Goal: Task Accomplishment & Management: Use online tool/utility

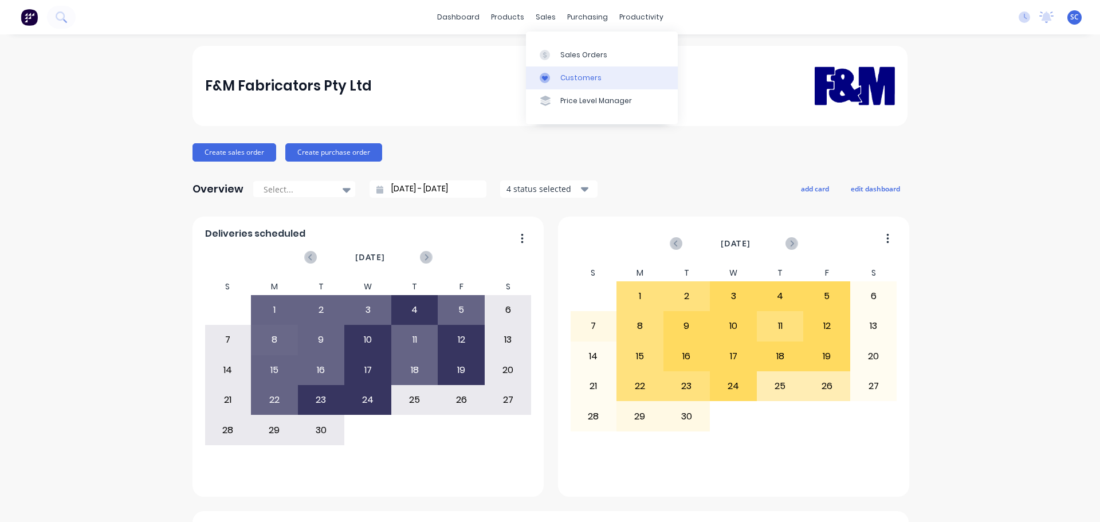
click at [579, 80] on div "Customers" at bounding box center [580, 78] width 41 height 10
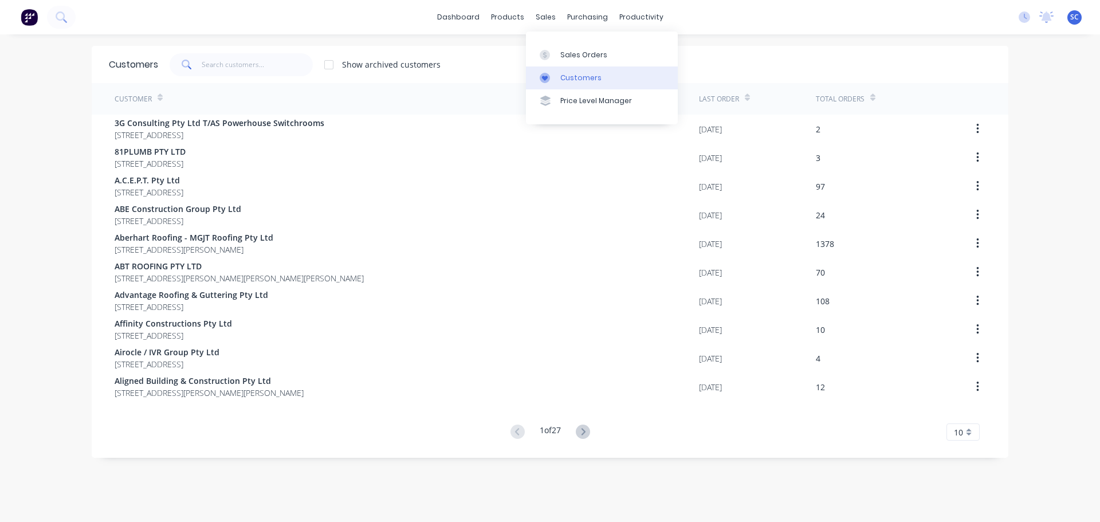
click at [573, 75] on div "Customers" at bounding box center [580, 78] width 41 height 10
click at [220, 60] on input "text" at bounding box center [258, 64] width 112 height 23
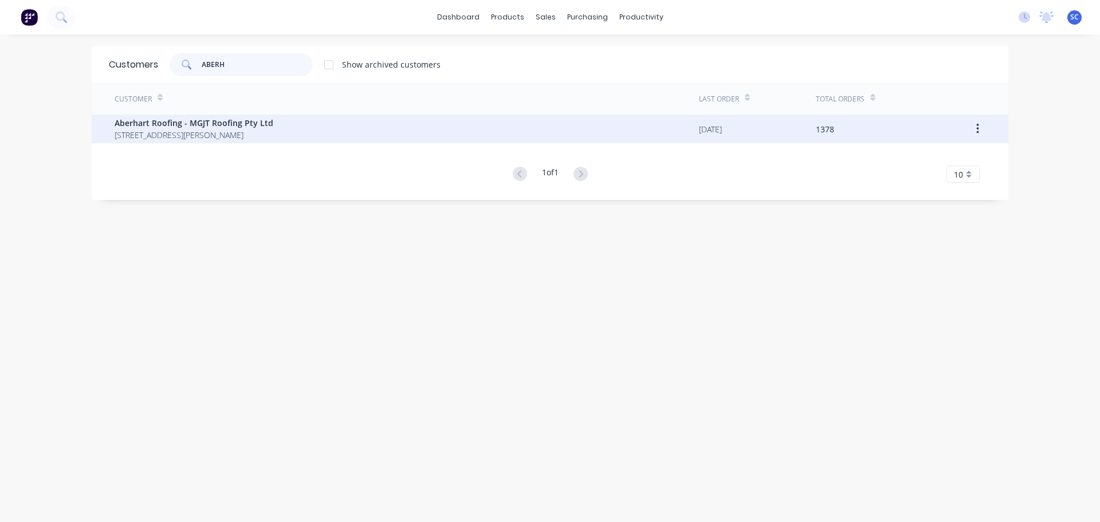
type input "ABERH"
click at [184, 117] on span "Aberhart Roofing - MGJT Roofing Pty Ltd" at bounding box center [194, 123] width 159 height 12
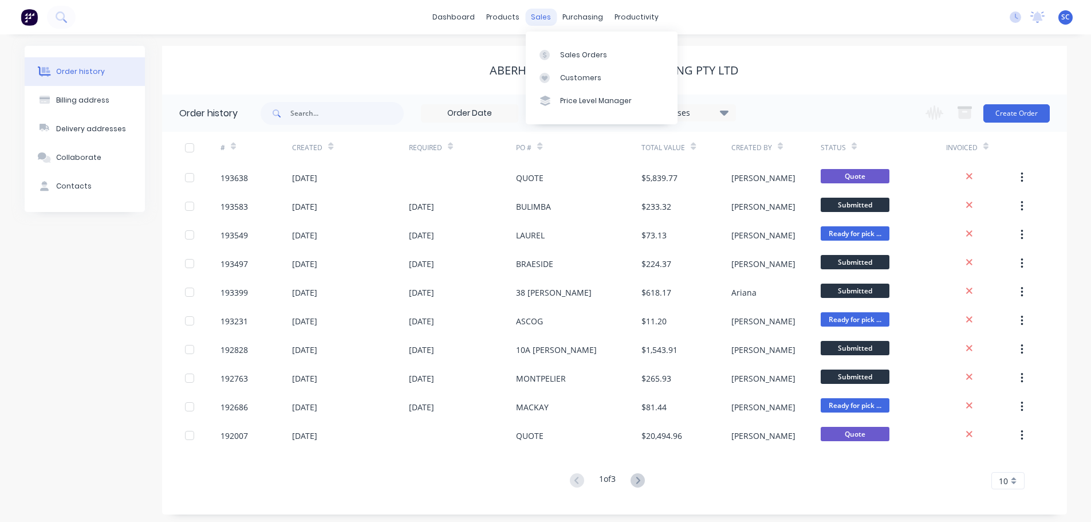
click at [549, 16] on div "sales" at bounding box center [541, 17] width 32 height 17
click at [588, 74] on div "Customers" at bounding box center [580, 78] width 41 height 10
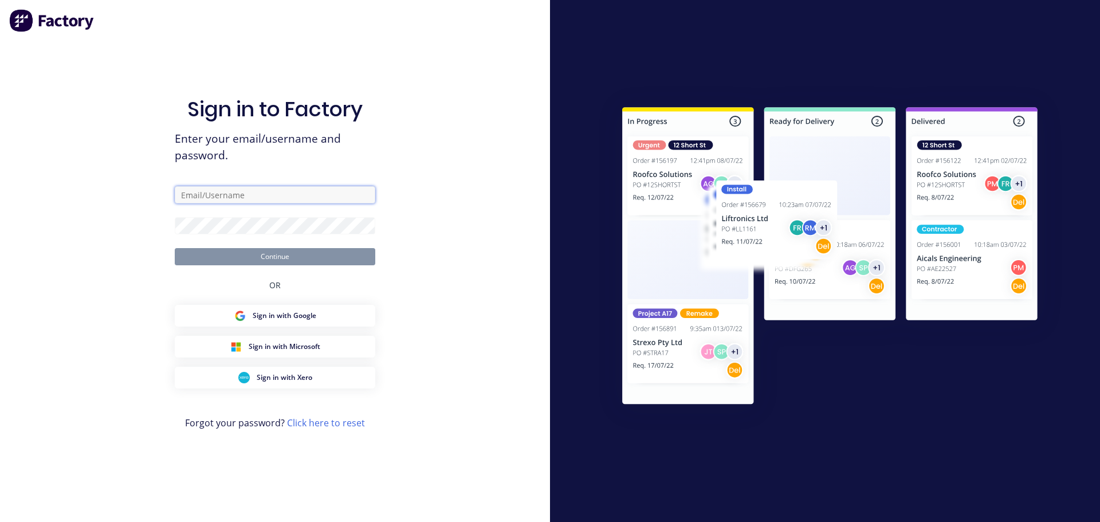
click at [198, 203] on input "text" at bounding box center [275, 194] width 201 height 17
type input "Stephen_Craven@fmfabricators.com.au"
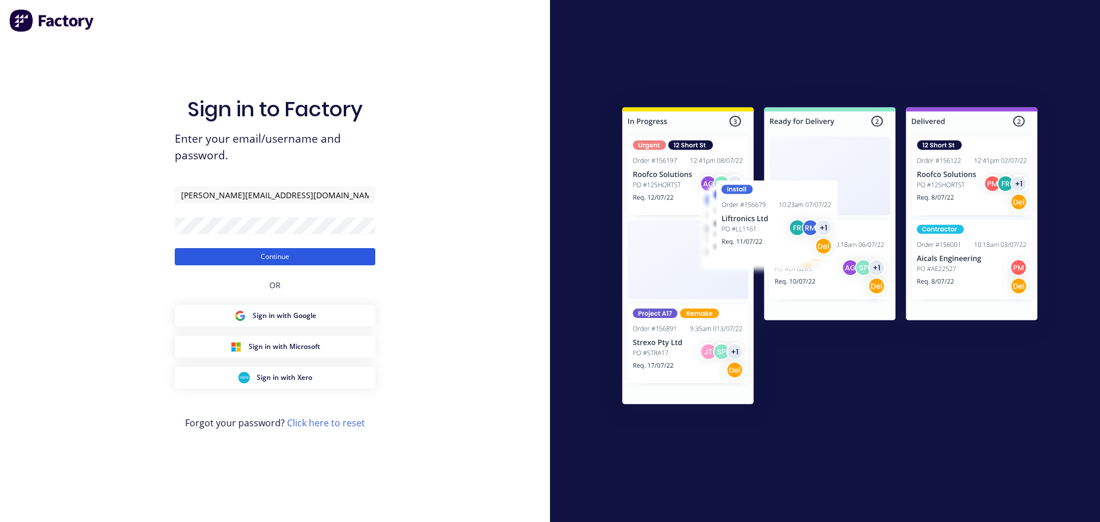
click at [244, 250] on button "Continue" at bounding box center [275, 256] width 201 height 17
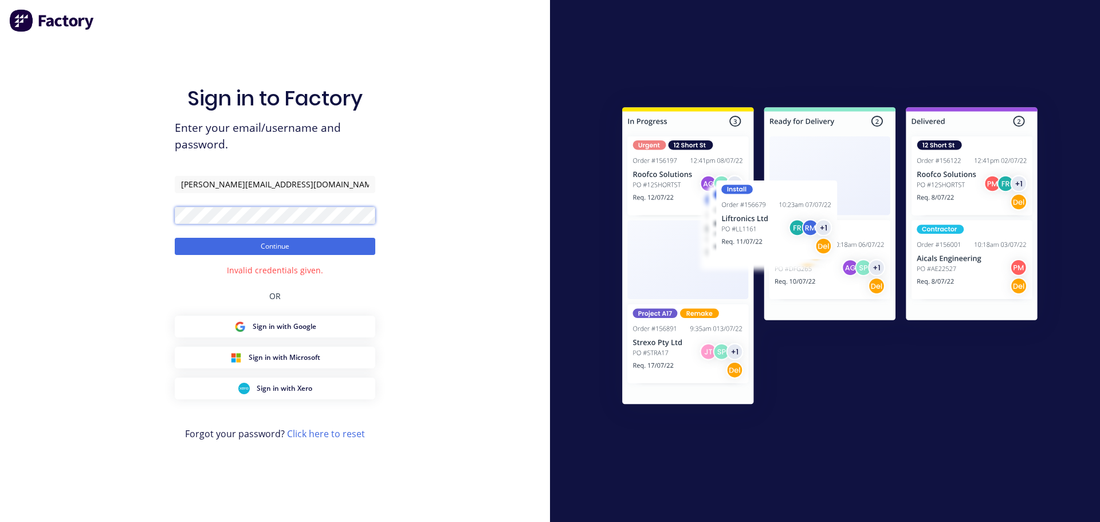
click at [139, 221] on div "Sign in to Factory Enter your email/username and password. Stephen_Craven@fmfab…" at bounding box center [275, 261] width 550 height 522
click at [250, 249] on button "Continue" at bounding box center [275, 246] width 201 height 17
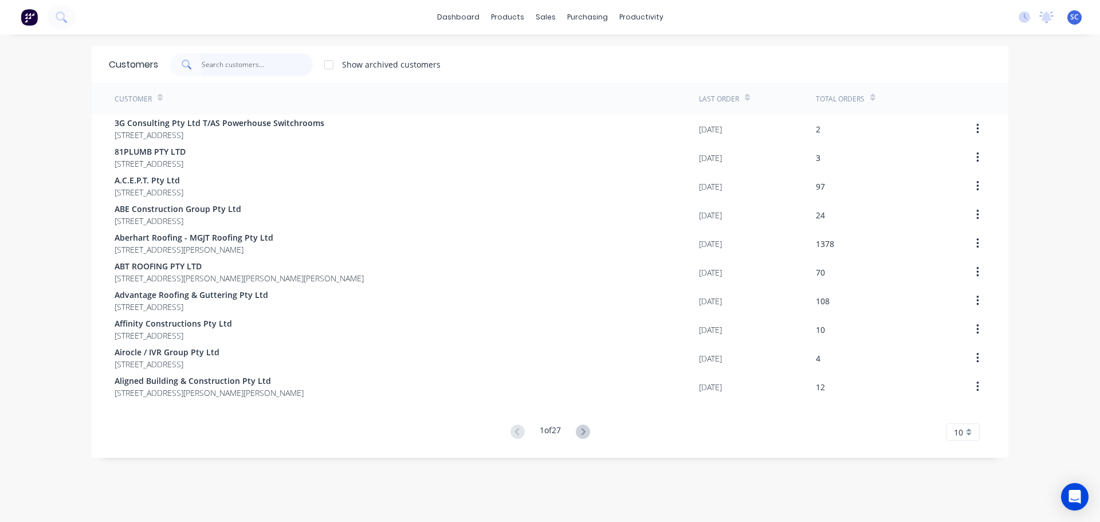
click at [216, 66] on input "text" at bounding box center [258, 64] width 112 height 23
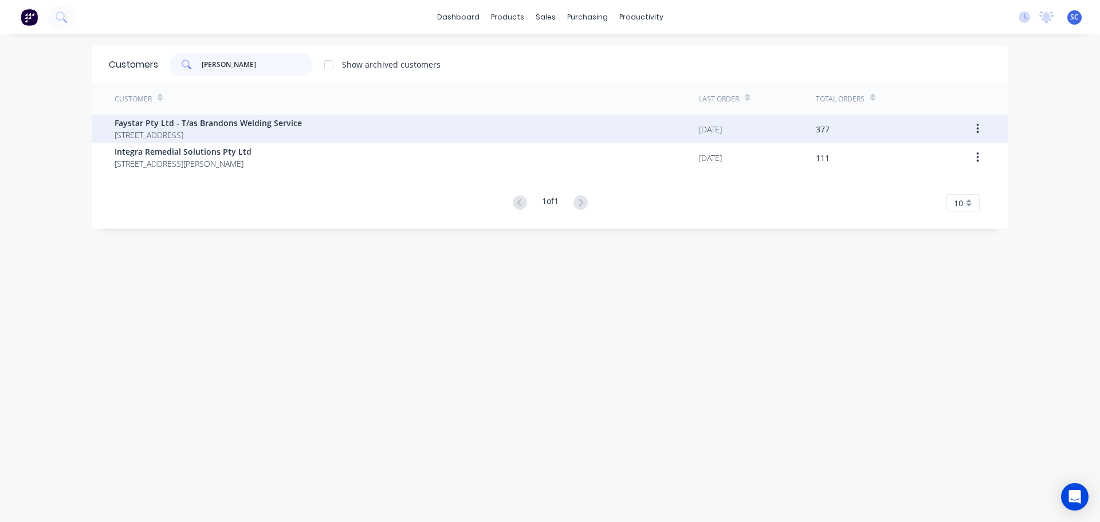
type input "fay"
click at [184, 129] on span "PO BOX 4 SALISBURY Queensland Australia 4107" at bounding box center [208, 135] width 187 height 12
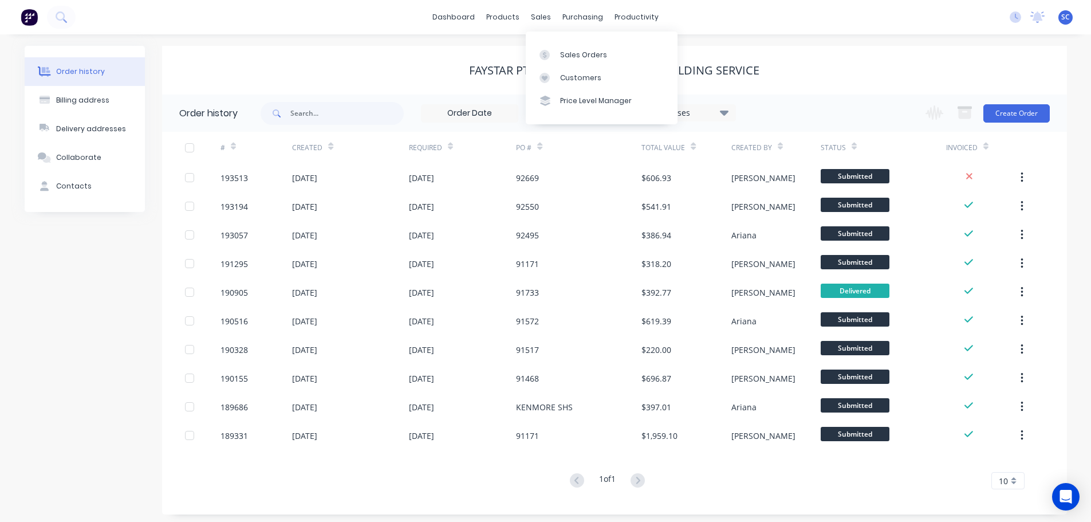
drag, startPoint x: 536, startPoint y: 17, endPoint x: 542, endPoint y: 40, distance: 23.8
click at [536, 17] on div "sales" at bounding box center [541, 17] width 32 height 17
drag, startPoint x: 540, startPoint y: 14, endPoint x: 552, endPoint y: 71, distance: 58.5
click at [540, 14] on div "sales" at bounding box center [541, 17] width 32 height 17
click at [565, 78] on div "Customers" at bounding box center [580, 78] width 41 height 10
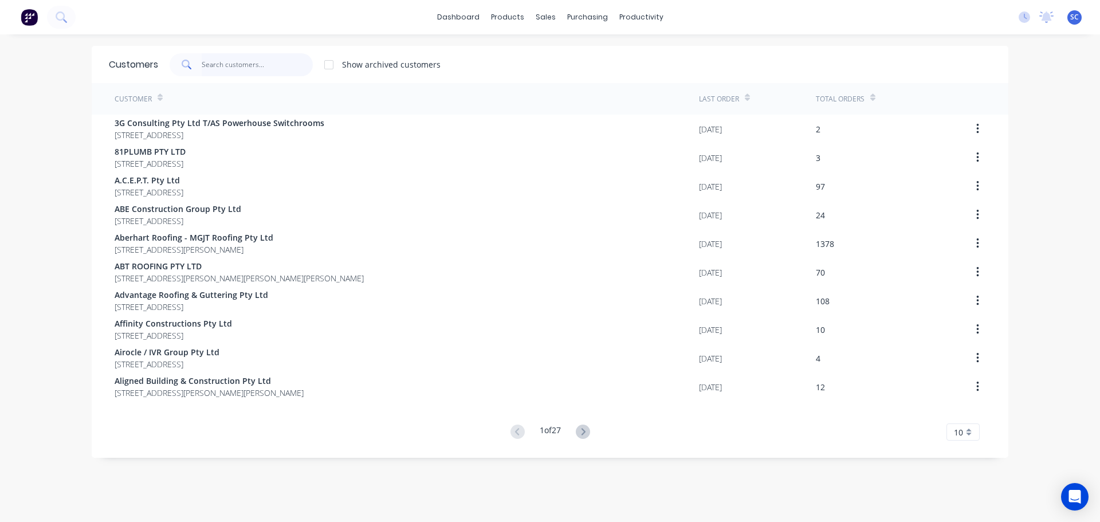
click at [223, 68] on input "text" at bounding box center [258, 64] width 112 height 23
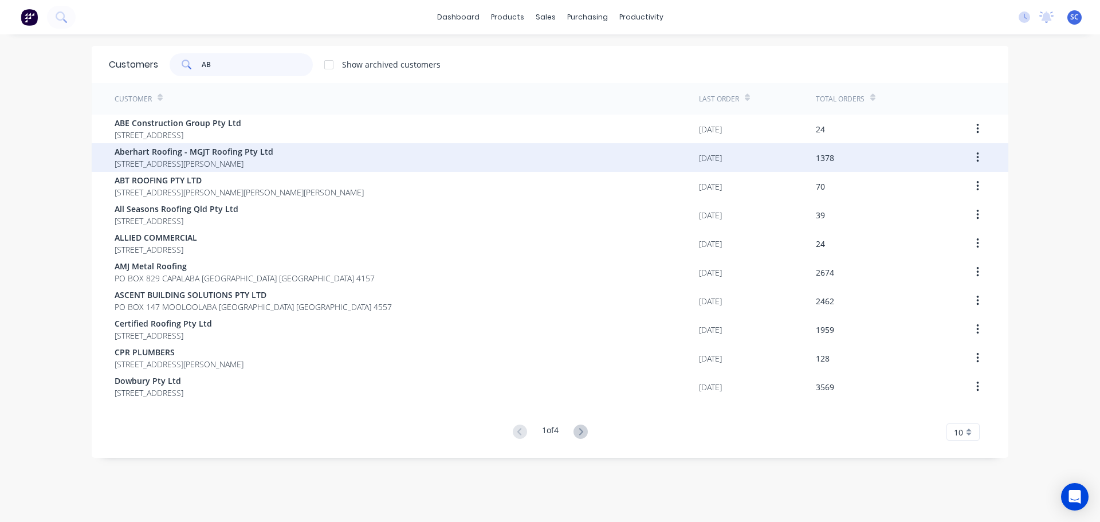
type input "AB"
click at [157, 154] on span "Aberhart Roofing - MGJT Roofing Pty Ltd" at bounding box center [194, 152] width 159 height 12
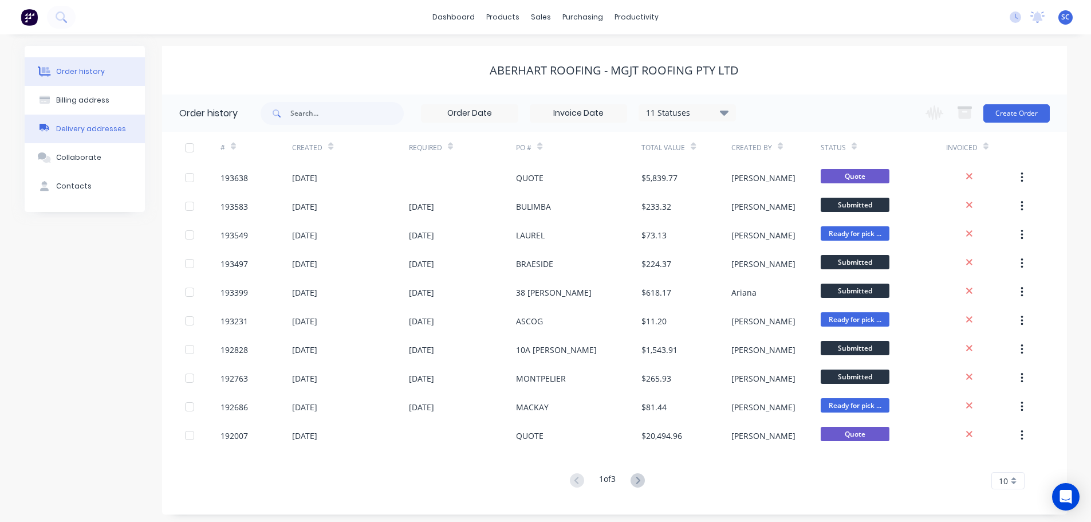
click at [88, 127] on div "Delivery addresses" at bounding box center [91, 129] width 70 height 10
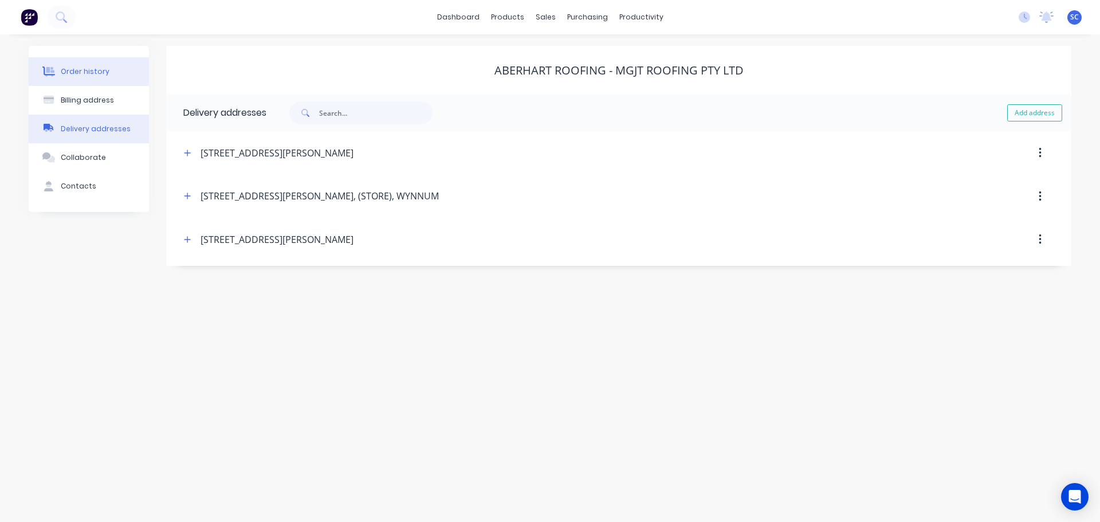
click at [83, 82] on button "Order history" at bounding box center [89, 71] width 120 height 29
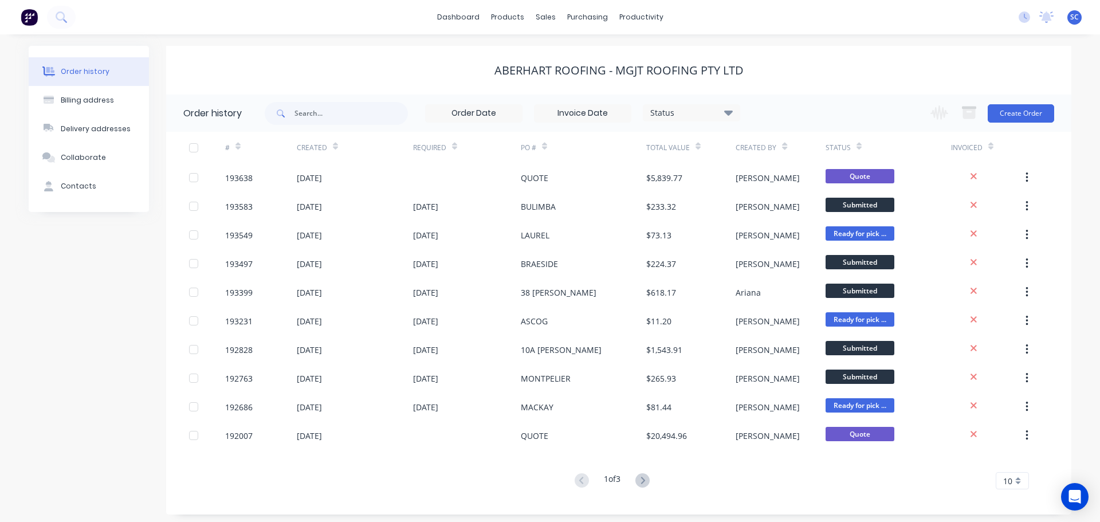
click at [84, 71] on div "Order history" at bounding box center [85, 71] width 49 height 10
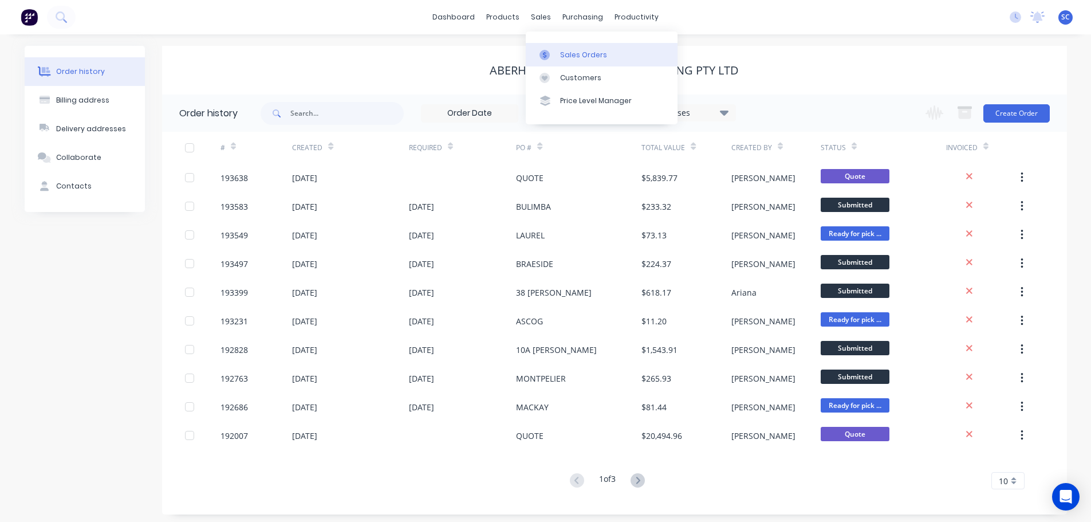
click at [570, 50] on div "Sales Orders" at bounding box center [583, 55] width 47 height 10
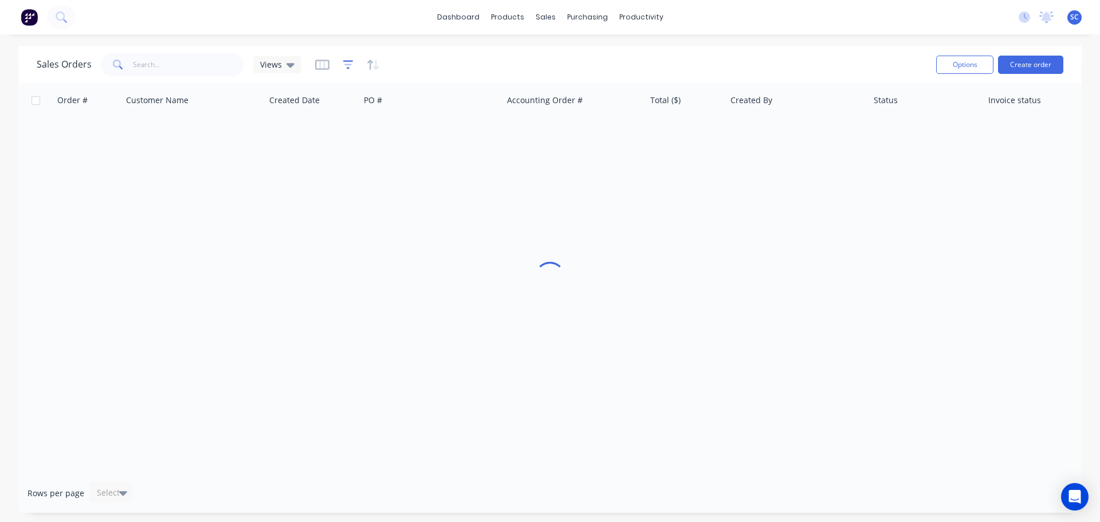
click at [348, 67] on icon "button" at bounding box center [348, 64] width 10 height 11
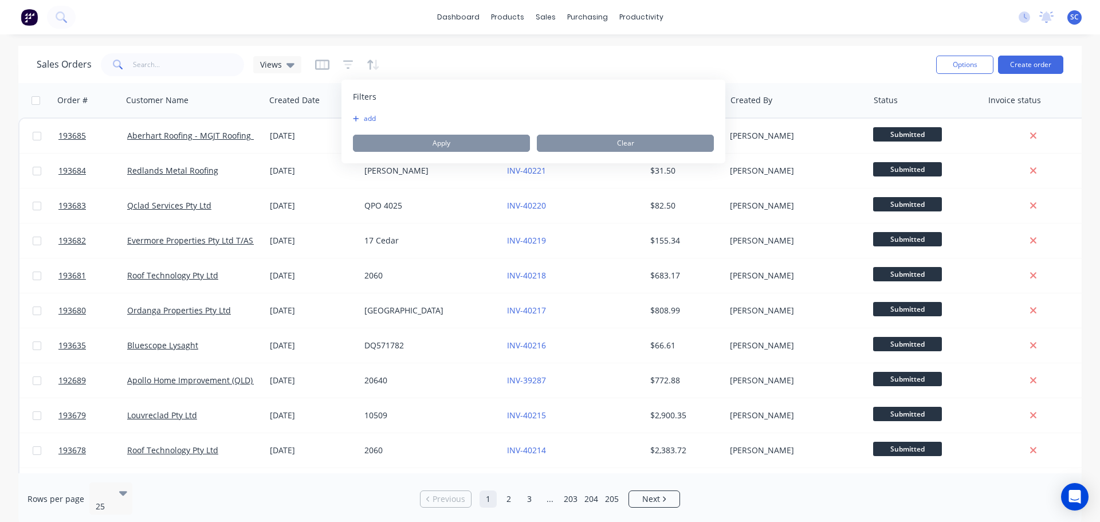
click at [370, 116] on button "add" at bounding box center [367, 118] width 29 height 9
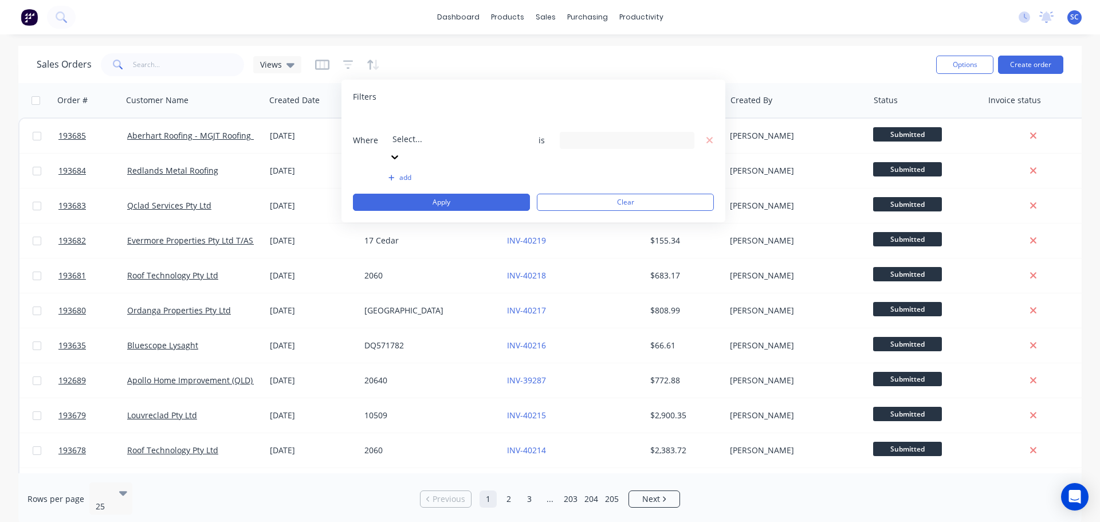
click at [425, 121] on div at bounding box center [474, 123] width 165 height 14
click at [614, 134] on div "20 Created By selected" at bounding box center [618, 140] width 104 height 12
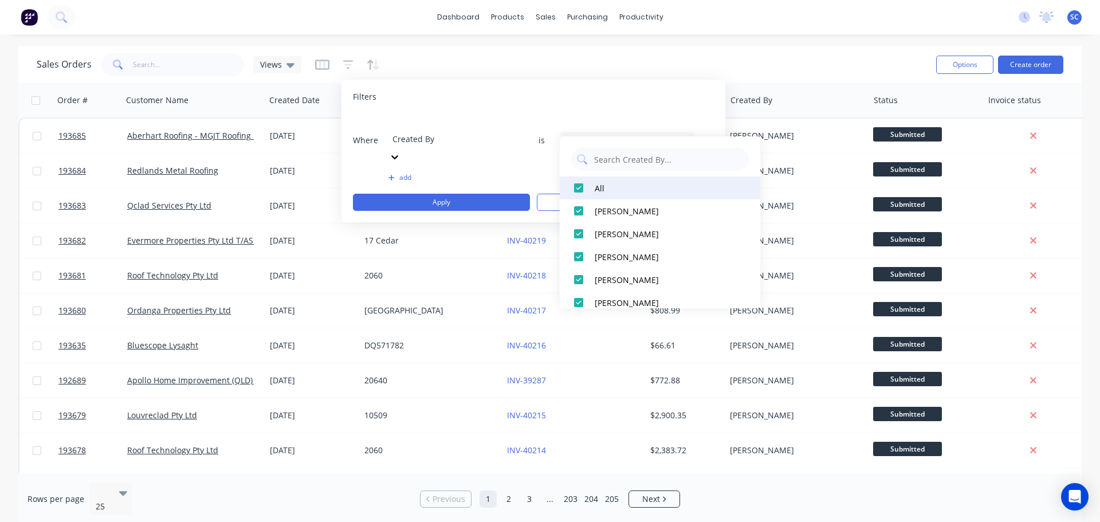
click at [577, 188] on div at bounding box center [578, 187] width 23 height 23
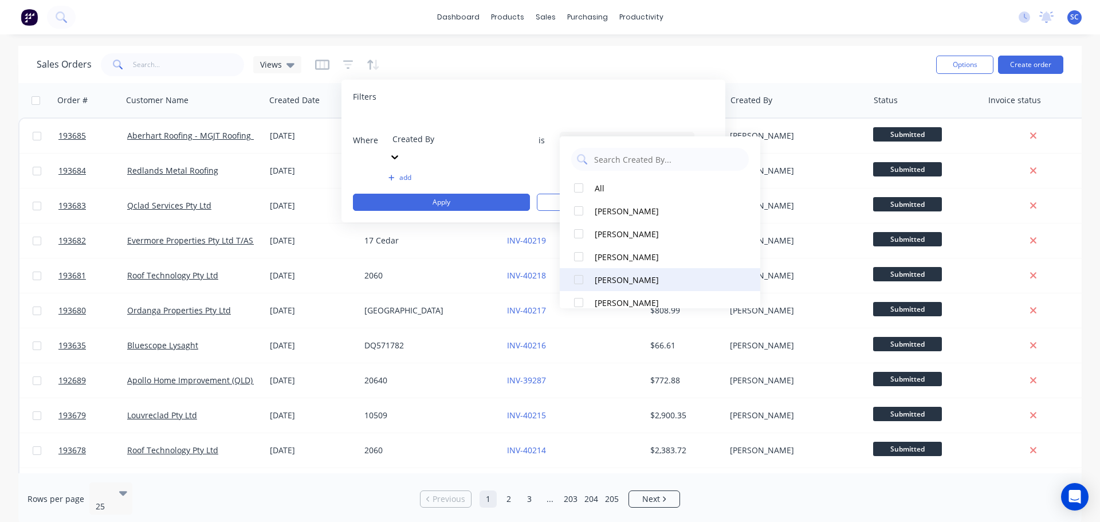
click at [578, 280] on div at bounding box center [578, 279] width 23 height 23
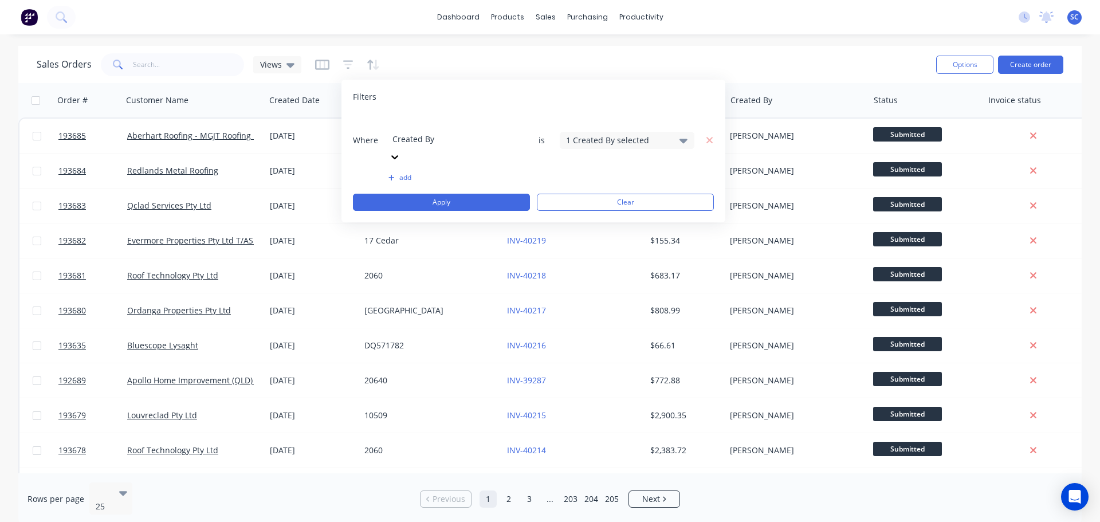
click at [410, 173] on button "add" at bounding box center [455, 177] width 135 height 9
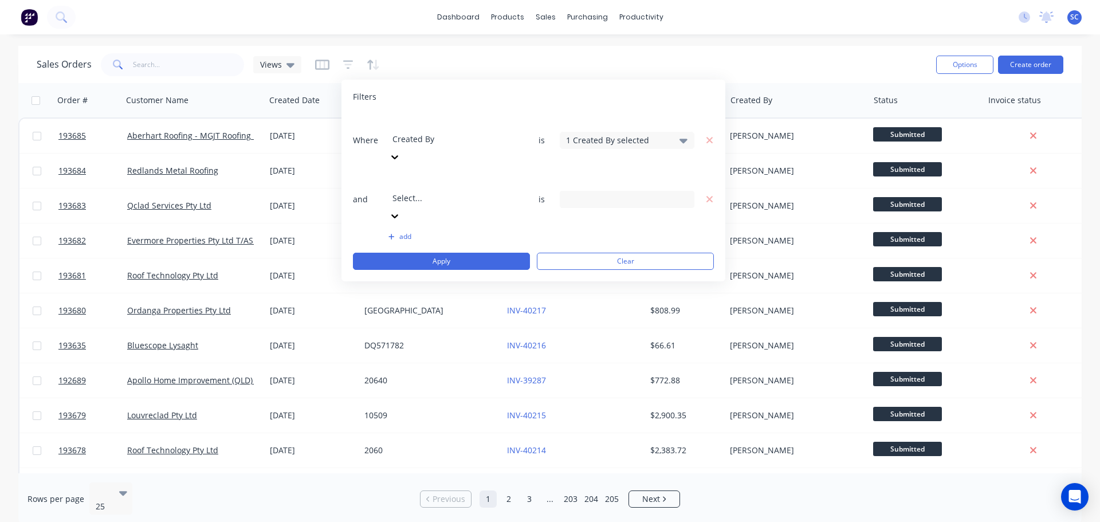
click at [400, 210] on icon at bounding box center [394, 215] width 11 height 11
click at [599, 191] on input at bounding box center [626, 199] width 133 height 17
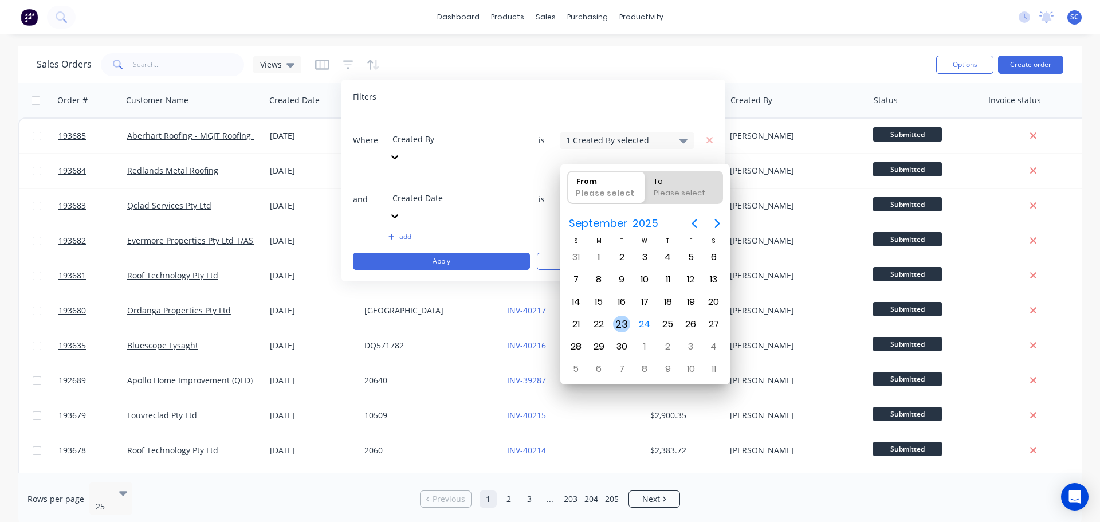
click at [623, 323] on div "23" at bounding box center [621, 324] width 17 height 17
type input "23/09/25"
radio input "false"
radio input "true"
click at [623, 323] on div "23" at bounding box center [621, 324] width 17 height 17
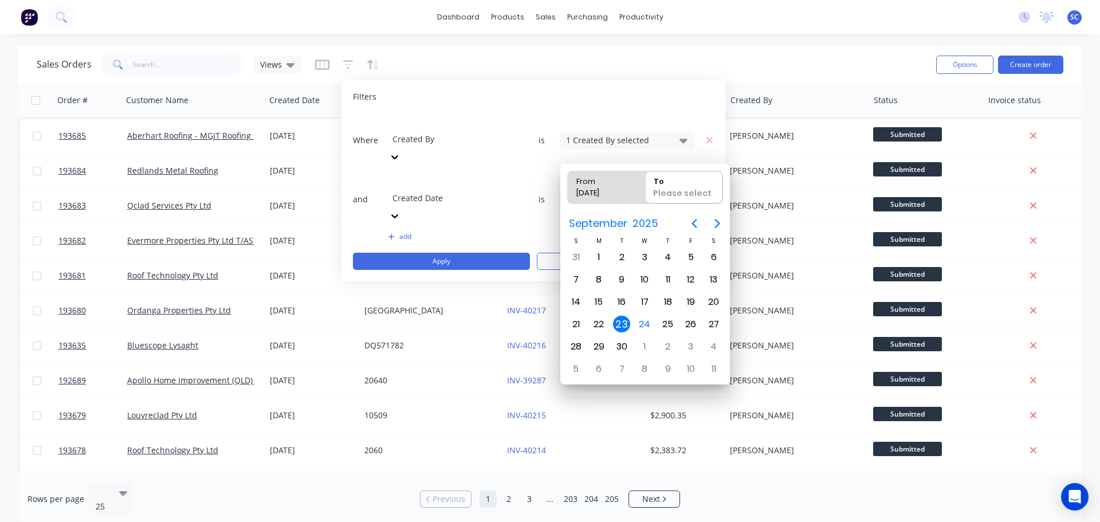
type input "23/09/25 - 23/09/25"
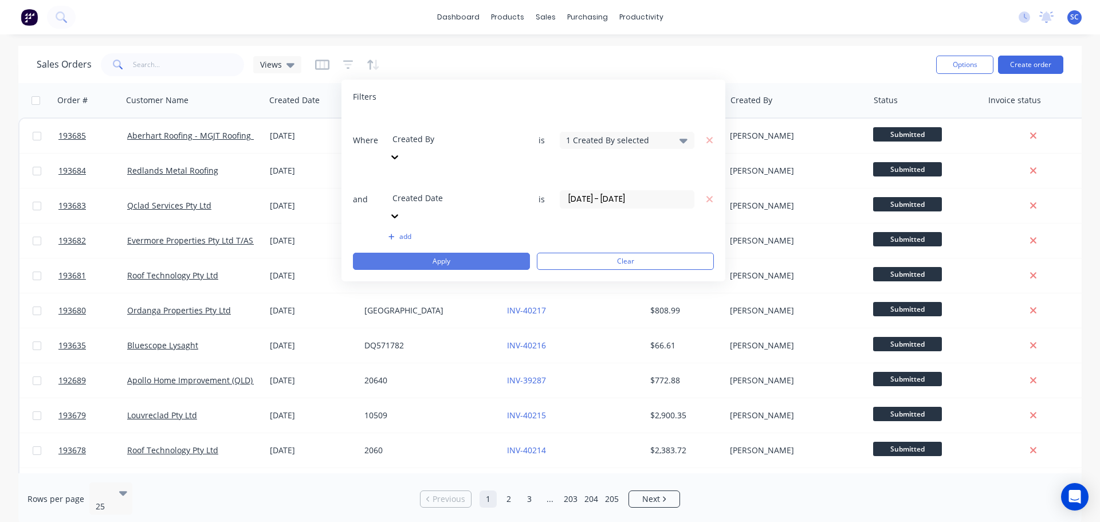
click at [450, 253] on button "Apply" at bounding box center [441, 261] width 177 height 17
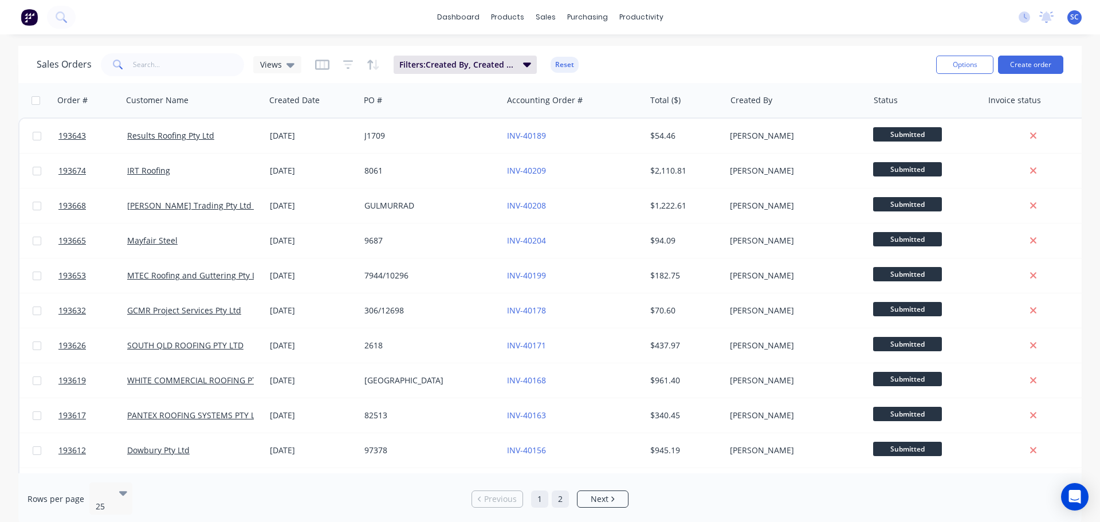
click at [562, 493] on link "2" at bounding box center [560, 498] width 17 height 17
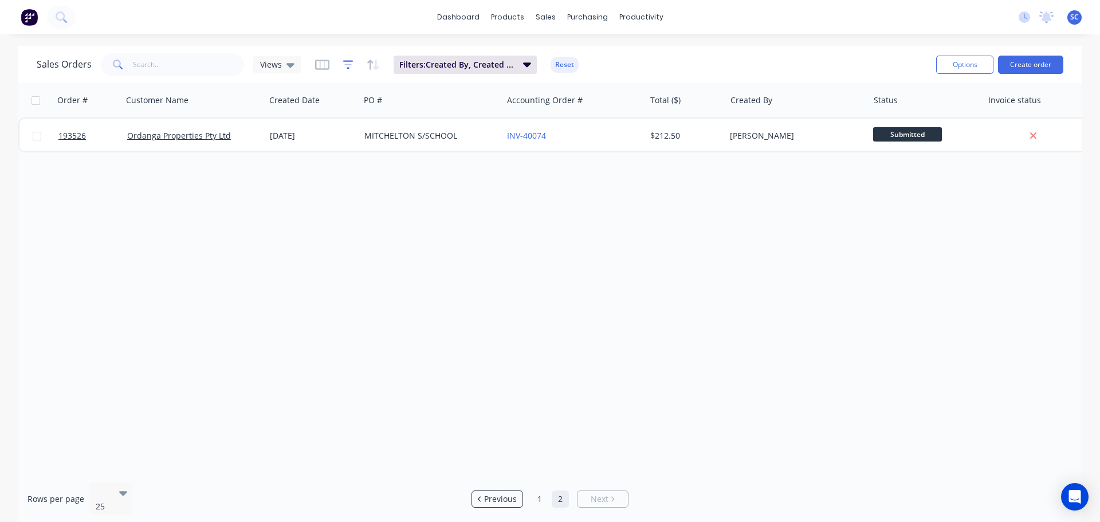
click at [343, 65] on icon "button" at bounding box center [348, 64] width 10 height 11
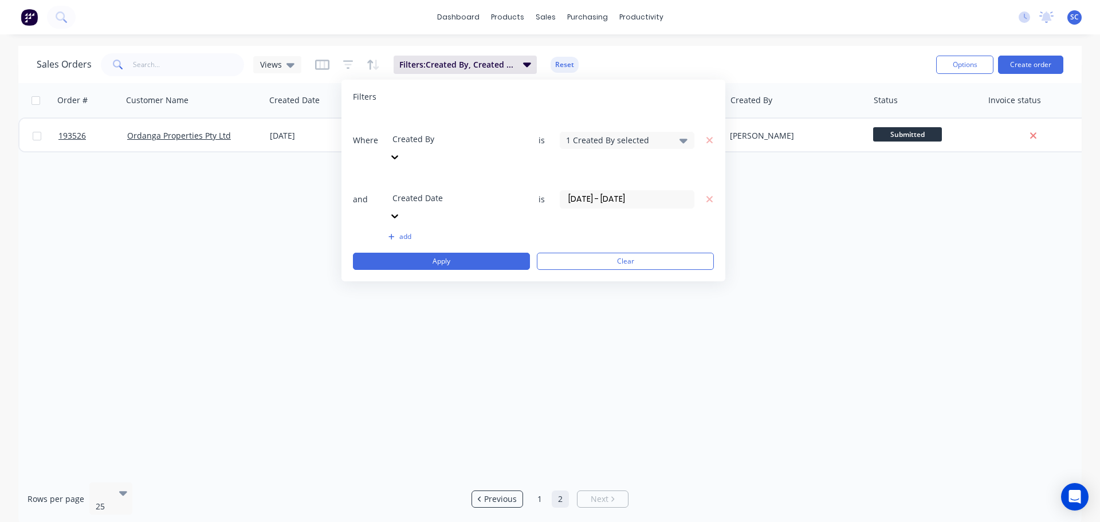
click at [623, 134] on div "1 Created By selected" at bounding box center [618, 140] width 104 height 12
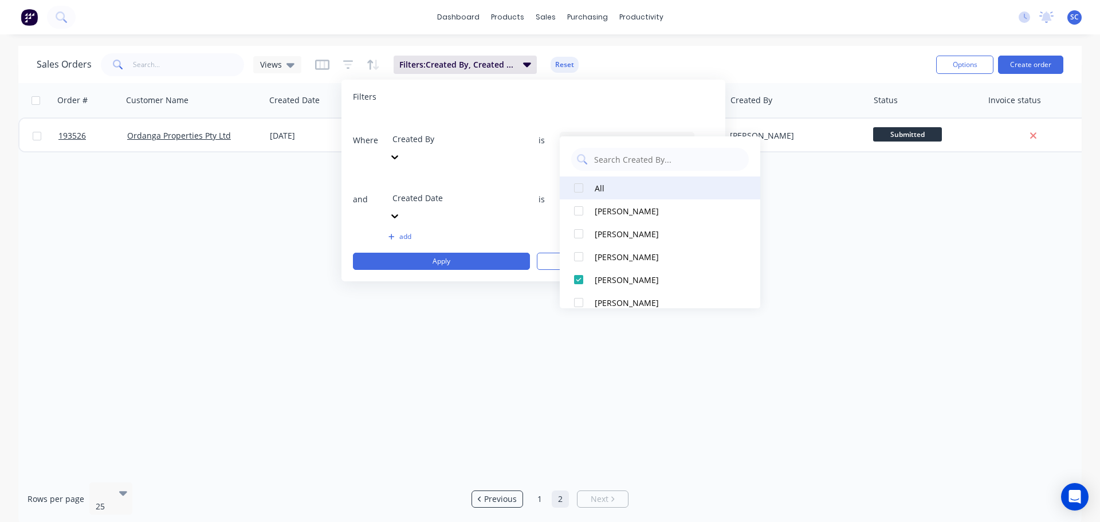
click at [578, 187] on div at bounding box center [578, 187] width 23 height 23
click at [579, 187] on div at bounding box center [578, 187] width 23 height 23
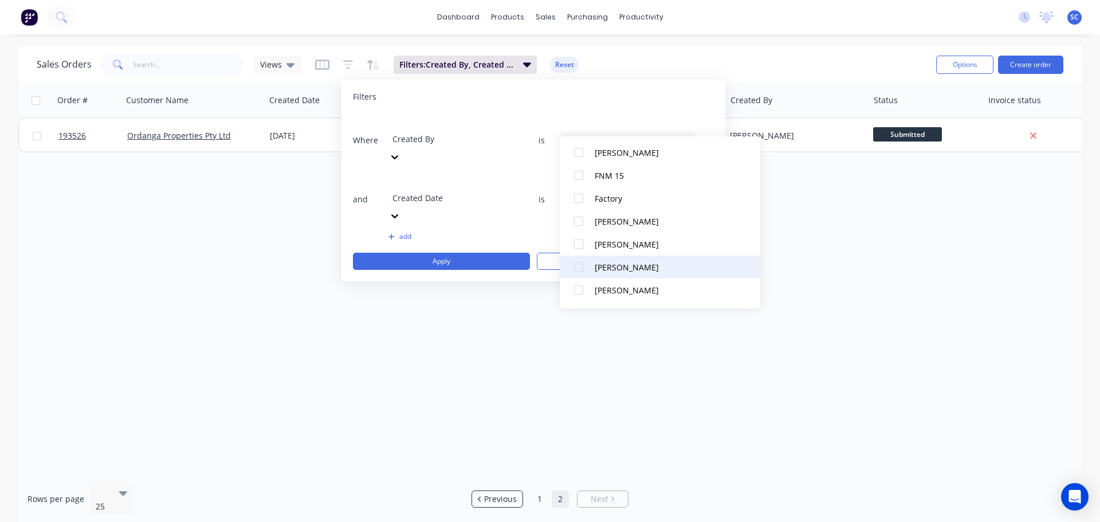
click at [580, 268] on div at bounding box center [578, 267] width 23 height 23
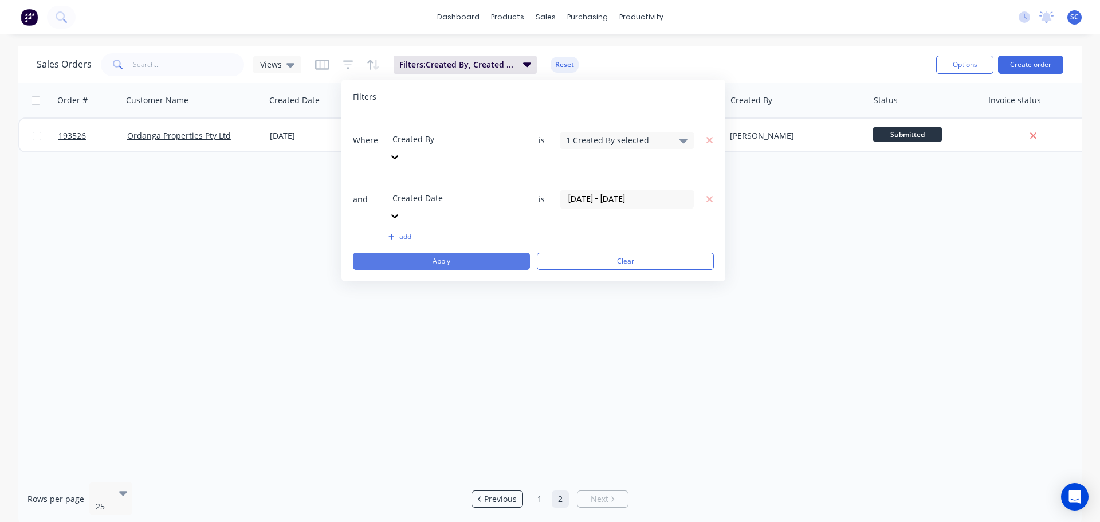
click at [438, 253] on button "Apply" at bounding box center [441, 261] width 177 height 17
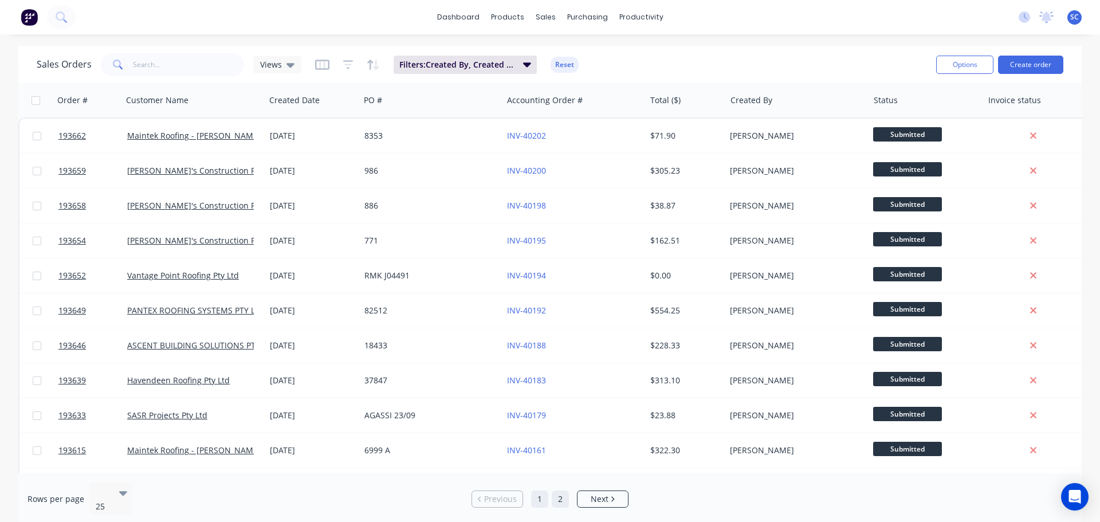
click at [557, 493] on link "2" at bounding box center [560, 498] width 17 height 17
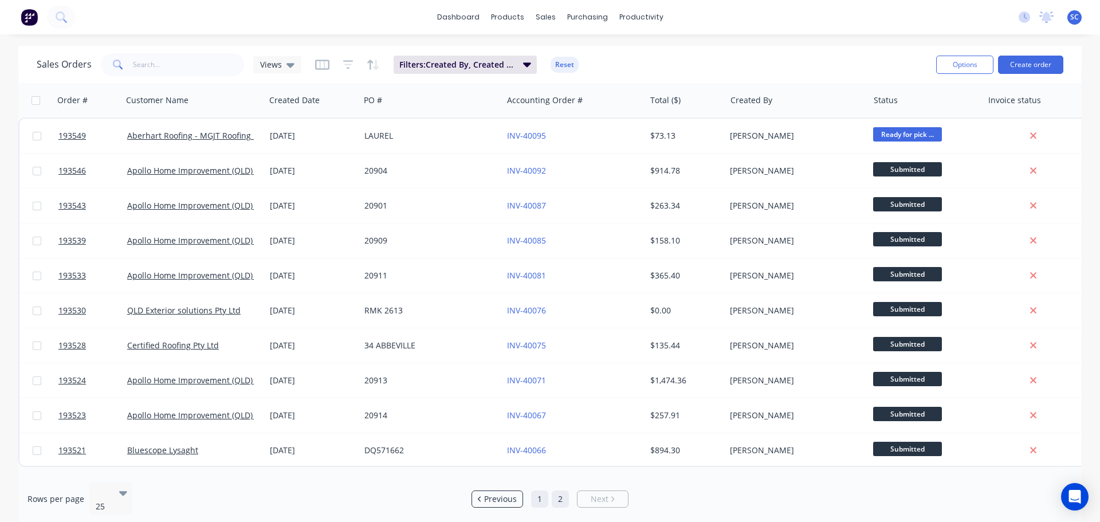
click at [538, 492] on link "1" at bounding box center [539, 498] width 17 height 17
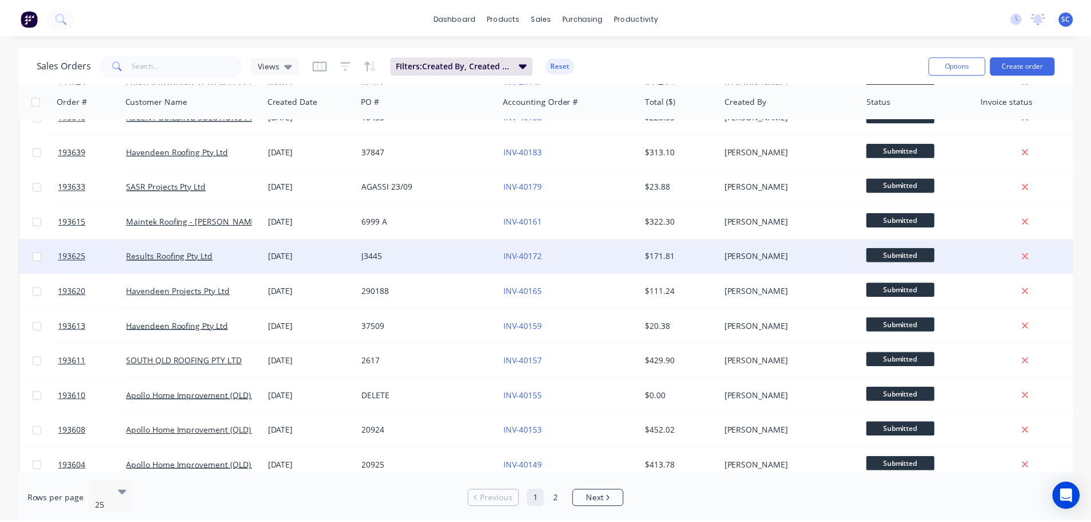
scroll to position [0, 0]
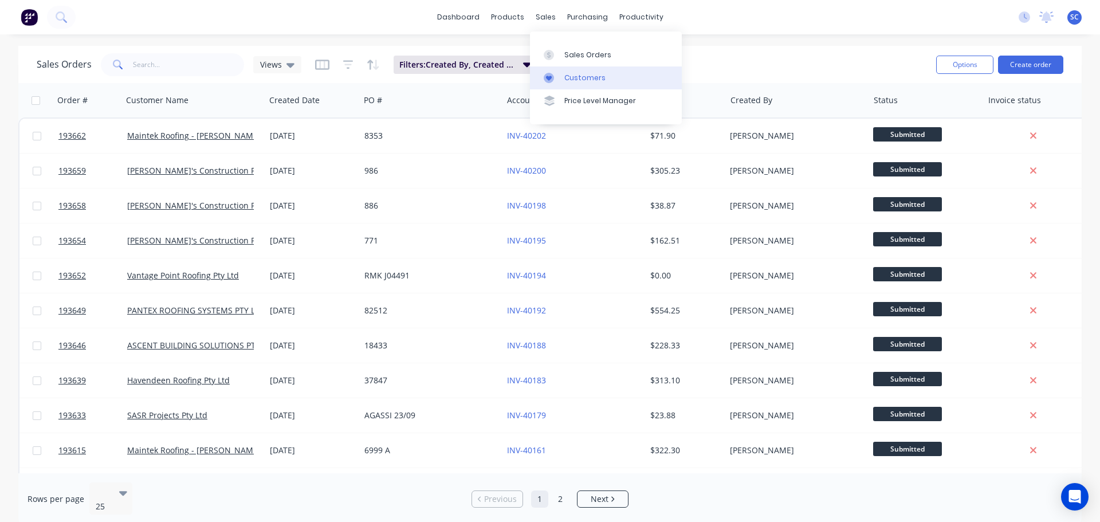
click at [588, 76] on div "Customers" at bounding box center [584, 78] width 41 height 10
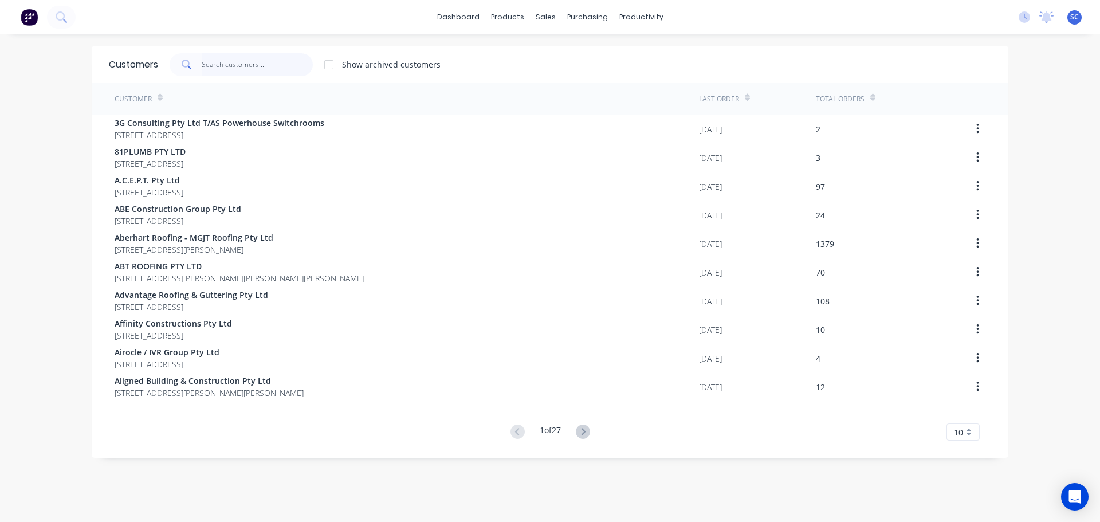
click at [209, 63] on input "text" at bounding box center [258, 64] width 112 height 23
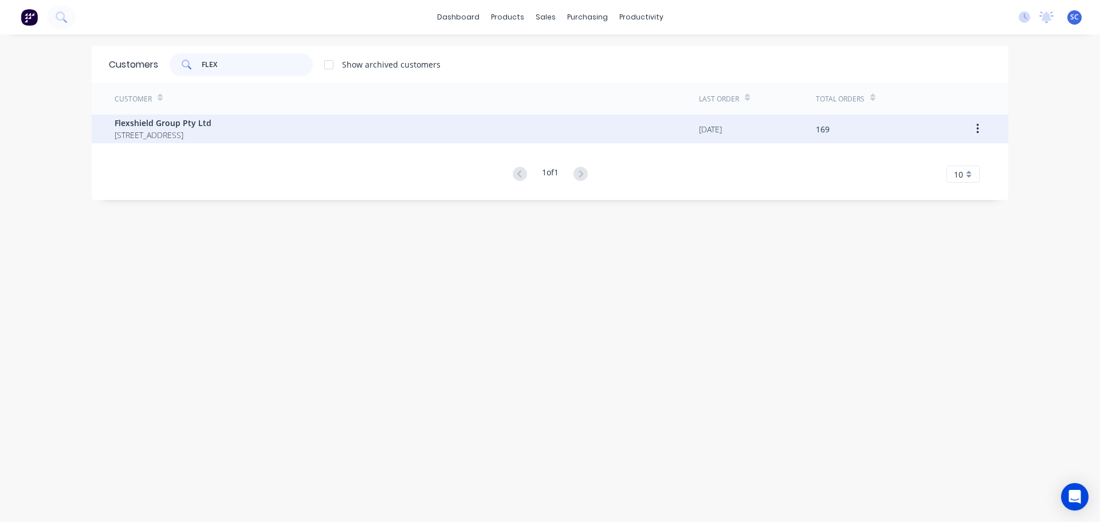
type input "FLEX"
click at [156, 131] on span "PO BOX 243 DRAYTON NORTH Queensland Australia 4350" at bounding box center [163, 135] width 97 height 12
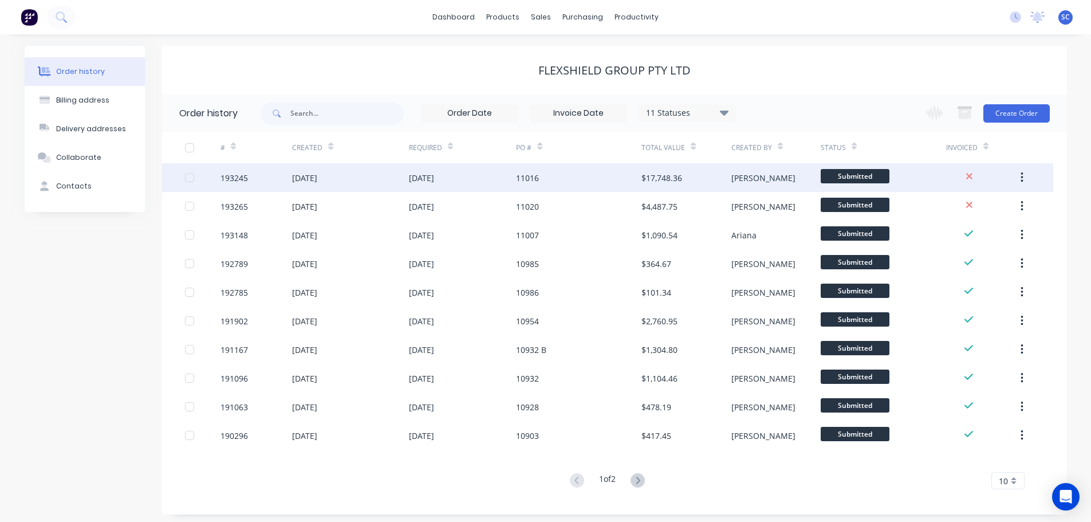
click at [301, 180] on div "19 Sep 2025" at bounding box center [304, 178] width 25 height 12
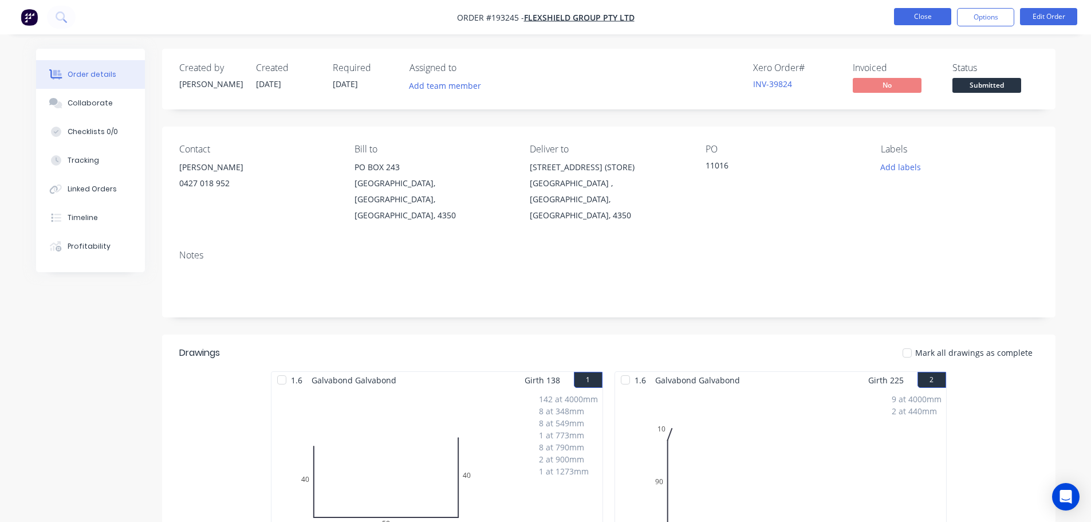
click at [915, 21] on button "Close" at bounding box center [922, 16] width 57 height 17
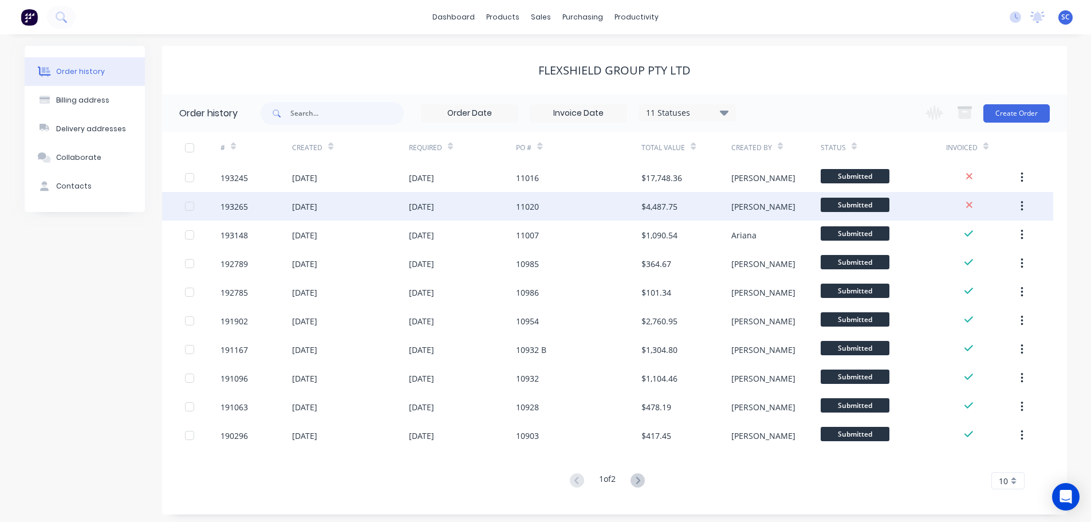
click at [497, 208] on div "24 Sep 2025" at bounding box center [463, 206] width 108 height 29
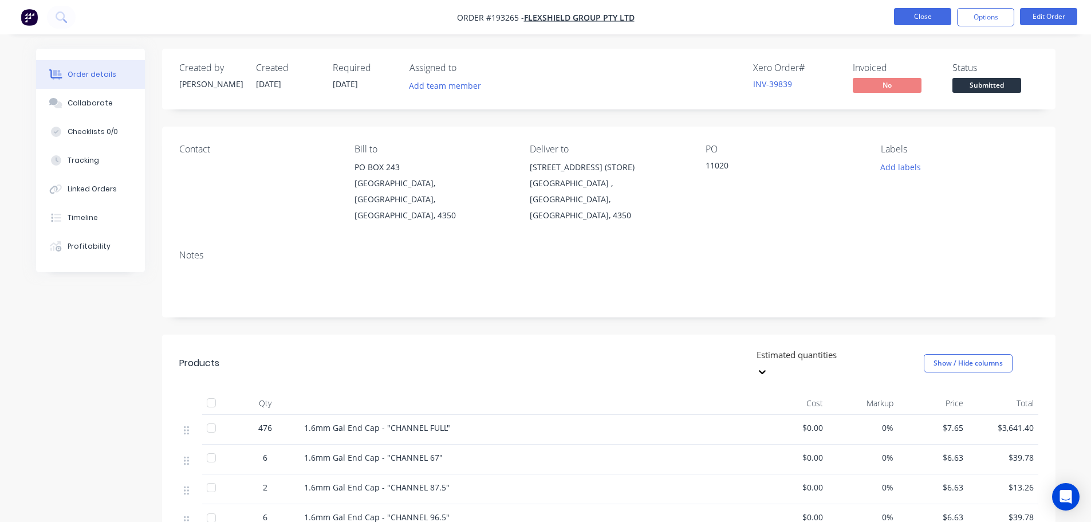
click at [919, 15] on button "Close" at bounding box center [922, 16] width 57 height 17
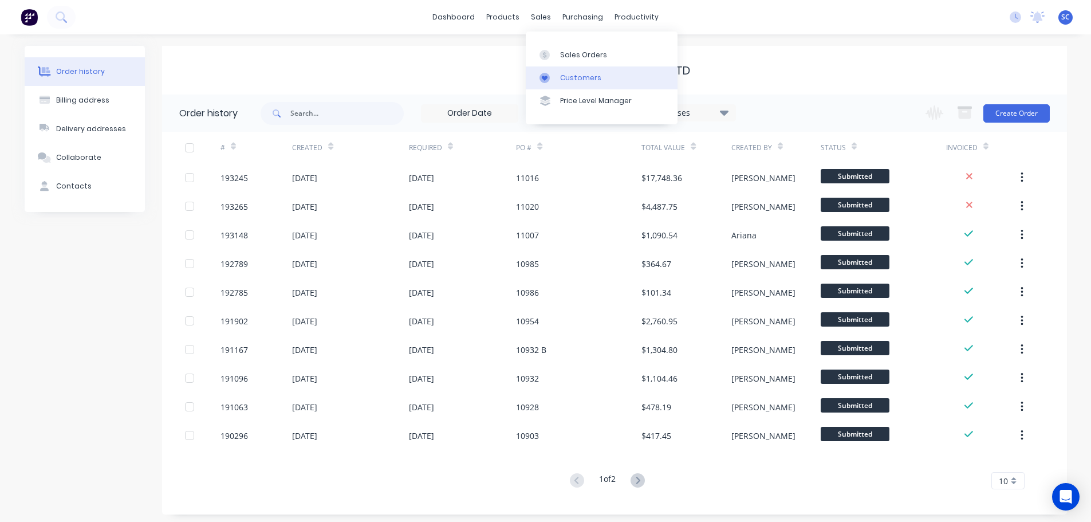
click at [577, 77] on div "Customers" at bounding box center [580, 78] width 41 height 10
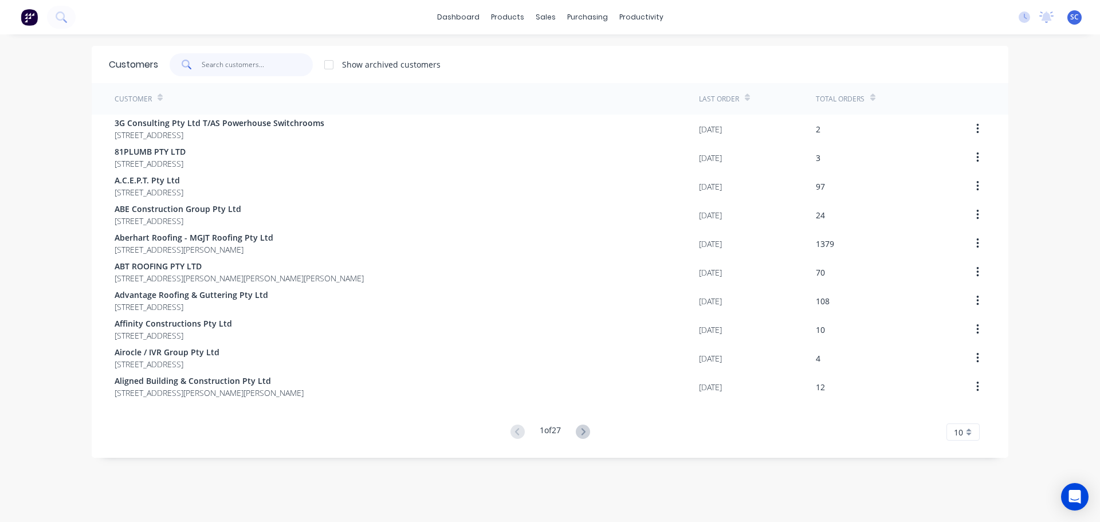
click at [205, 65] on input "text" at bounding box center [258, 64] width 112 height 23
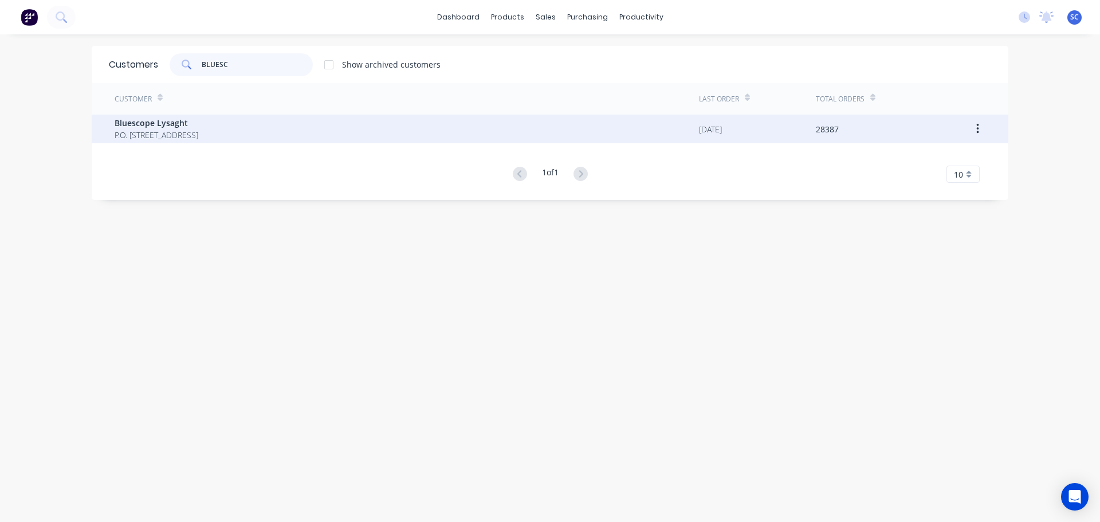
type input "BLUESC"
click at [174, 129] on span "P.O. Box 144 Archerfield Australia 4108" at bounding box center [157, 135] width 84 height 12
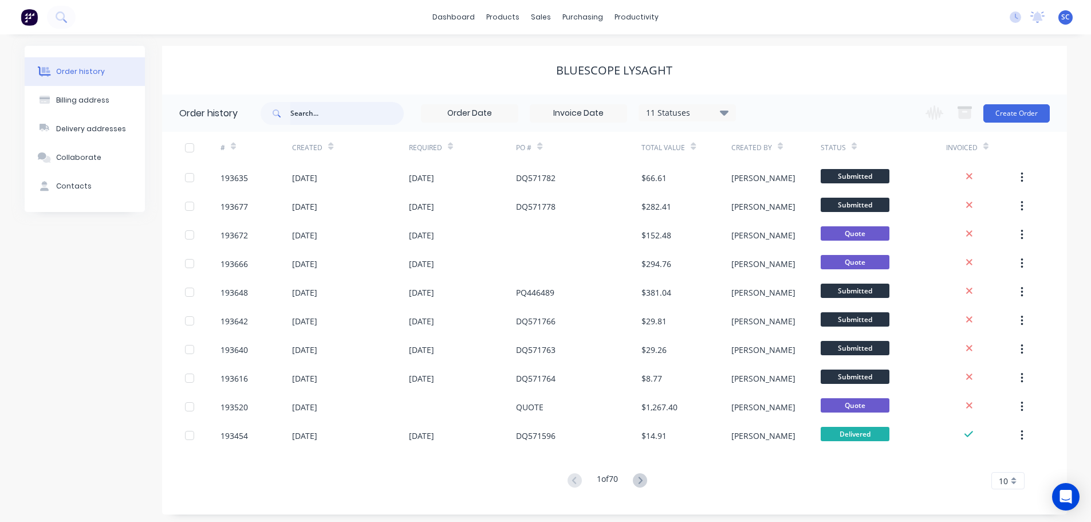
click at [309, 117] on input "text" at bounding box center [346, 113] width 113 height 23
type input "193115"
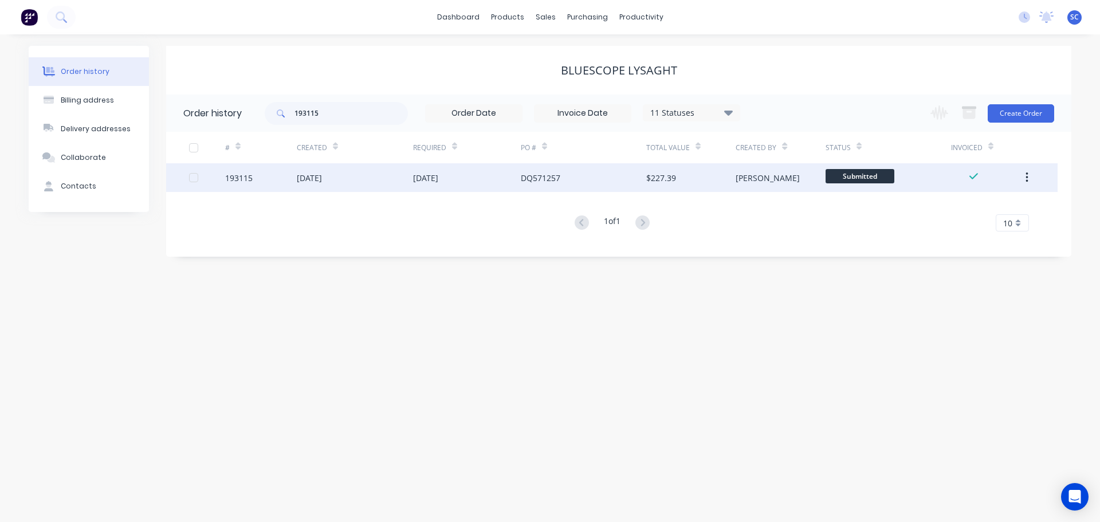
click at [527, 180] on div "DQ571257" at bounding box center [541, 178] width 40 height 12
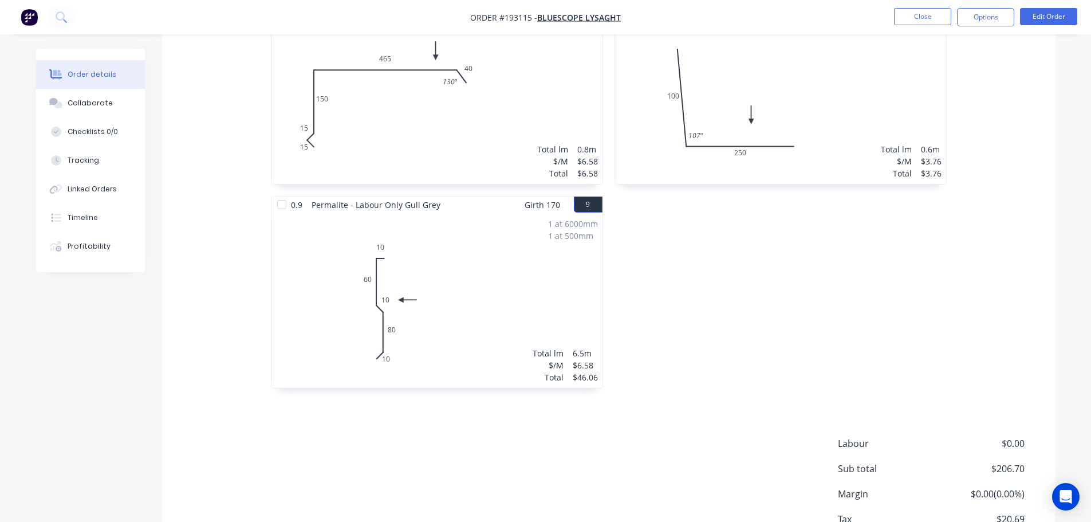
scroll to position [1031, 0]
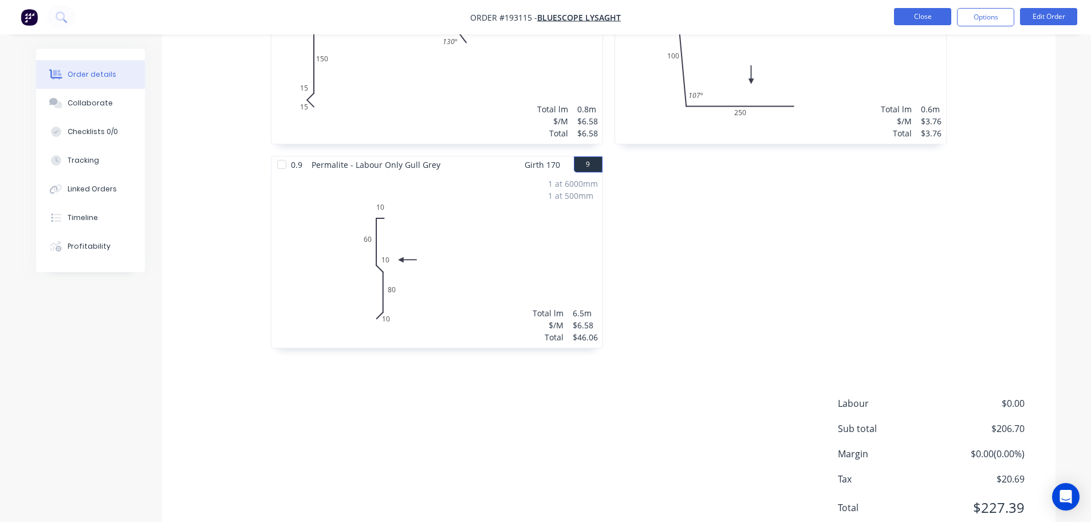
click at [914, 15] on button "Close" at bounding box center [922, 16] width 57 height 17
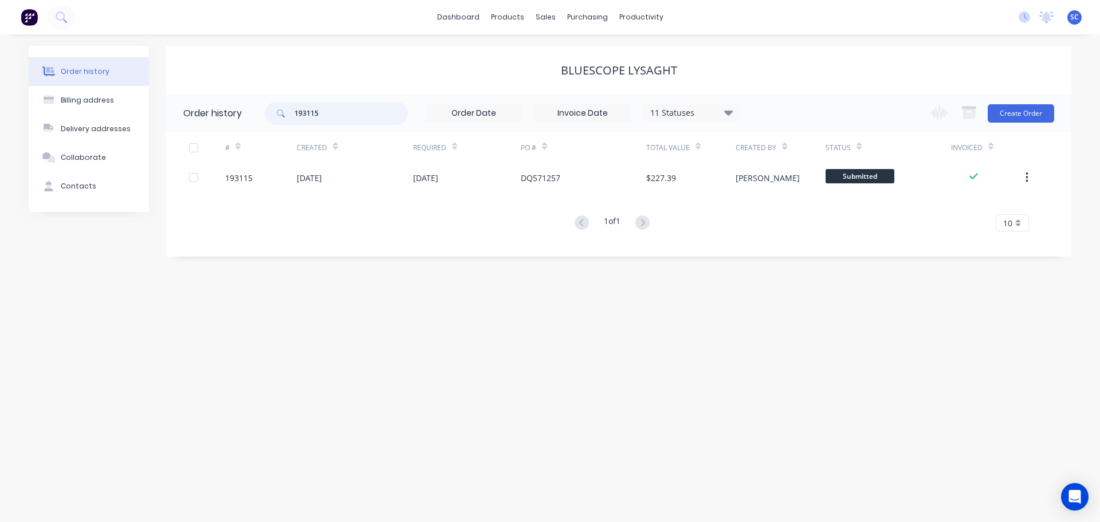
drag, startPoint x: 337, startPoint y: 114, endPoint x: 282, endPoint y: 119, distance: 54.7
click at [282, 119] on div "193115" at bounding box center [336, 113] width 143 height 23
type input "571466"
click at [327, 114] on input "571466" at bounding box center [350, 113] width 113 height 23
type input "57146"
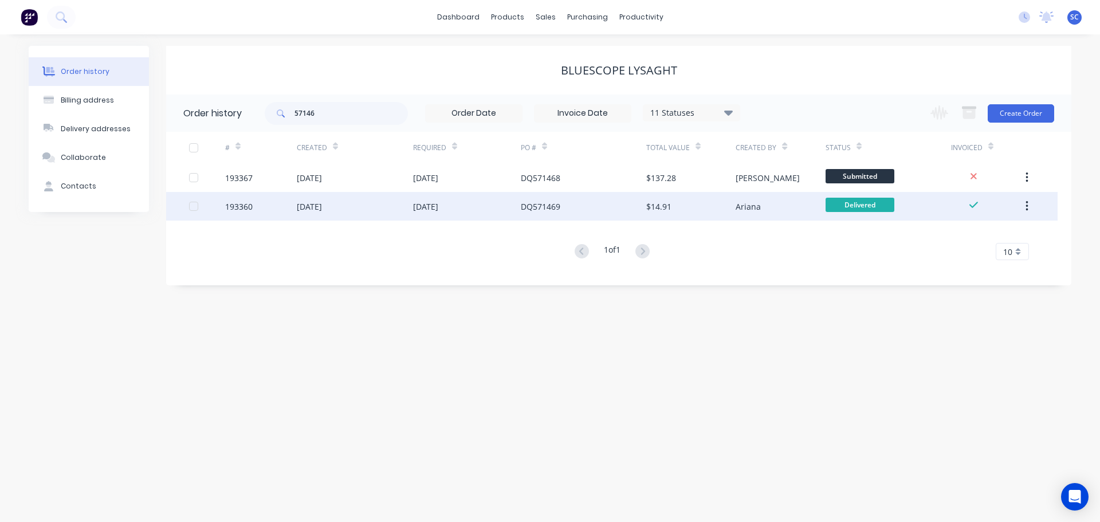
click at [400, 207] on div "19 Sep 2025" at bounding box center [355, 206] width 116 height 29
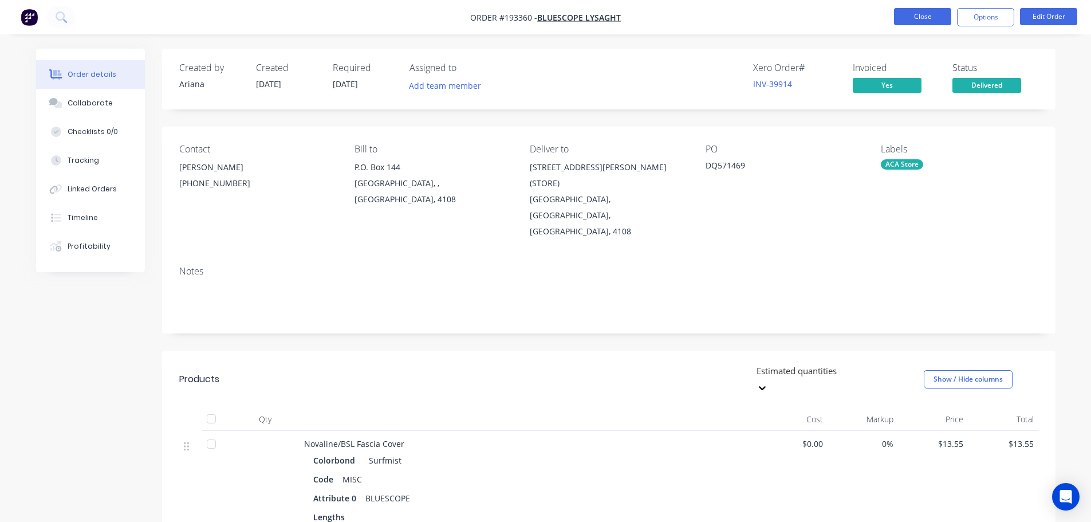
click at [914, 13] on button "Close" at bounding box center [922, 16] width 57 height 17
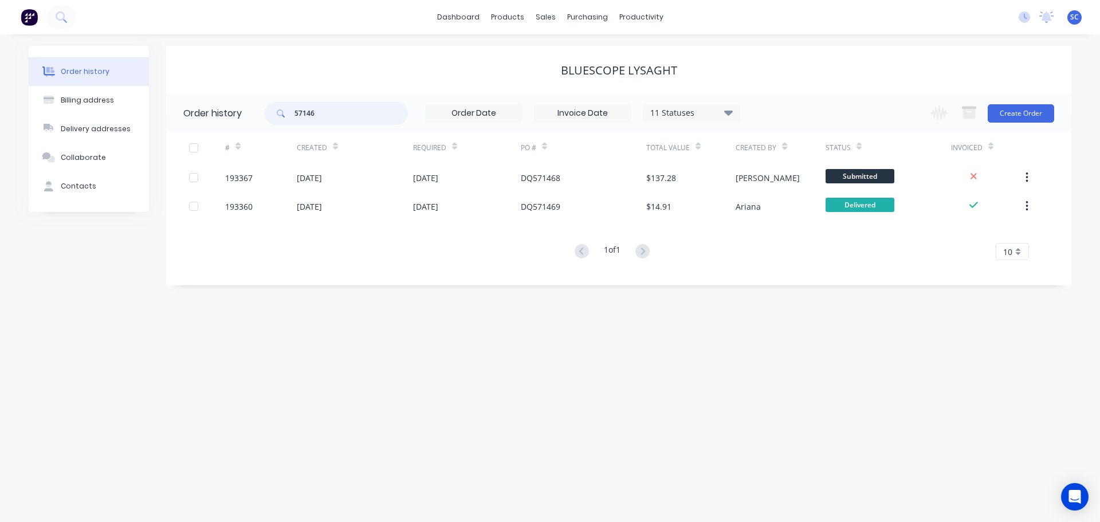
drag, startPoint x: 323, startPoint y: 116, endPoint x: 264, endPoint y: 123, distance: 58.8
click at [264, 123] on header "Order history 57146 11 Statuses Invoice Status Invoiced Not Invoiced Partial Or…" at bounding box center [618, 113] width 905 height 37
type input "193115"
drag, startPoint x: 334, startPoint y: 113, endPoint x: 237, endPoint y: 121, distance: 97.1
click at [232, 121] on header "Order history 193115 11 Statuses Invoice Status Invoiced Not Invoiced Partial O…" at bounding box center [618, 113] width 905 height 37
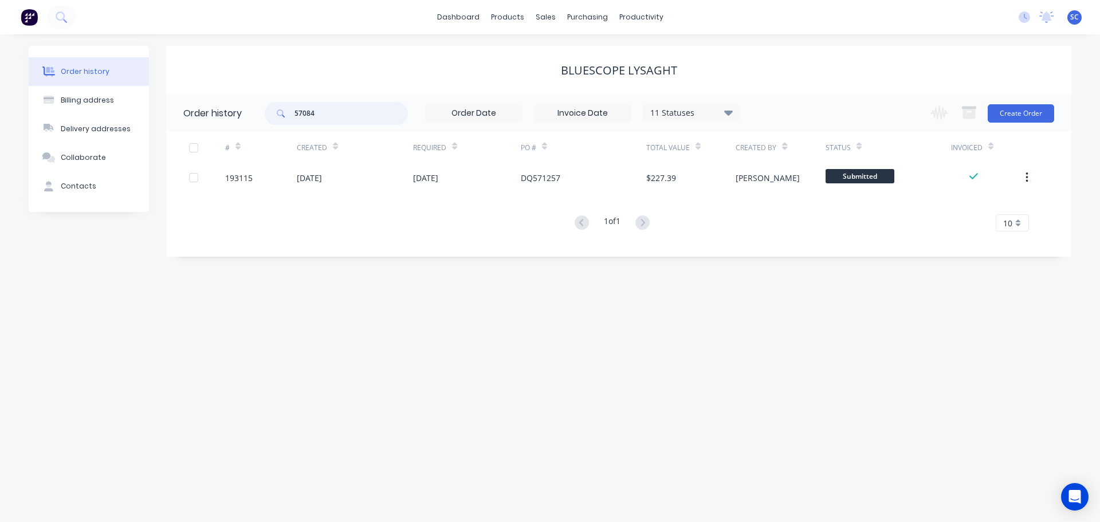
type input "570849"
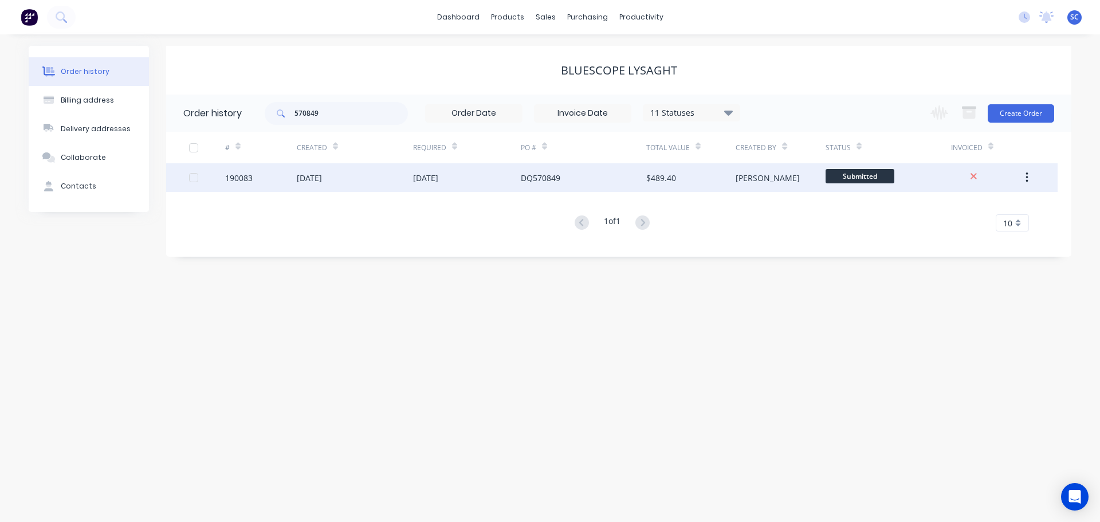
click at [383, 174] on div "15 Sep 2025" at bounding box center [355, 177] width 116 height 29
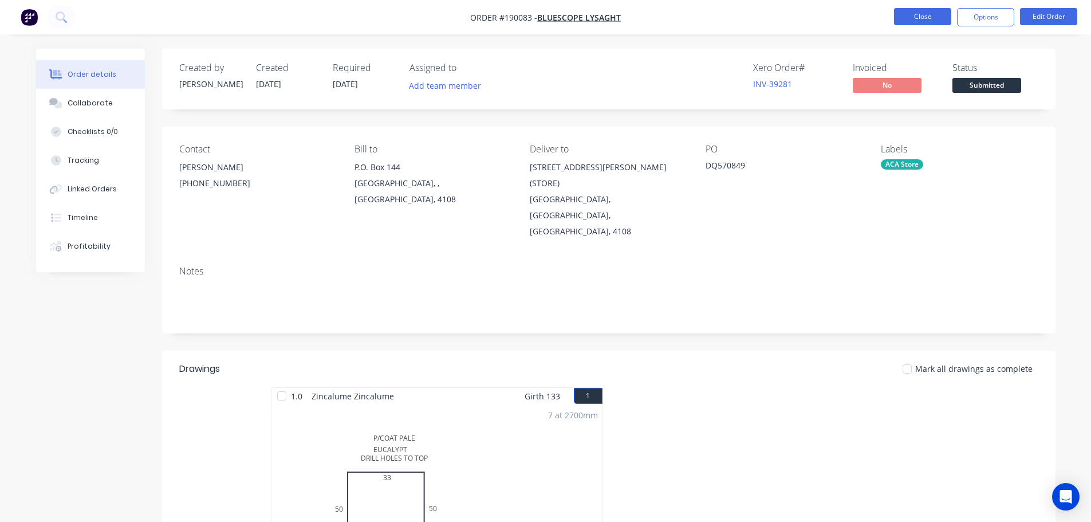
click at [934, 17] on button "Close" at bounding box center [922, 16] width 57 height 17
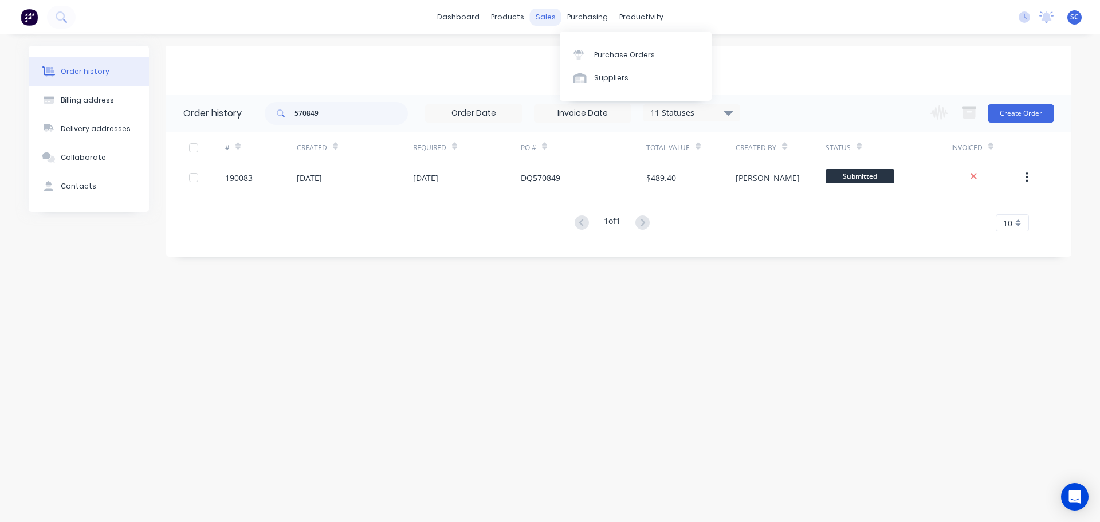
click at [548, 14] on div "sales" at bounding box center [546, 17] width 32 height 17
click at [570, 73] on div "Customers" at bounding box center [584, 78] width 41 height 10
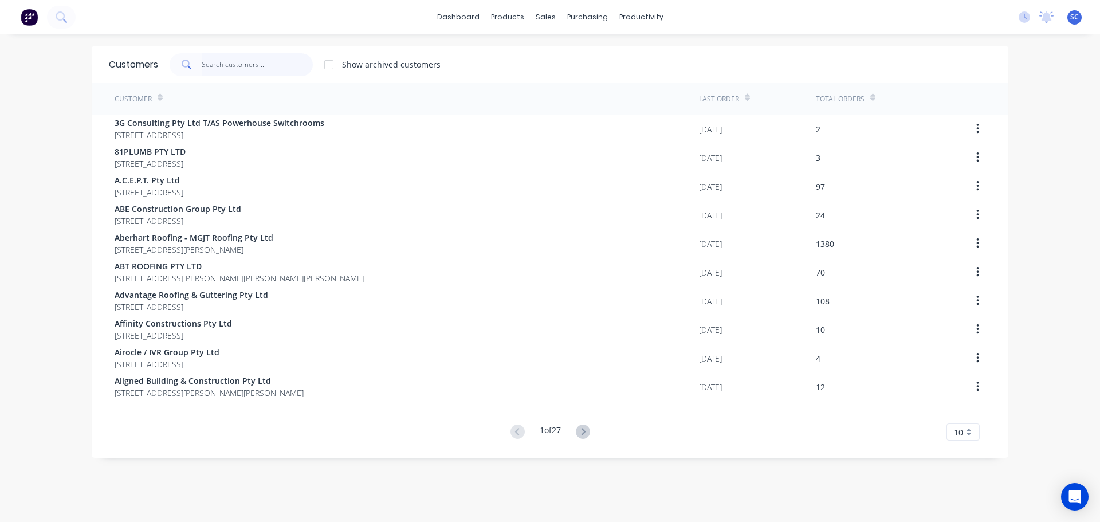
click at [224, 59] on input "text" at bounding box center [258, 64] width 112 height 23
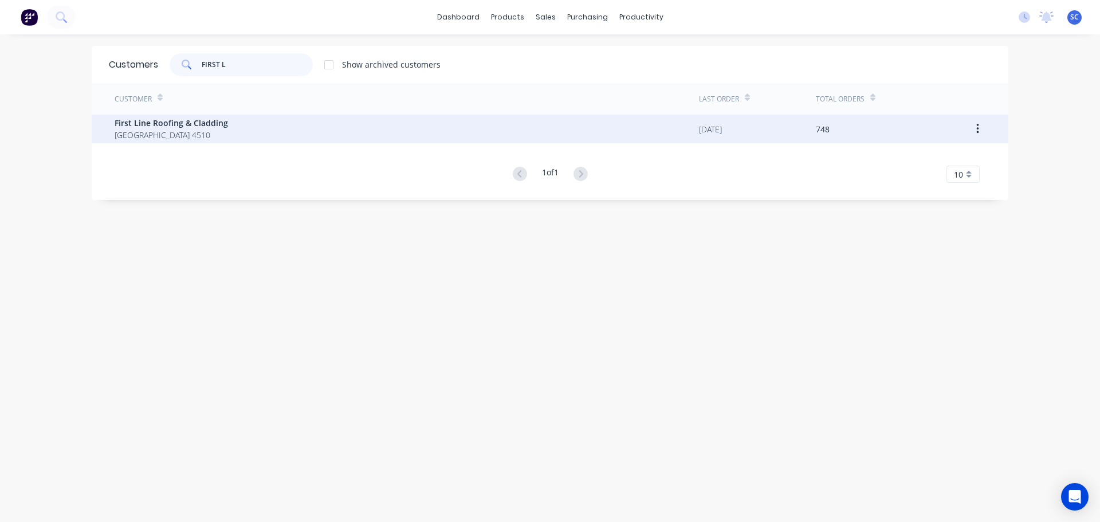
type input "FIRST L"
click at [186, 127] on span "First Line Roofing & Cladding" at bounding box center [171, 123] width 113 height 12
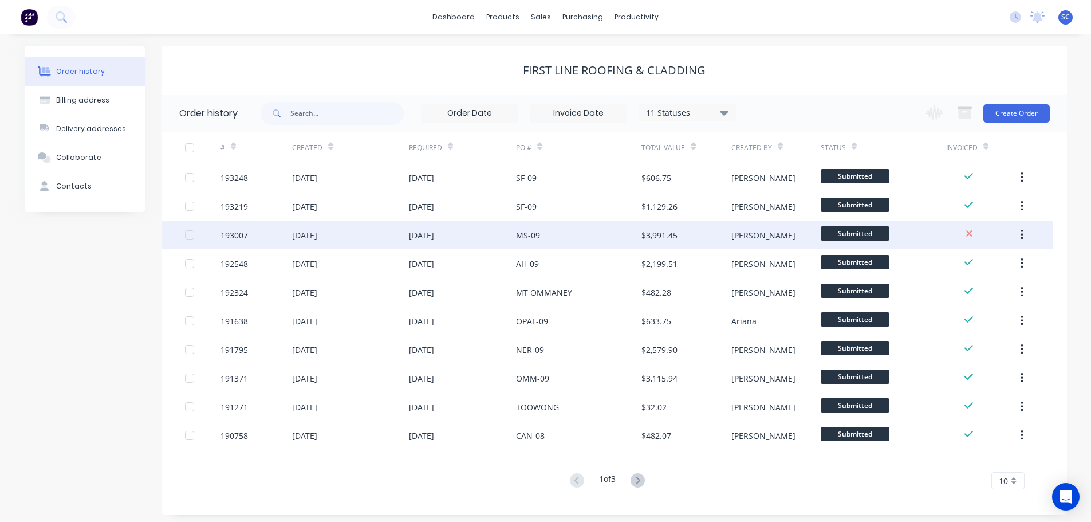
click at [434, 232] on div "24 Sep 2025" at bounding box center [421, 235] width 25 height 12
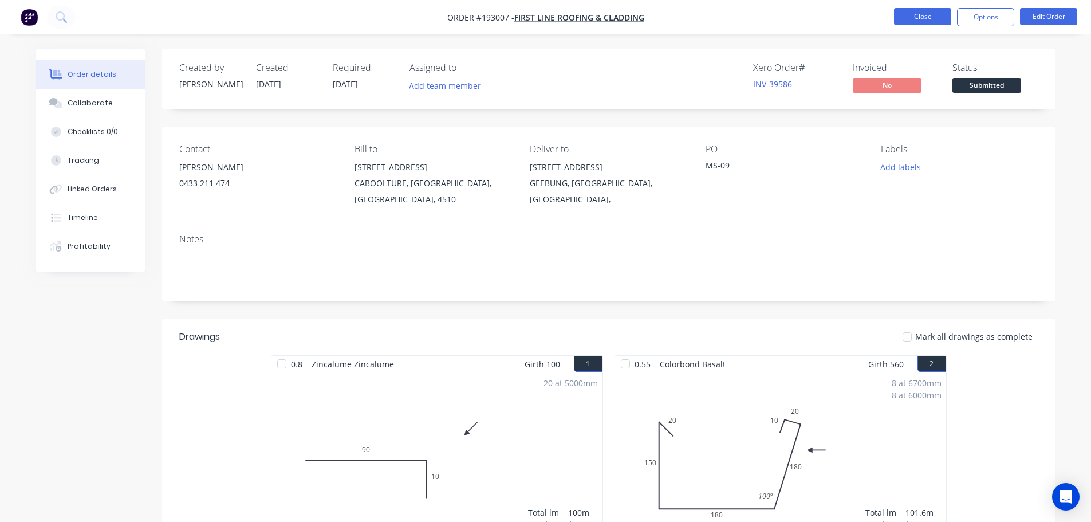
click at [922, 17] on button "Close" at bounding box center [922, 16] width 57 height 17
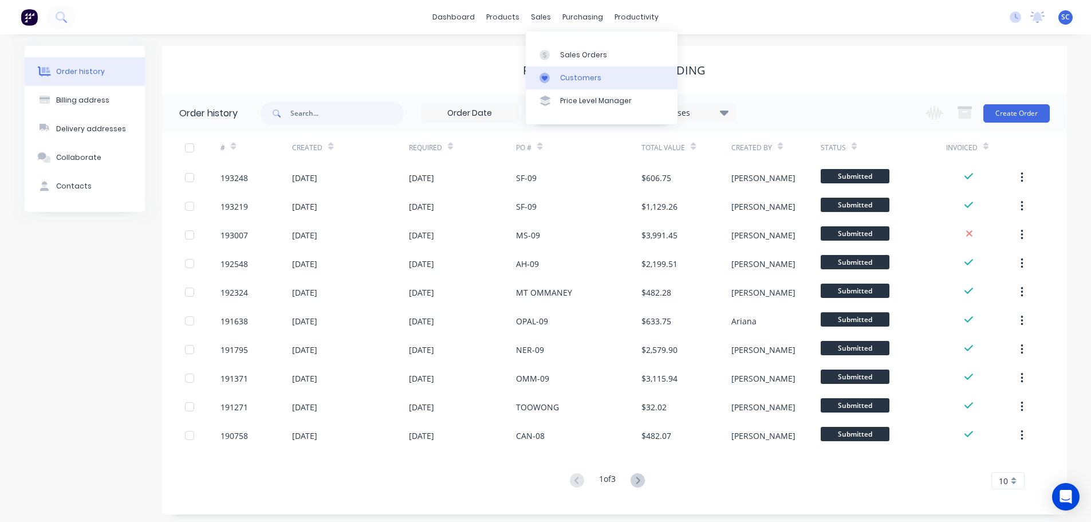
click at [569, 80] on div "Customers" at bounding box center [580, 78] width 41 height 10
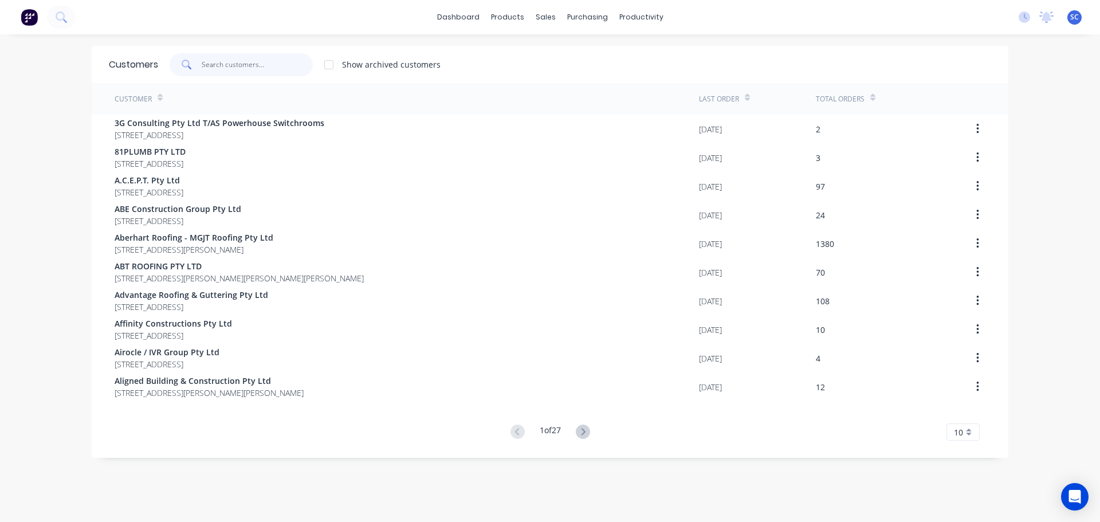
click at [229, 58] on input "text" at bounding box center [258, 64] width 112 height 23
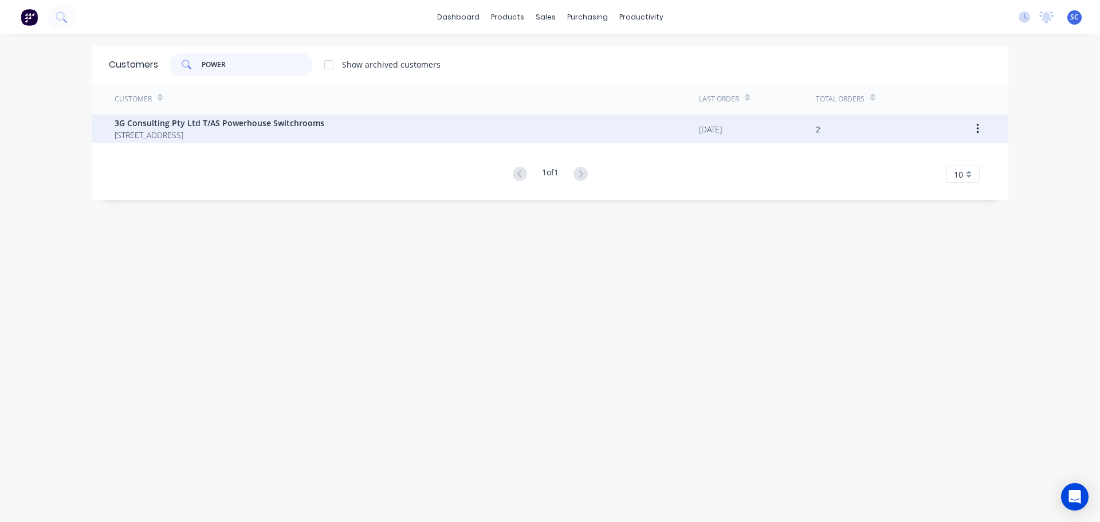
type input "POWER"
click at [194, 125] on span "3G Consulting Pty Ltd T/AS Powerhouse Switchrooms" at bounding box center [220, 123] width 210 height 12
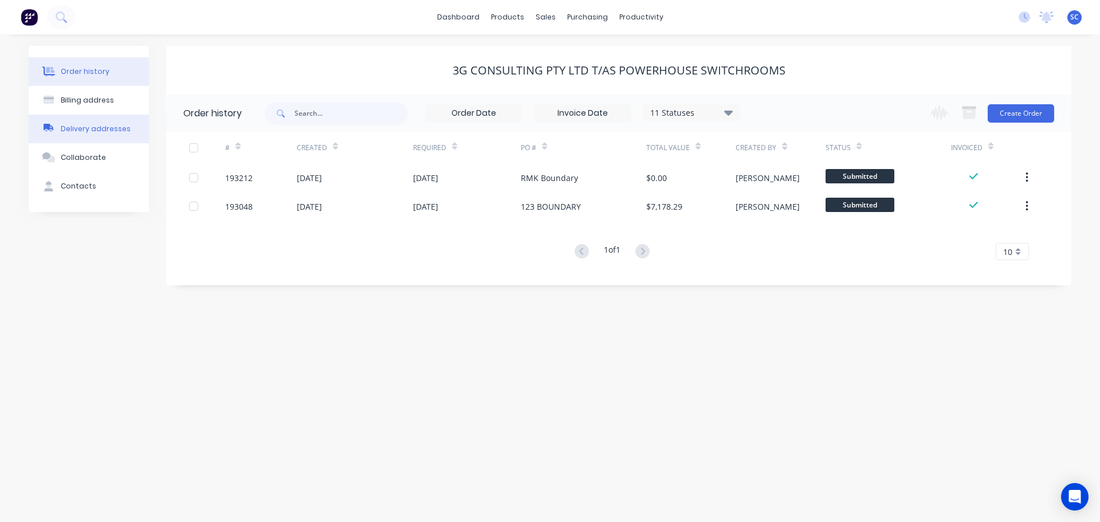
click at [84, 128] on div "Delivery addresses" at bounding box center [96, 129] width 70 height 10
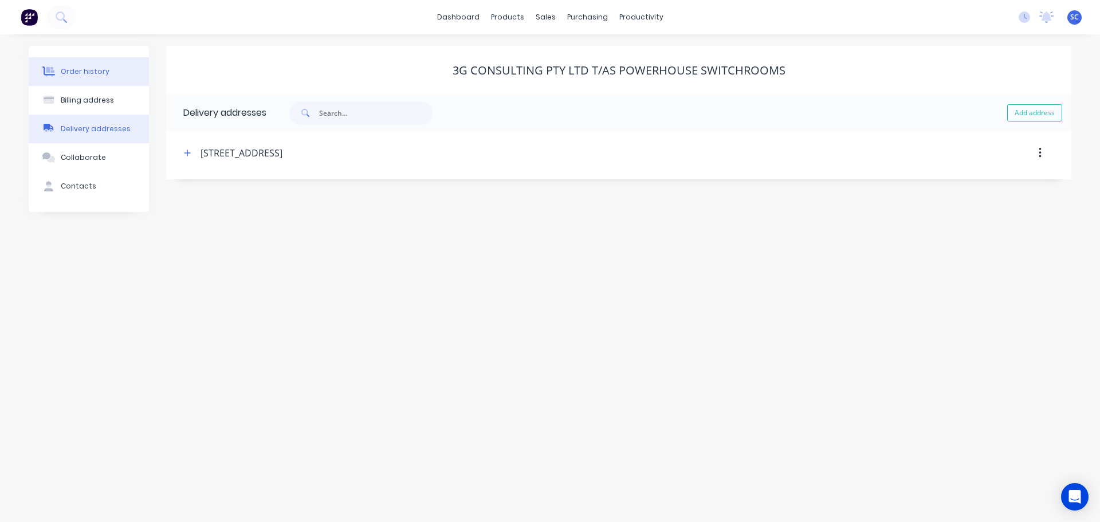
click at [82, 73] on div "Order history" at bounding box center [85, 71] width 49 height 10
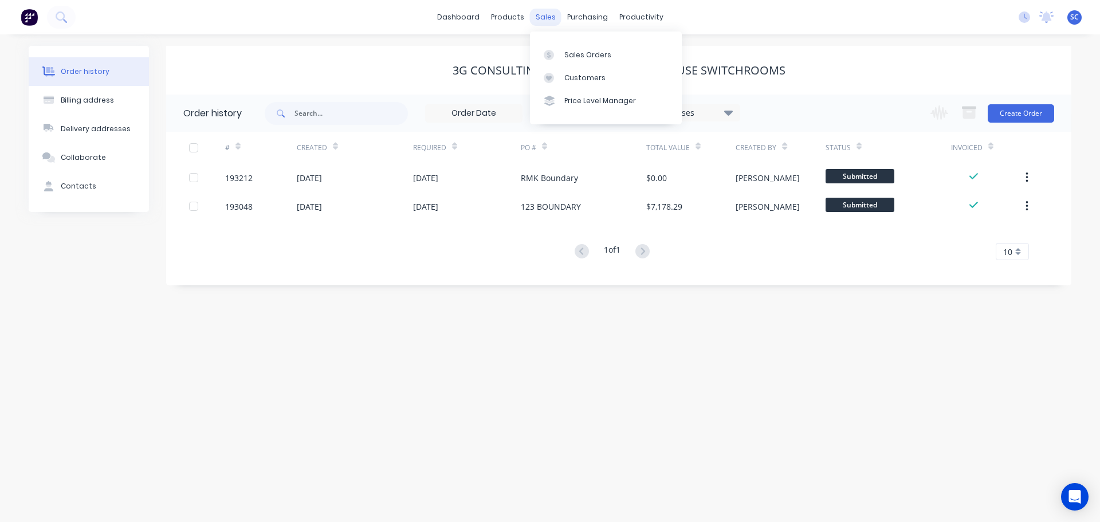
click at [553, 17] on div "sales" at bounding box center [546, 17] width 32 height 17
click at [573, 74] on div "Customers" at bounding box center [584, 78] width 41 height 10
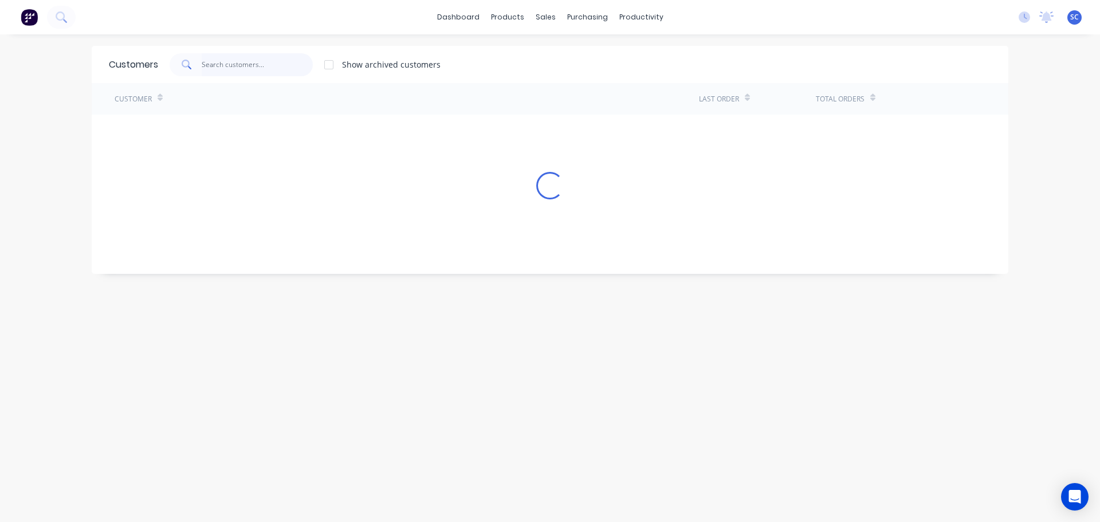
click at [232, 60] on input "text" at bounding box center [258, 64] width 112 height 23
click at [581, 77] on div "Customers" at bounding box center [580, 78] width 41 height 10
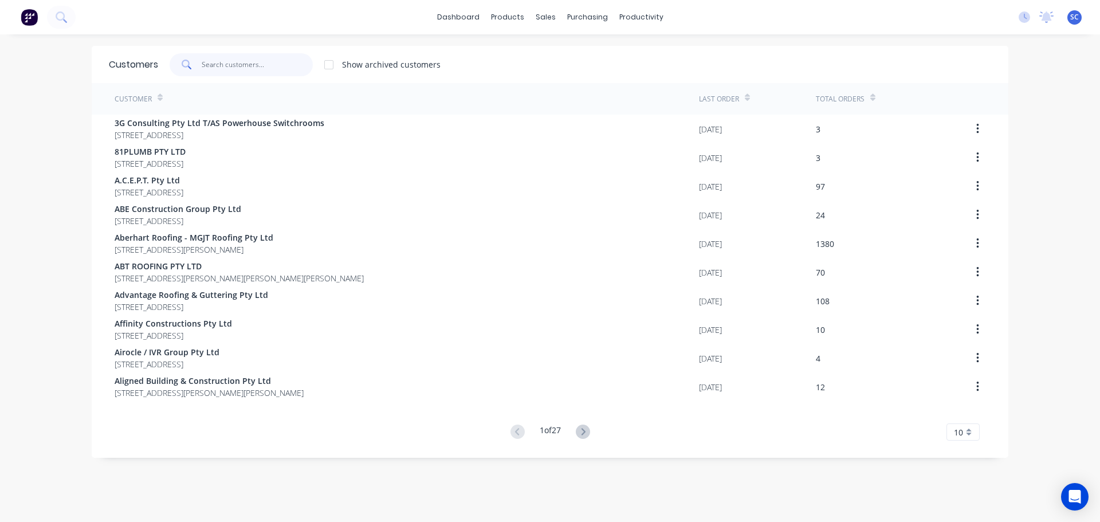
drag, startPoint x: 209, startPoint y: 60, endPoint x: 227, endPoint y: 57, distance: 18.5
click at [215, 58] on input "text" at bounding box center [258, 64] width 112 height 23
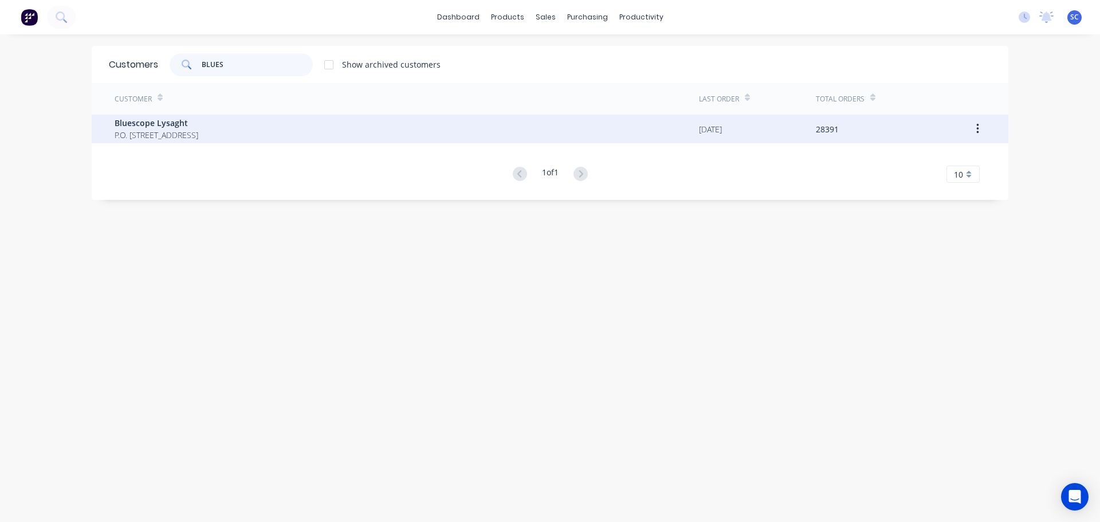
type input "BLUES"
click at [166, 124] on span "Bluescope Lysaght" at bounding box center [157, 123] width 84 height 12
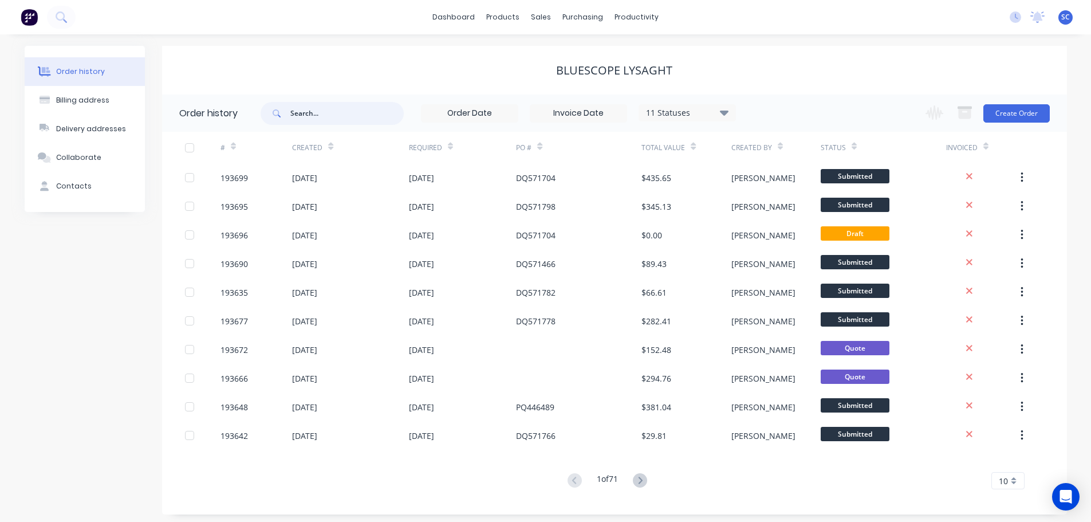
click at [301, 111] on input "text" at bounding box center [346, 113] width 113 height 23
type input "571734"
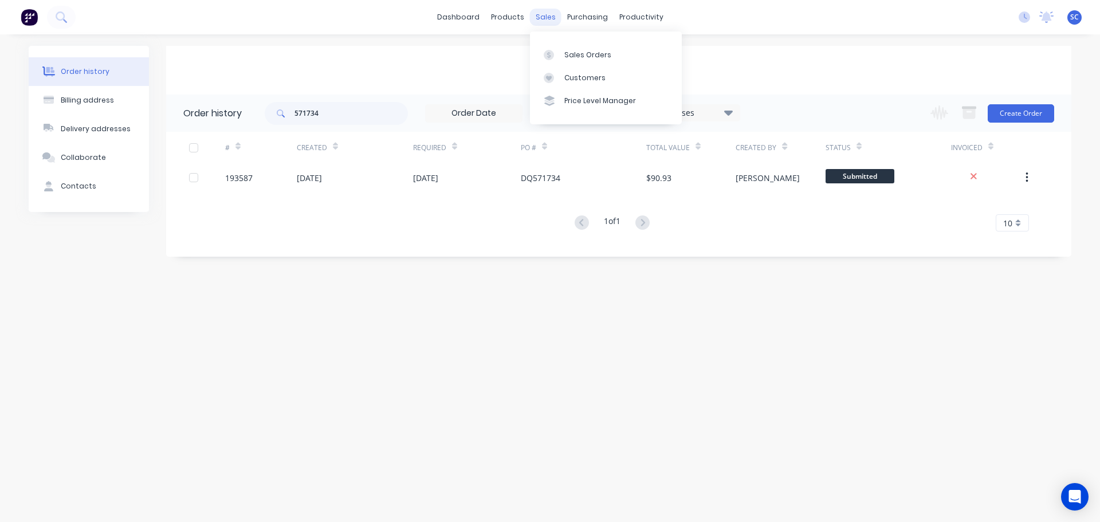
click at [553, 15] on div "sales" at bounding box center [546, 17] width 32 height 17
click at [585, 78] on div "Customers" at bounding box center [584, 78] width 41 height 10
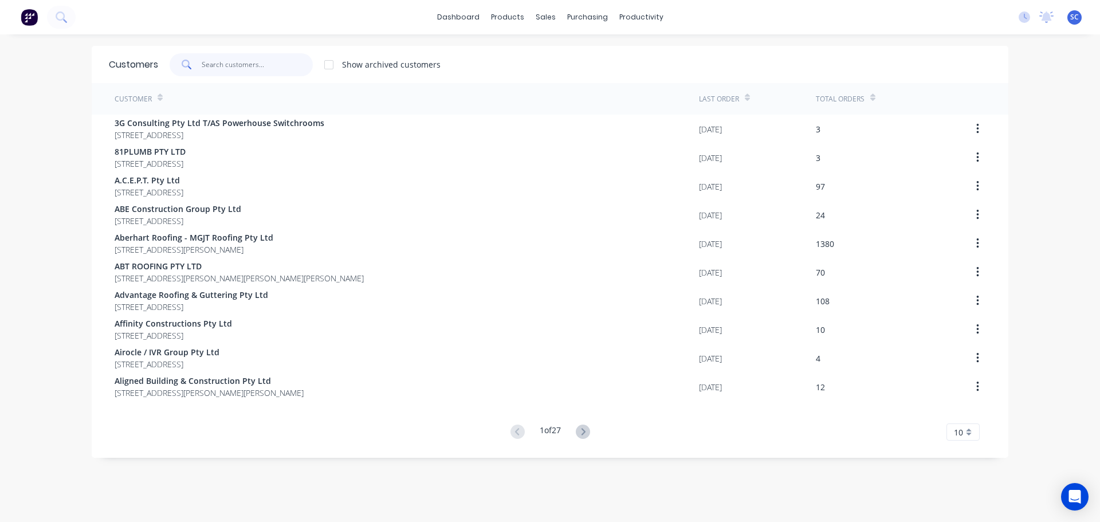
click at [212, 68] on input "text" at bounding box center [258, 64] width 112 height 23
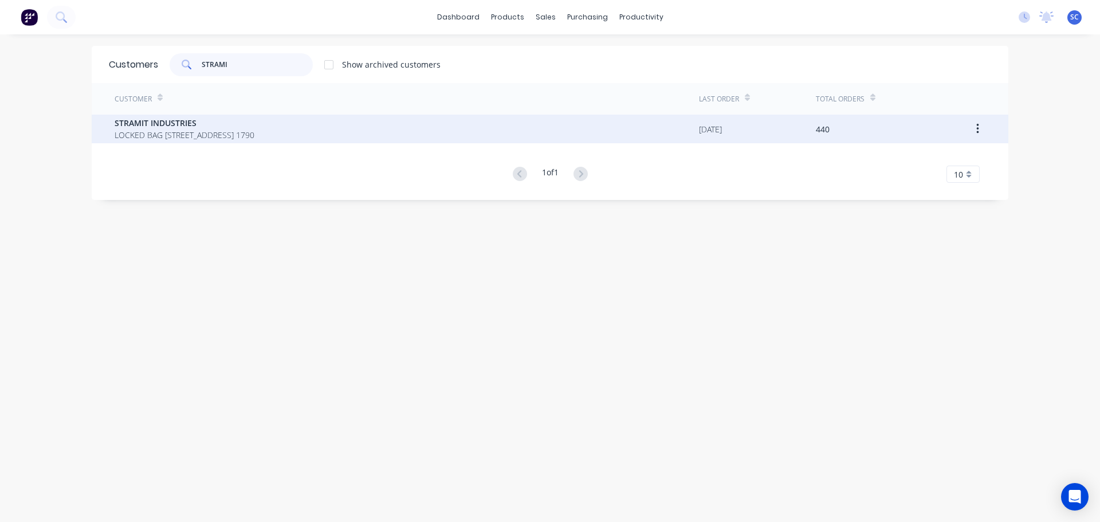
type input "STRAMI"
click at [158, 132] on span "LOCKED BAG 3022 ST MARYS NSW New South Wales Australia 1790" at bounding box center [185, 135] width 140 height 12
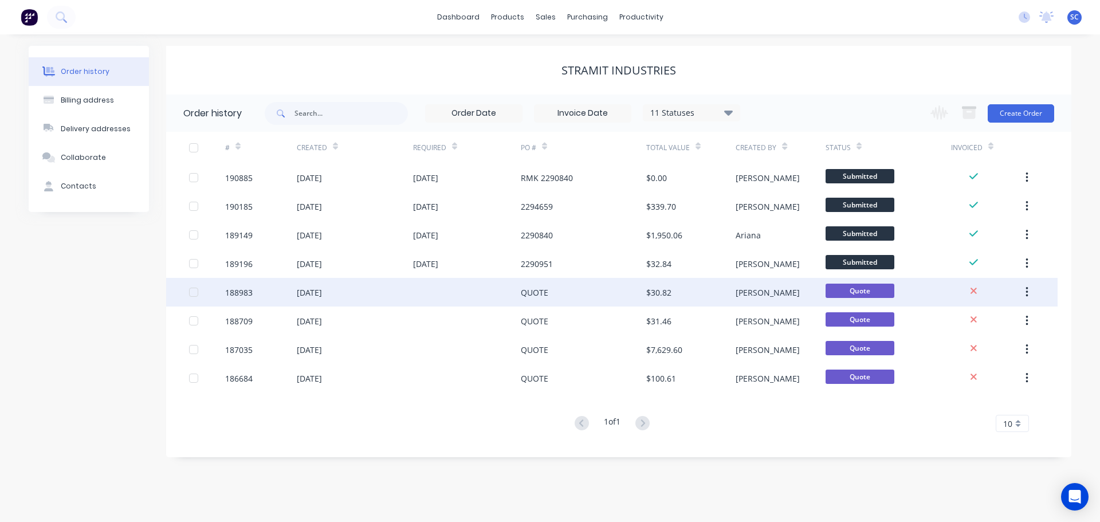
click at [302, 300] on div "05 Aug 2025" at bounding box center [355, 292] width 116 height 29
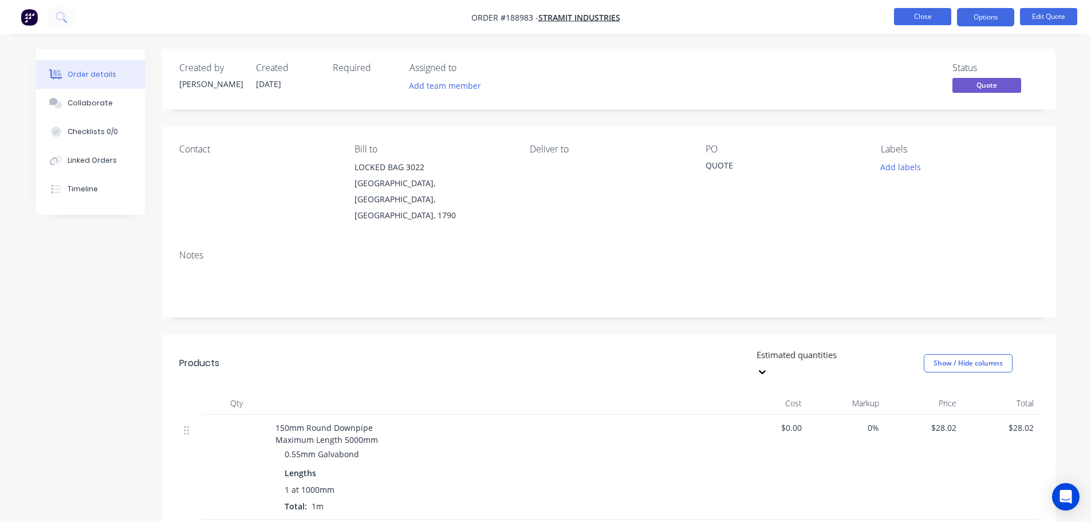
click at [924, 21] on button "Close" at bounding box center [922, 16] width 57 height 17
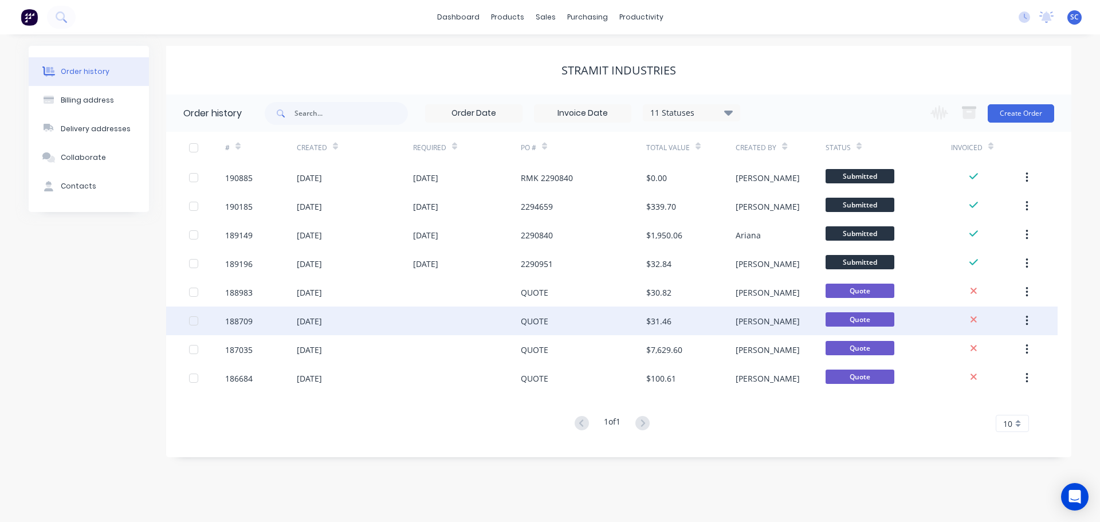
click at [322, 321] on div "01 Aug 2025" at bounding box center [309, 321] width 25 height 12
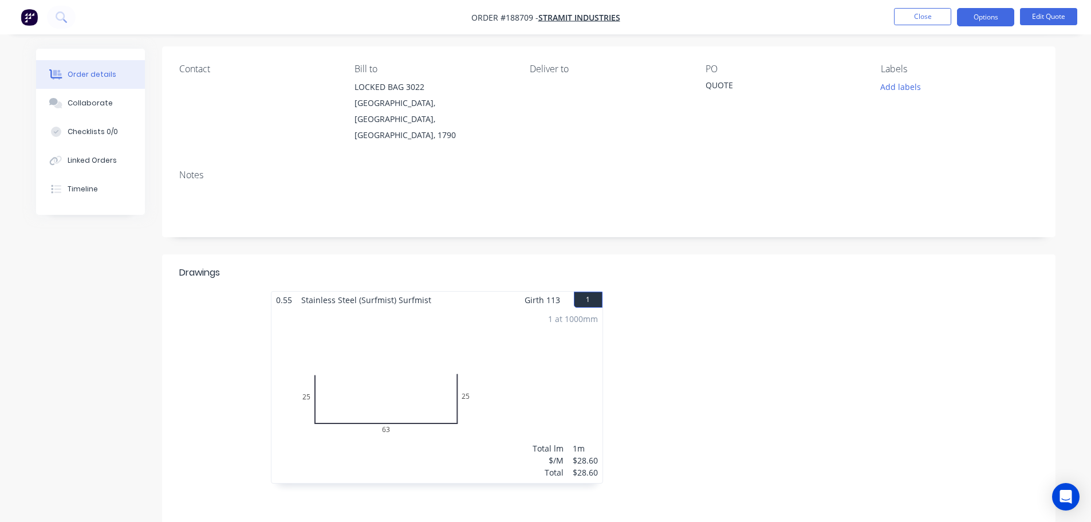
scroll to position [115, 0]
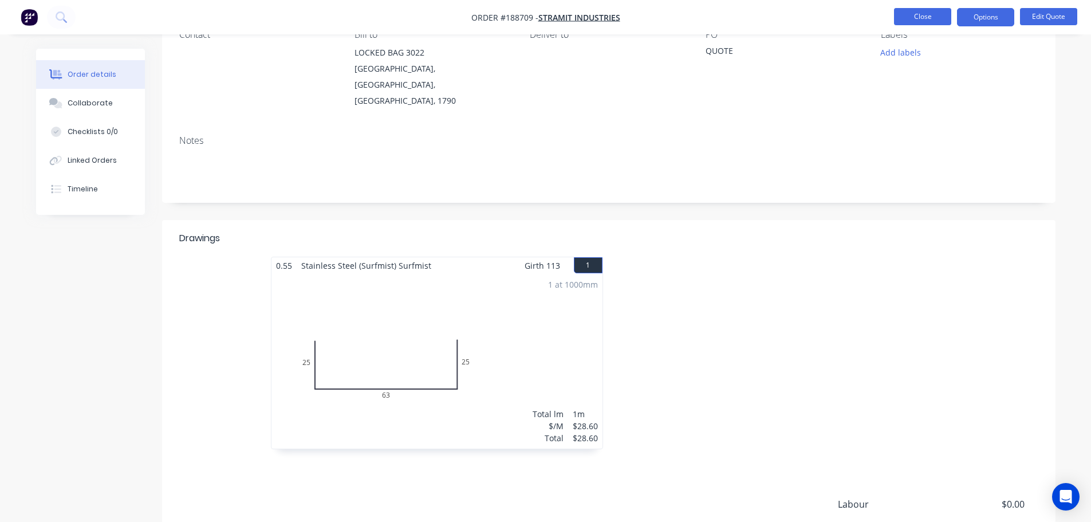
click at [935, 14] on button "Close" at bounding box center [922, 16] width 57 height 17
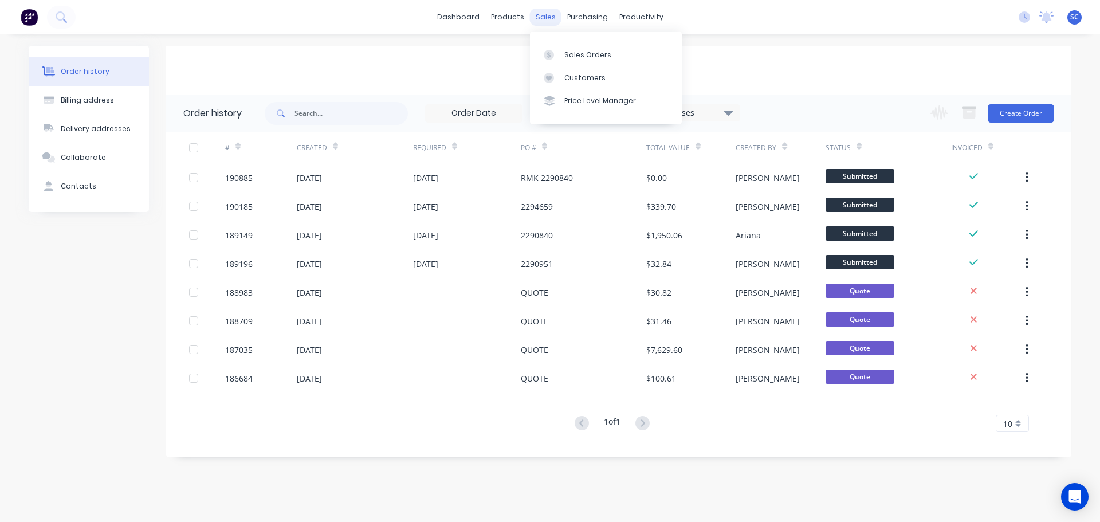
click at [537, 15] on div "sales" at bounding box center [546, 17] width 32 height 17
click at [581, 77] on div "Customers" at bounding box center [584, 78] width 41 height 10
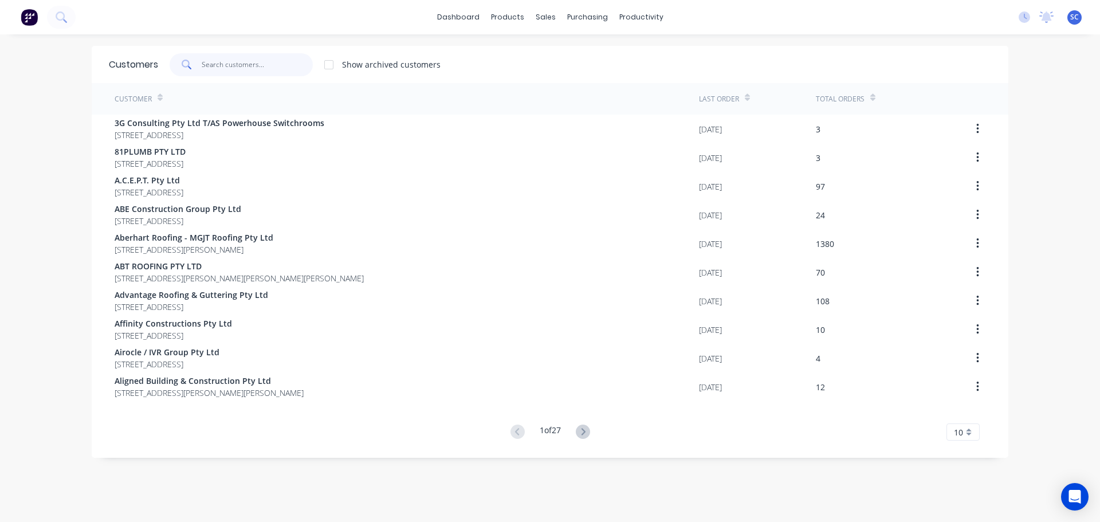
drag, startPoint x: 233, startPoint y: 58, endPoint x: 239, endPoint y: 60, distance: 6.4
click at [234, 58] on input "text" at bounding box center [258, 64] width 112 height 23
click at [537, 17] on div "sales" at bounding box center [546, 17] width 32 height 17
click at [578, 73] on div "Customers" at bounding box center [580, 78] width 41 height 10
click at [571, 74] on div "Customers" at bounding box center [580, 78] width 41 height 10
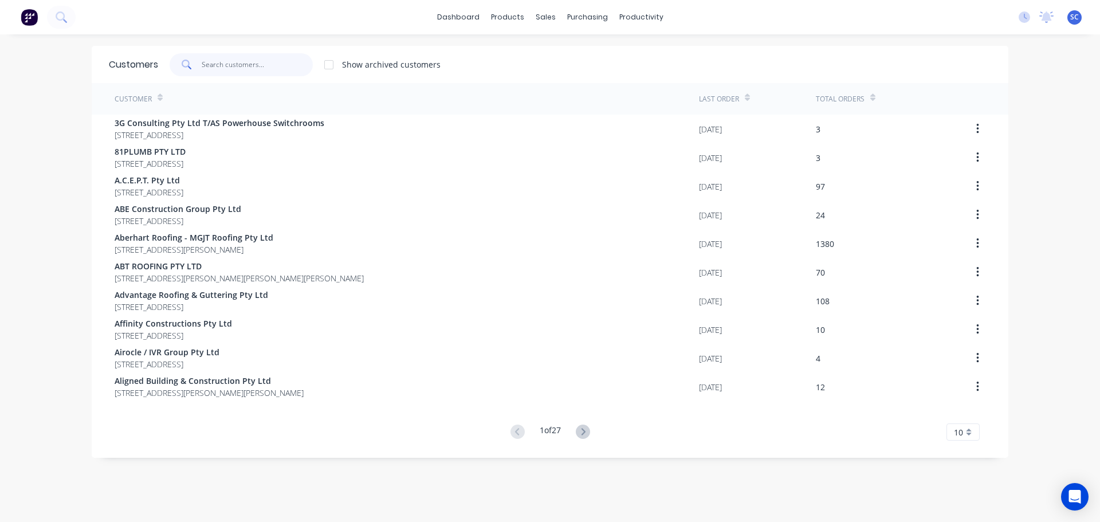
click at [222, 65] on input "text" at bounding box center [258, 64] width 112 height 23
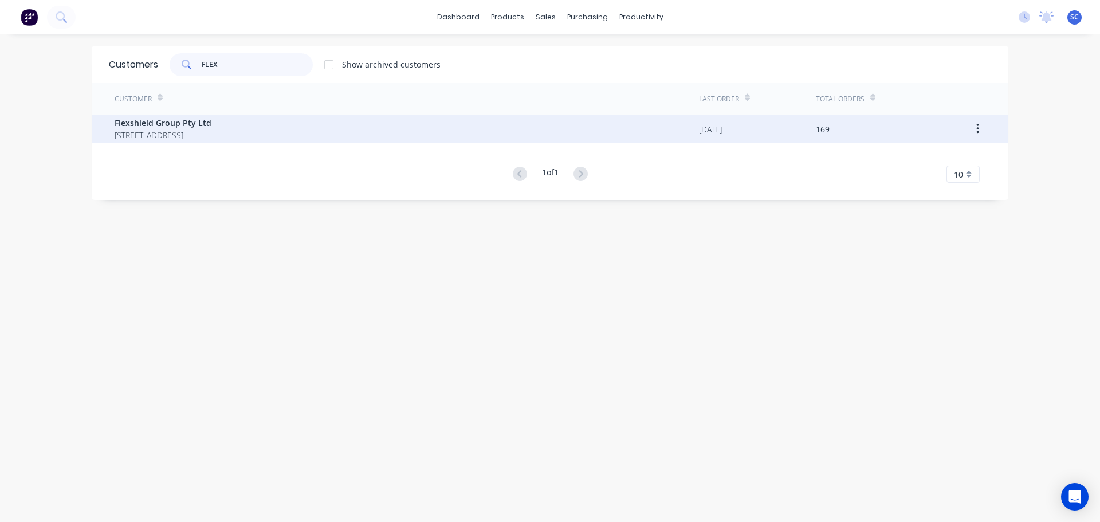
type input "FLEX"
click at [169, 125] on span "Flexshield Group Pty Ltd" at bounding box center [163, 123] width 97 height 12
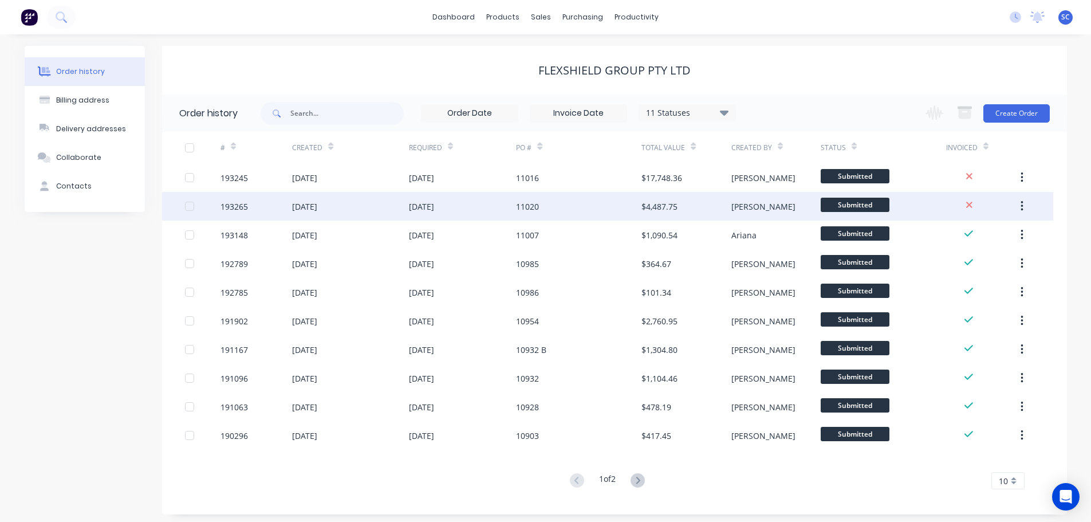
click at [282, 214] on div "193265" at bounding box center [257, 206] width 72 height 29
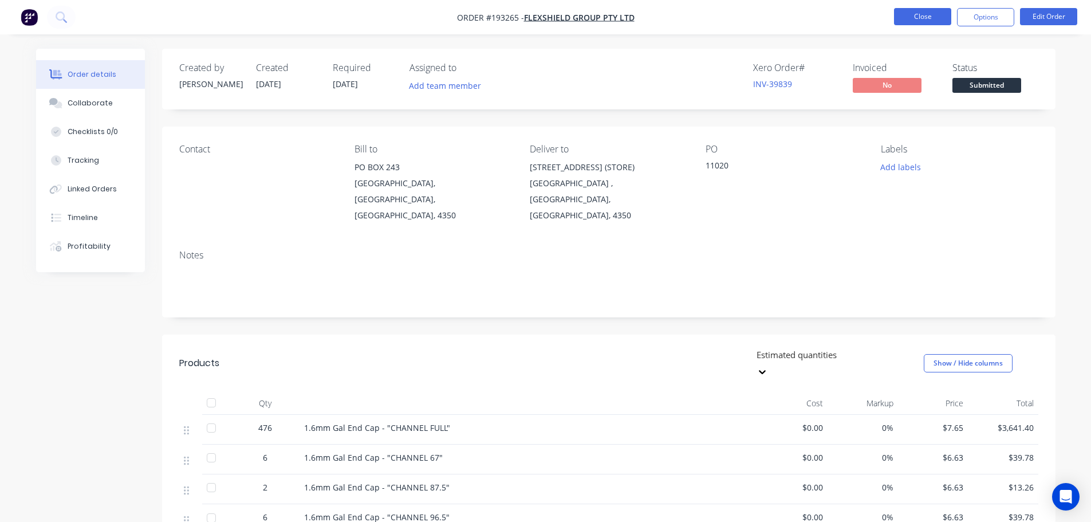
click at [927, 15] on button "Close" at bounding box center [922, 16] width 57 height 17
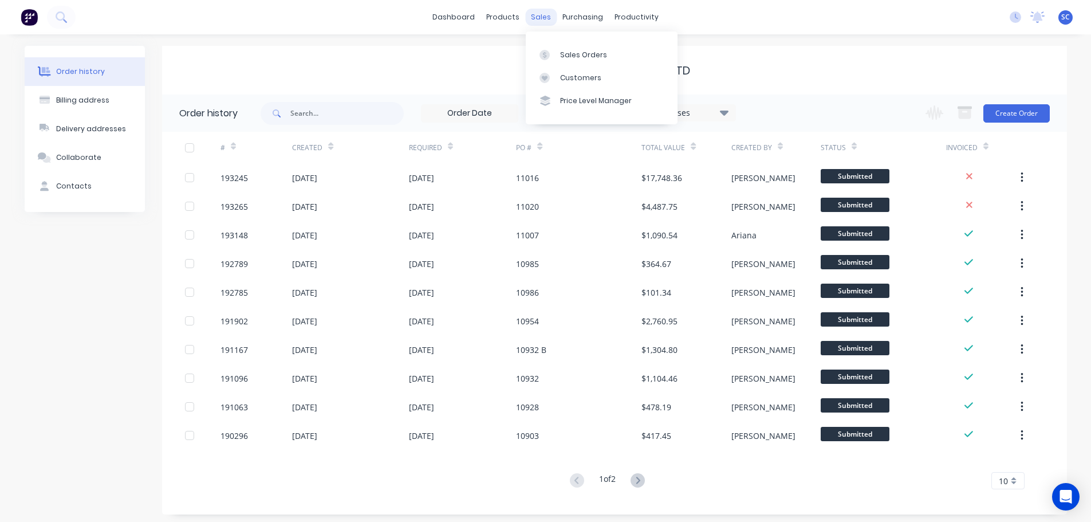
click at [541, 18] on div "sales" at bounding box center [541, 17] width 32 height 17
click at [584, 80] on div "Customers" at bounding box center [580, 78] width 41 height 10
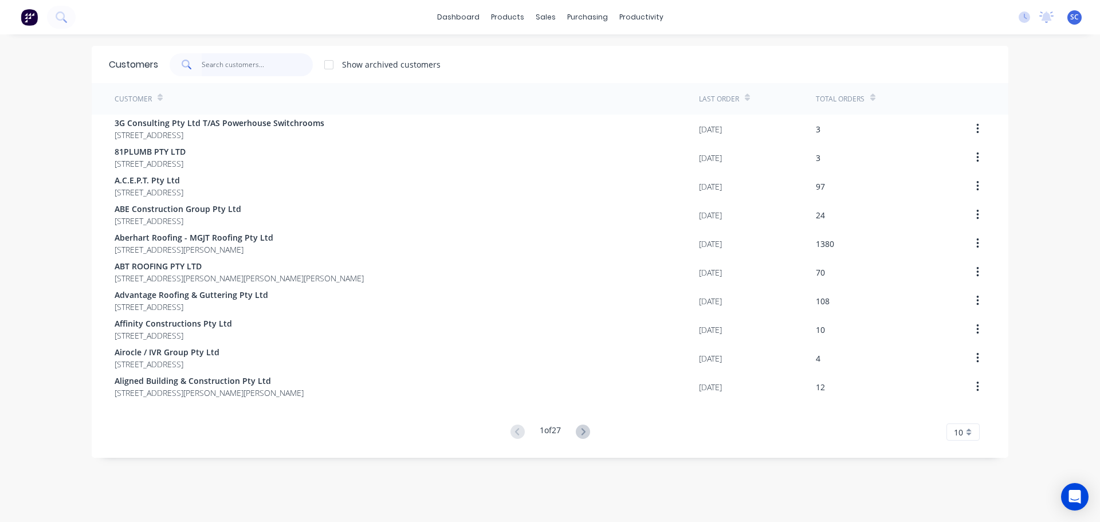
click at [218, 62] on input "text" at bounding box center [258, 64] width 112 height 23
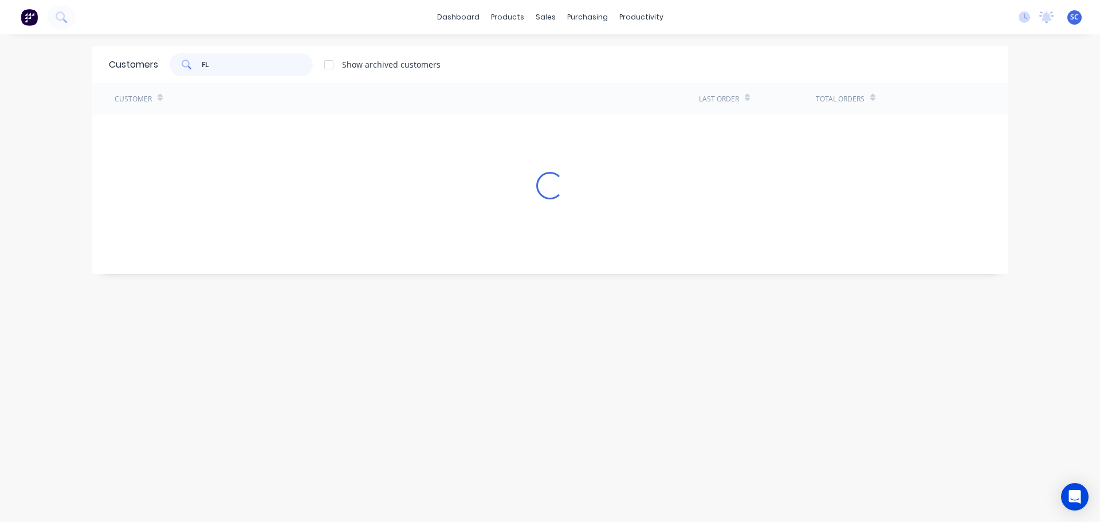
type input "F"
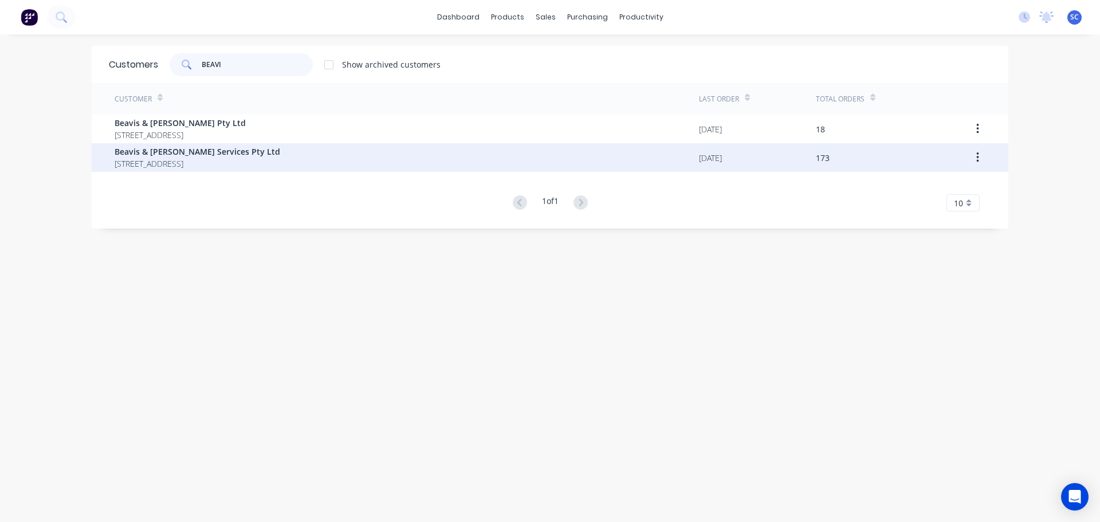
type input "BEAVI"
click at [198, 153] on span "Beavis & [PERSON_NAME] Services Pty Ltd" at bounding box center [198, 152] width 166 height 12
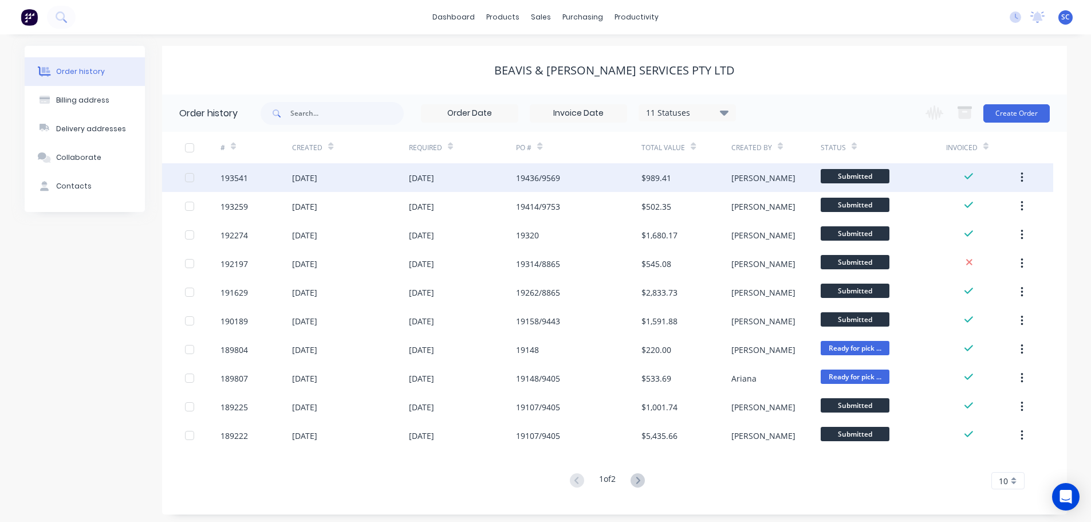
click at [415, 175] on div "24 Sep 2025" at bounding box center [421, 178] width 25 height 12
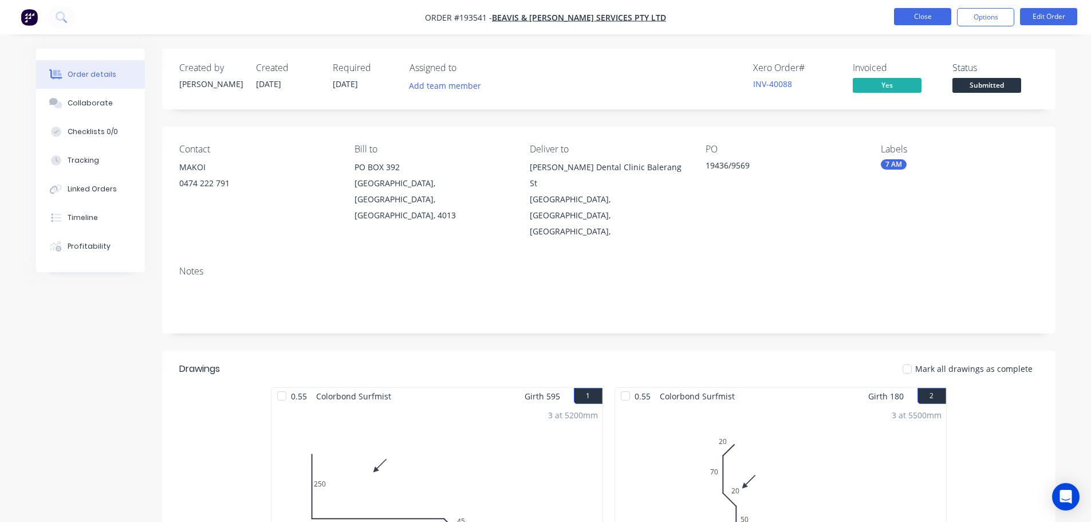
click at [934, 14] on button "Close" at bounding box center [922, 16] width 57 height 17
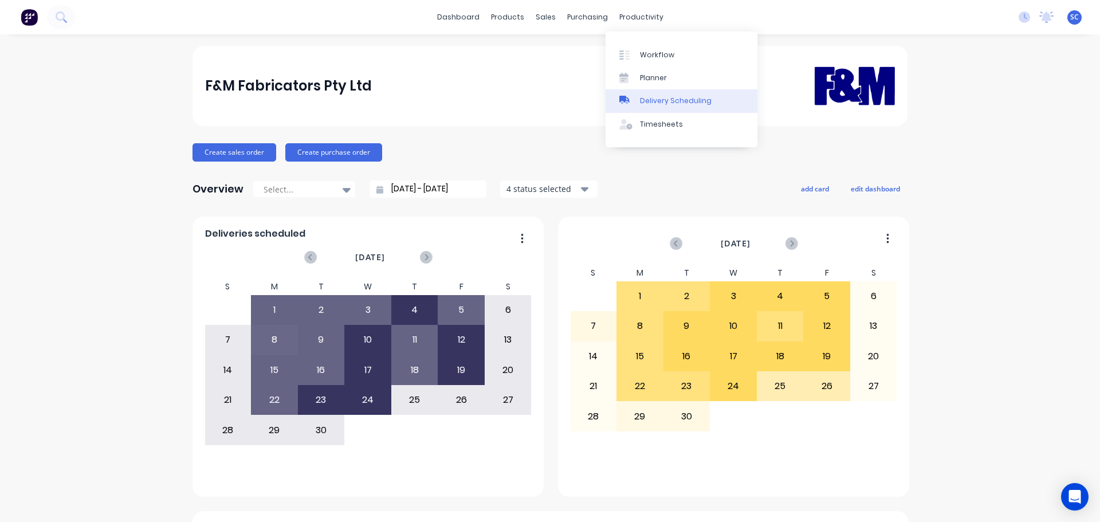
click at [674, 99] on div "Delivery Scheduling" at bounding box center [676, 101] width 72 height 10
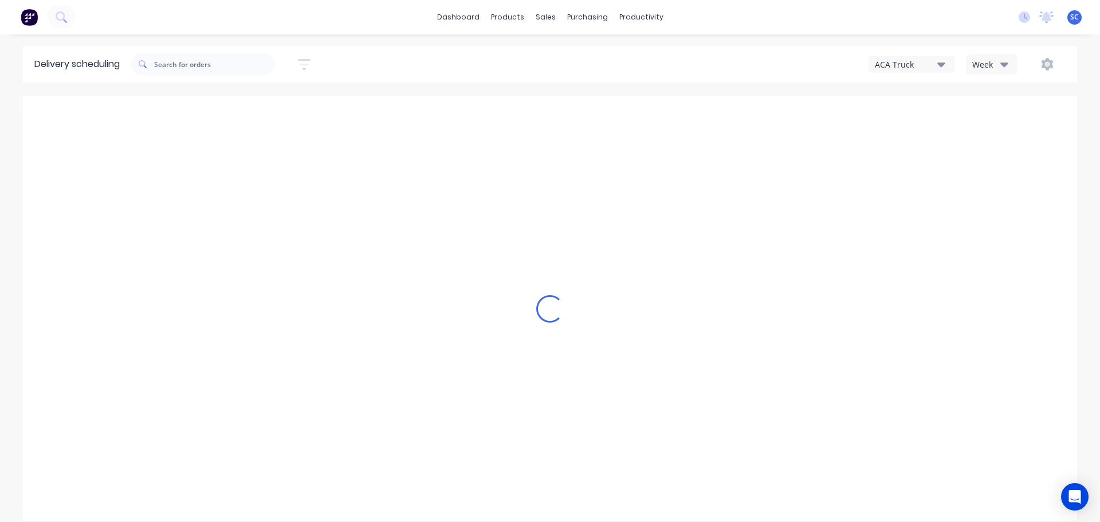
click at [1005, 62] on icon "button" at bounding box center [1004, 64] width 8 height 13
click at [999, 121] on div "Vehicle" at bounding box center [1023, 117] width 113 height 23
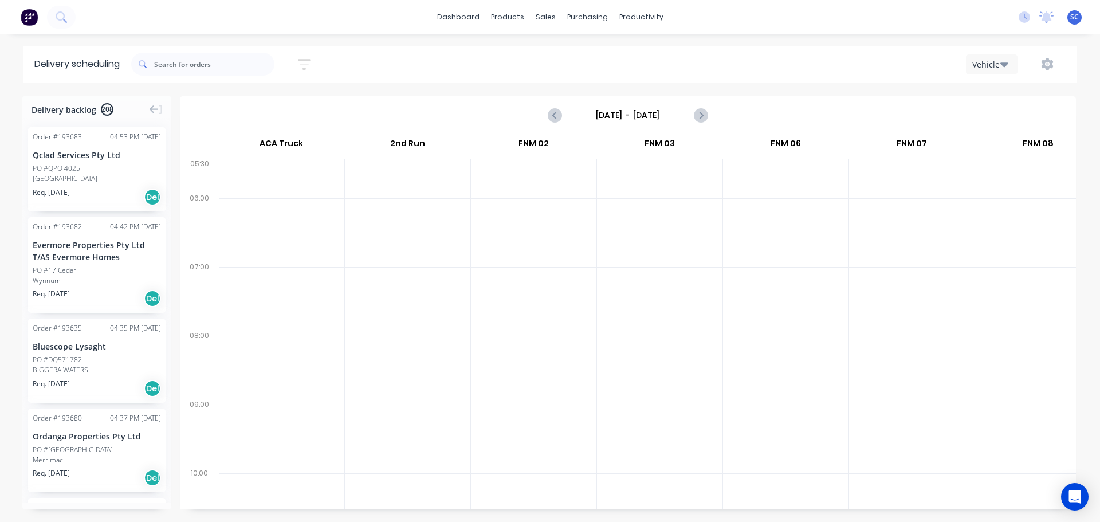
click at [617, 119] on input "[DATE] - [DATE]" at bounding box center [627, 115] width 113 height 17
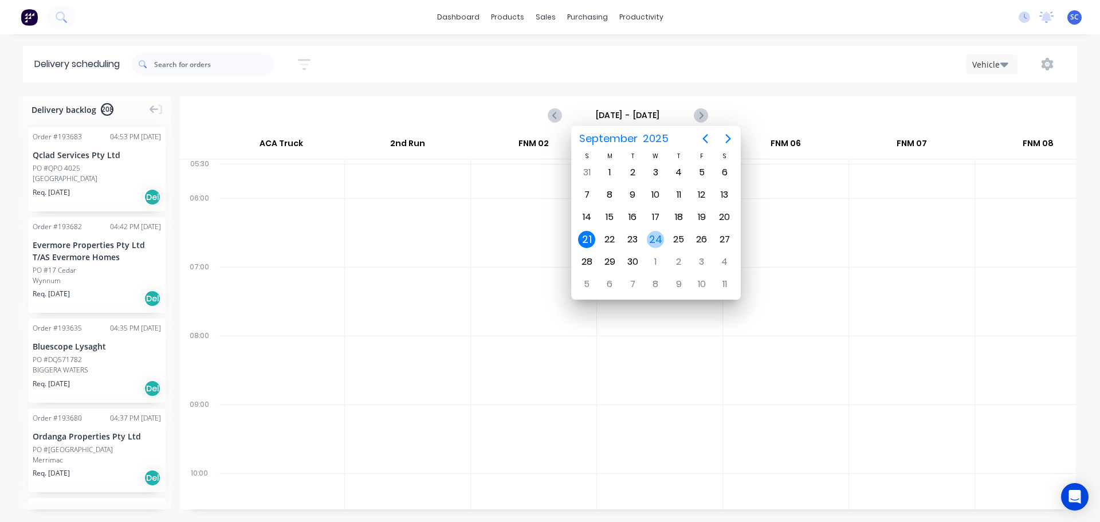
click at [657, 240] on div "24" at bounding box center [655, 239] width 17 height 17
type input "Wednesday - 24/09/25"
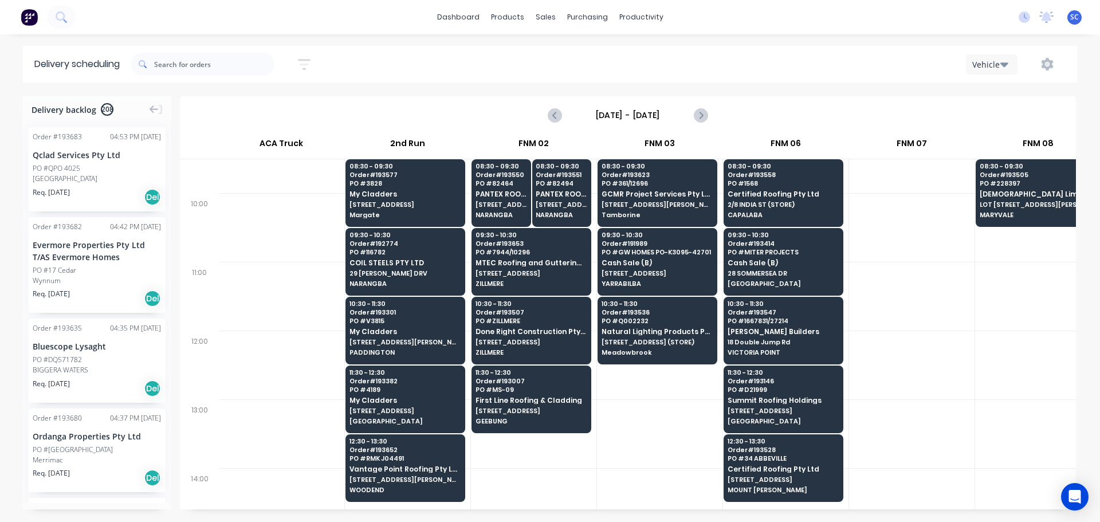
scroll to position [286, 1]
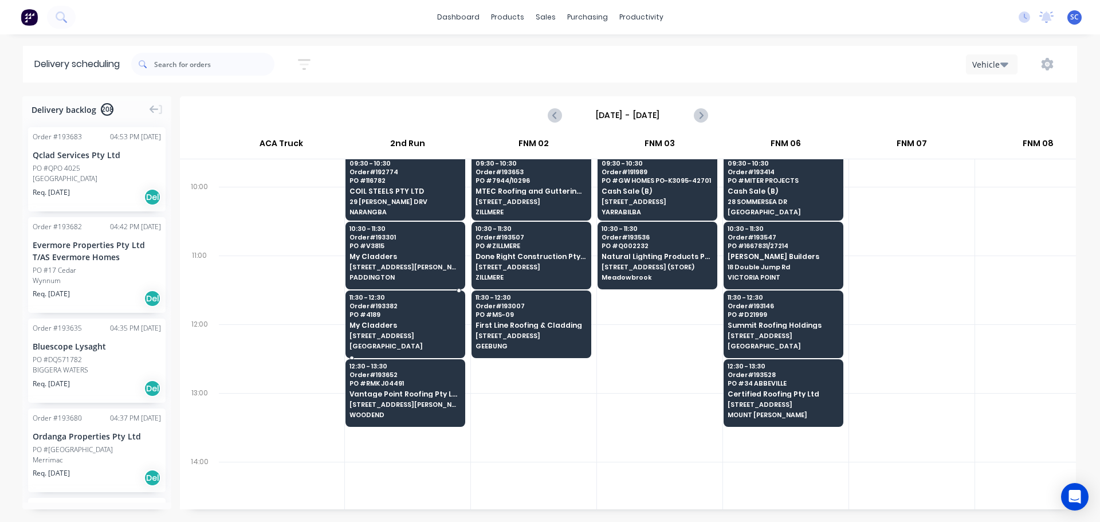
click at [410, 326] on span "My Cladders" at bounding box center [404, 324] width 111 height 7
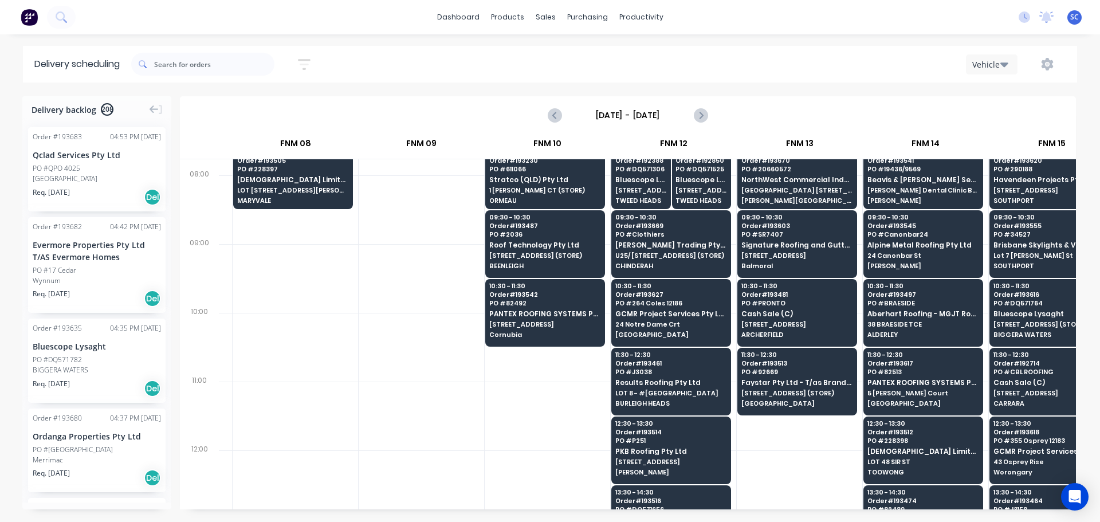
scroll to position [0, 743]
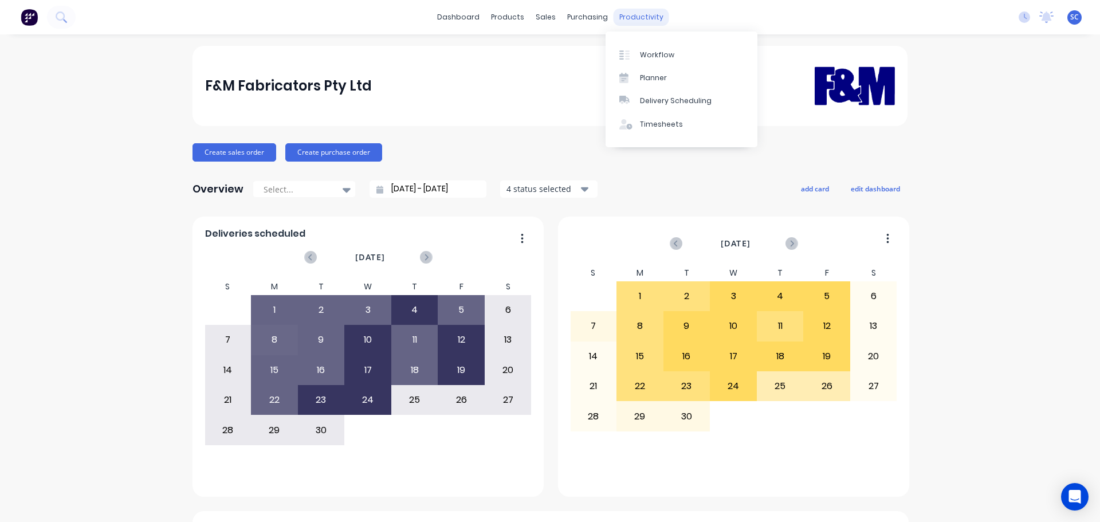
drag, startPoint x: 624, startPoint y: 14, endPoint x: 639, endPoint y: 22, distance: 16.9
click at [624, 14] on div "productivity" at bounding box center [642, 17] width 56 height 17
click at [670, 108] on link "Delivery Scheduling" at bounding box center [682, 100] width 152 height 23
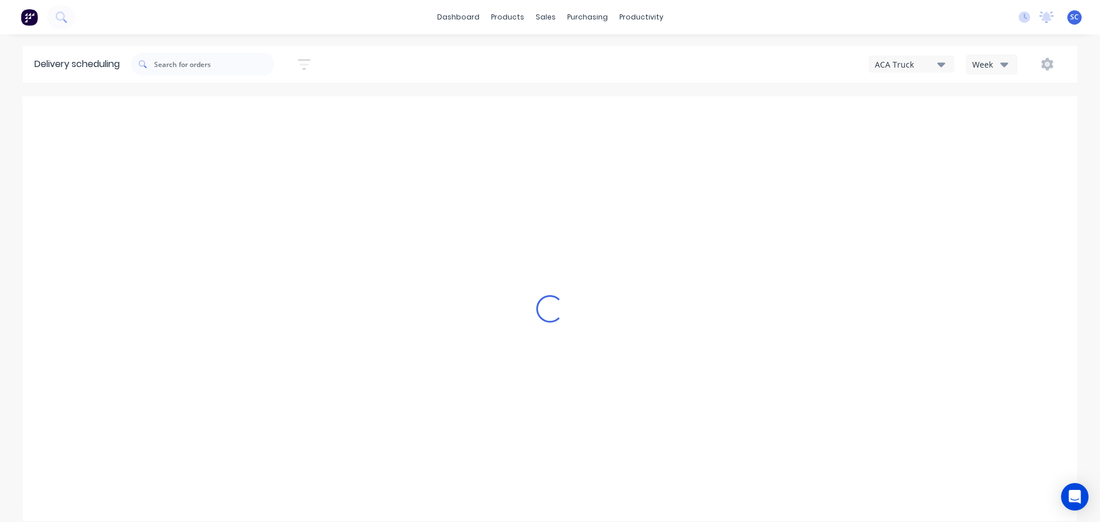
click at [934, 65] on div "ACA Truck" at bounding box center [906, 64] width 62 height 12
click at [905, 107] on div "FNM 09" at bounding box center [925, 104] width 113 height 23
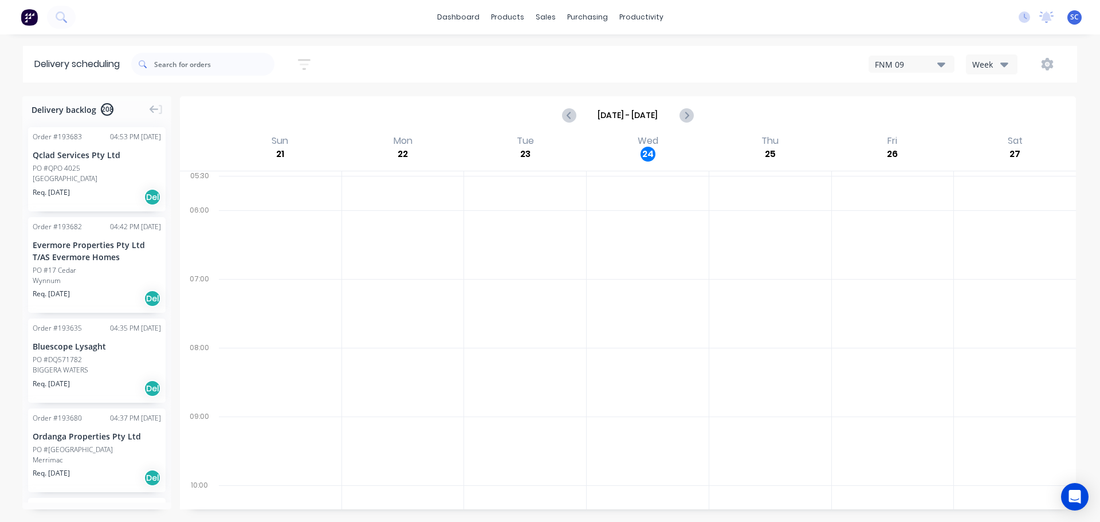
click at [311, 65] on icon "button" at bounding box center [304, 64] width 13 height 14
click at [253, 109] on input at bounding box center [251, 107] width 107 height 17
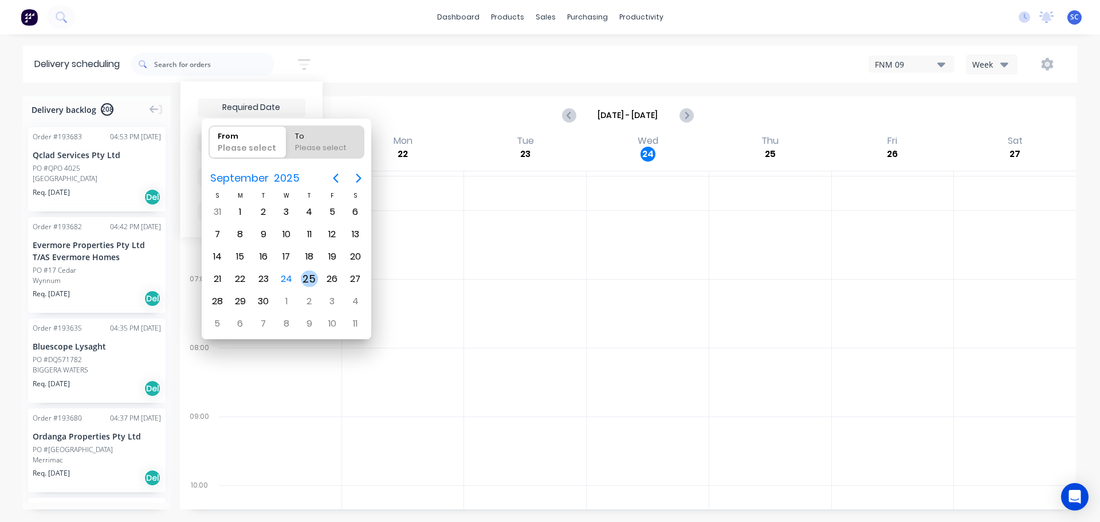
click at [311, 278] on div "25" at bounding box center [309, 278] width 17 height 17
type input "[DATE]"
radio input "false"
radio input "true"
click at [311, 279] on div "25" at bounding box center [309, 278] width 17 height 17
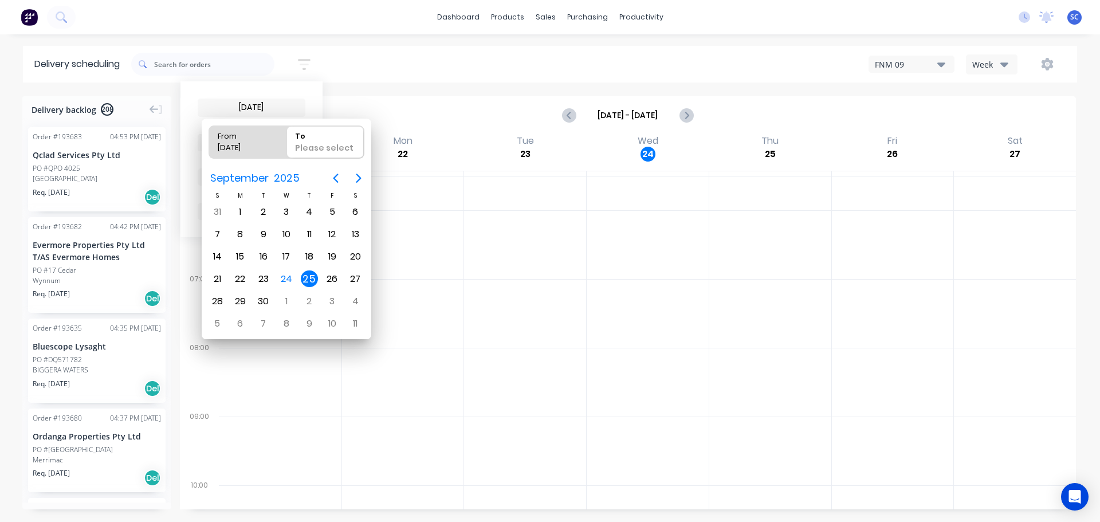
type input "25/09/25 - 25/09/25"
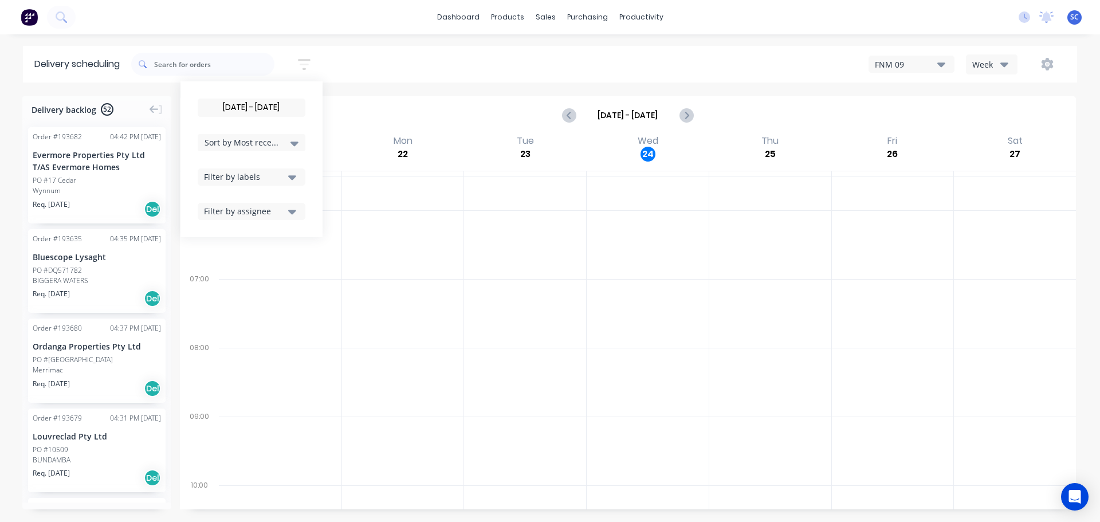
click at [257, 143] on span "Sort by Most recent" at bounding box center [242, 142] width 74 height 12
click at [236, 275] on div "Suburb" at bounding box center [252, 270] width 108 height 21
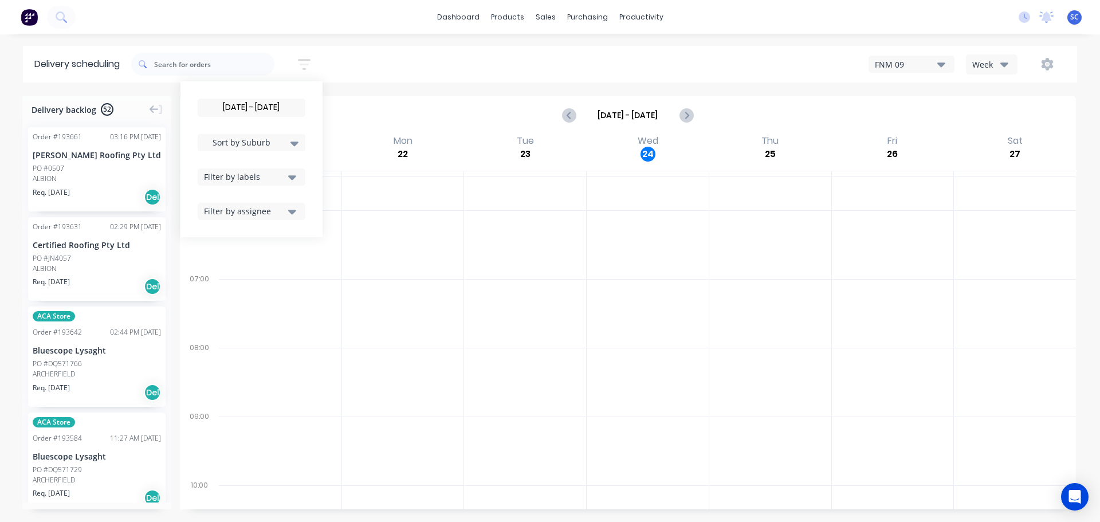
click at [367, 60] on div "25/09/25 - 25/09/25 Sort by Suburb Created date Required date Order number Cust…" at bounding box center [604, 64] width 946 height 32
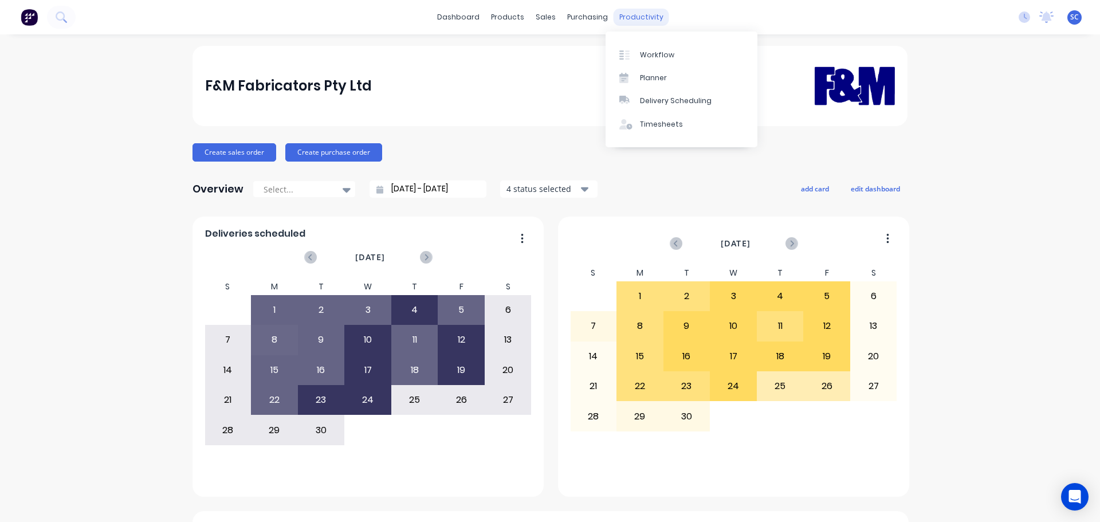
click at [633, 15] on div "productivity" at bounding box center [642, 17] width 56 height 17
click at [650, 103] on div "Delivery Scheduling" at bounding box center [676, 101] width 72 height 10
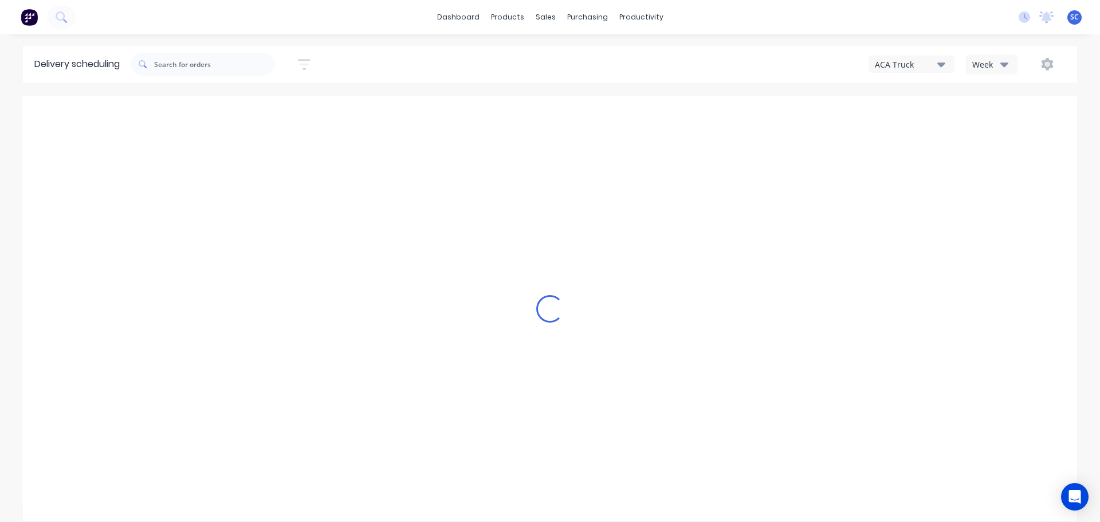
click at [940, 65] on icon "button" at bounding box center [941, 64] width 8 height 5
click at [916, 105] on div "FNM 09" at bounding box center [925, 104] width 113 height 23
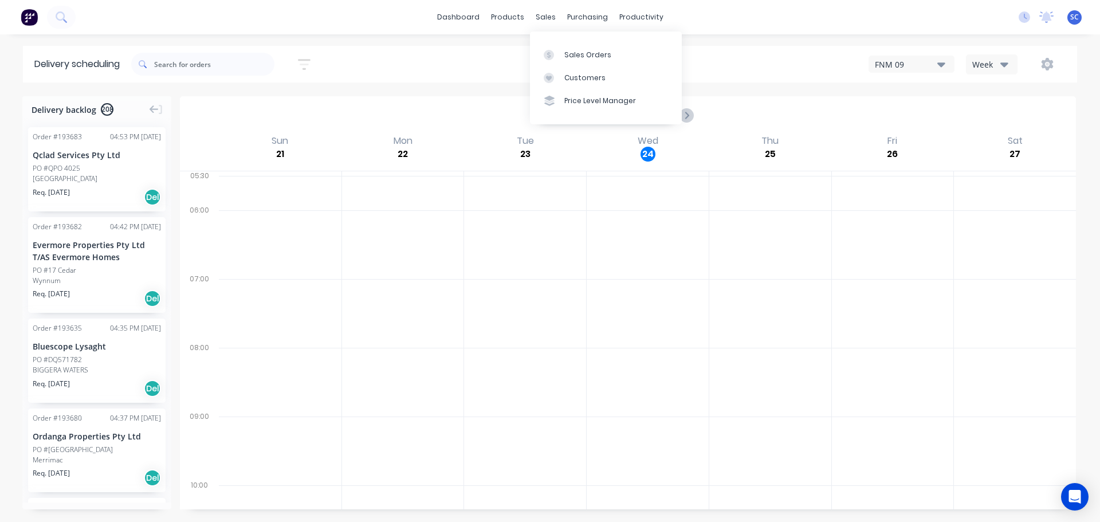
click at [222, 55] on div at bounding box center [202, 64] width 143 height 32
click at [191, 61] on input "text" at bounding box center [214, 64] width 120 height 23
click at [170, 65] on input "text" at bounding box center [214, 64] width 120 height 23
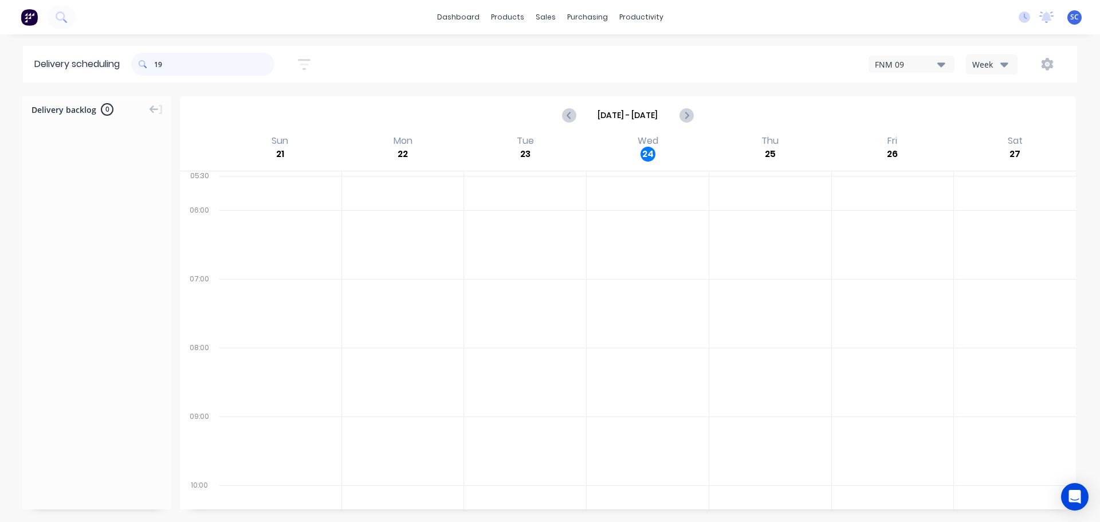
type input "1"
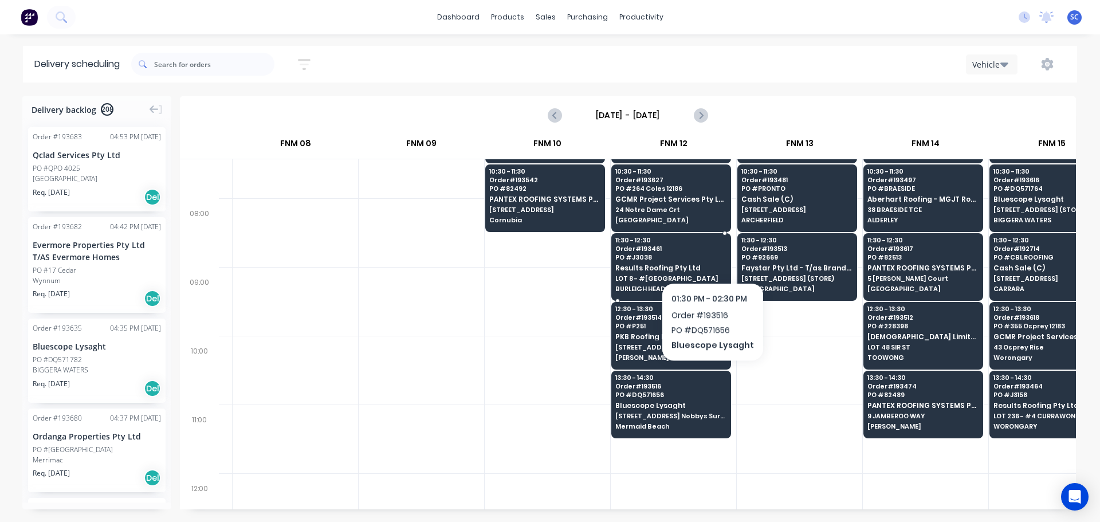
scroll to position [0, 743]
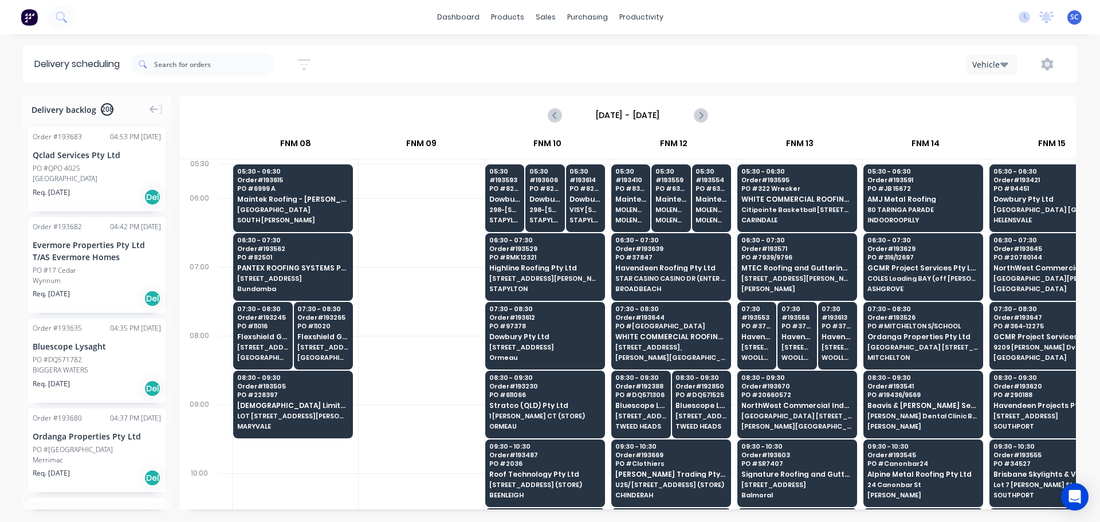
click at [441, 500] on div at bounding box center [421, 507] width 125 height 69
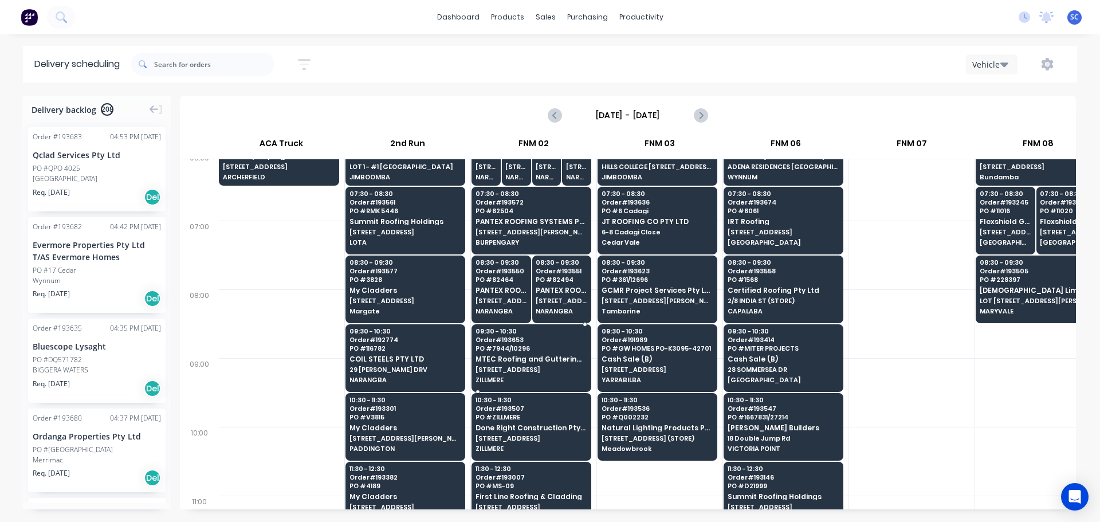
scroll to position [286, 1]
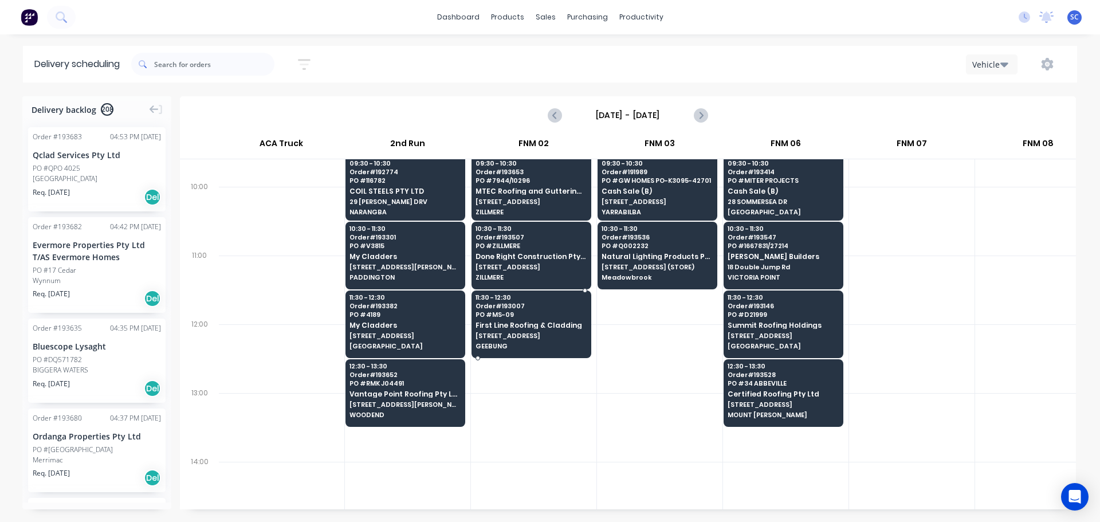
drag, startPoint x: 505, startPoint y: 321, endPoint x: 516, endPoint y: 319, distance: 11.8
click at [513, 319] on div "11:30 - 12:30 Order # 193007 PO # MS-09 First Line Roofing & Cladding 43 MORRIS…" at bounding box center [531, 322] width 119 height 64
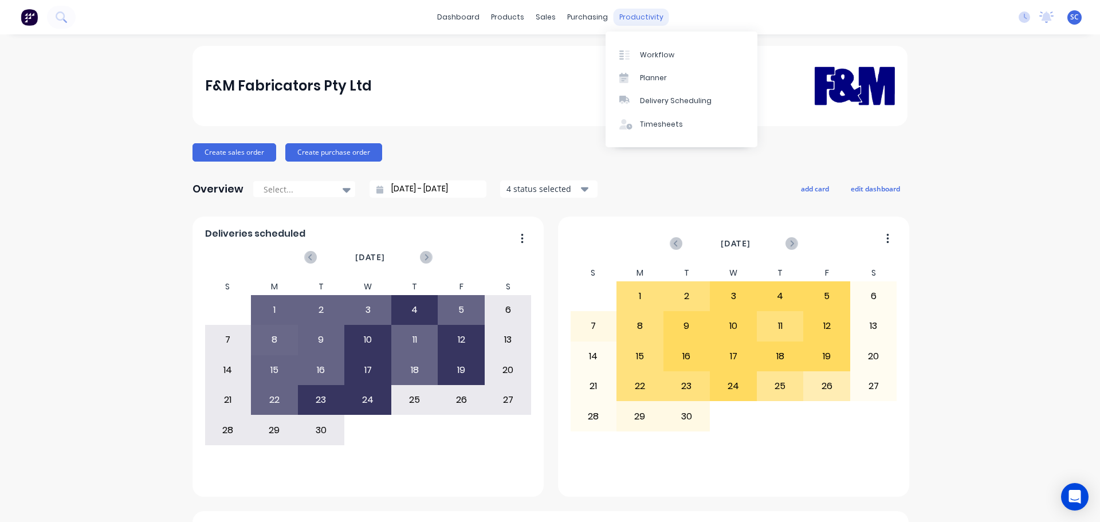
click at [636, 17] on div "productivity" at bounding box center [642, 17] width 56 height 17
click at [661, 105] on div "Delivery Scheduling" at bounding box center [676, 101] width 72 height 10
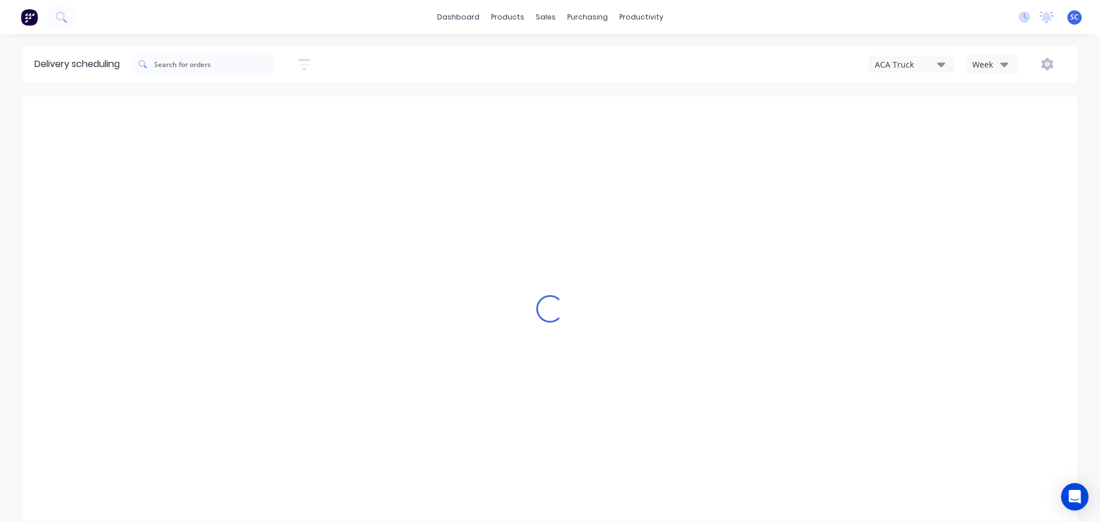
click at [1004, 61] on icon "button" at bounding box center [1004, 64] width 8 height 13
click at [998, 119] on div "Vehicle" at bounding box center [1023, 117] width 113 height 23
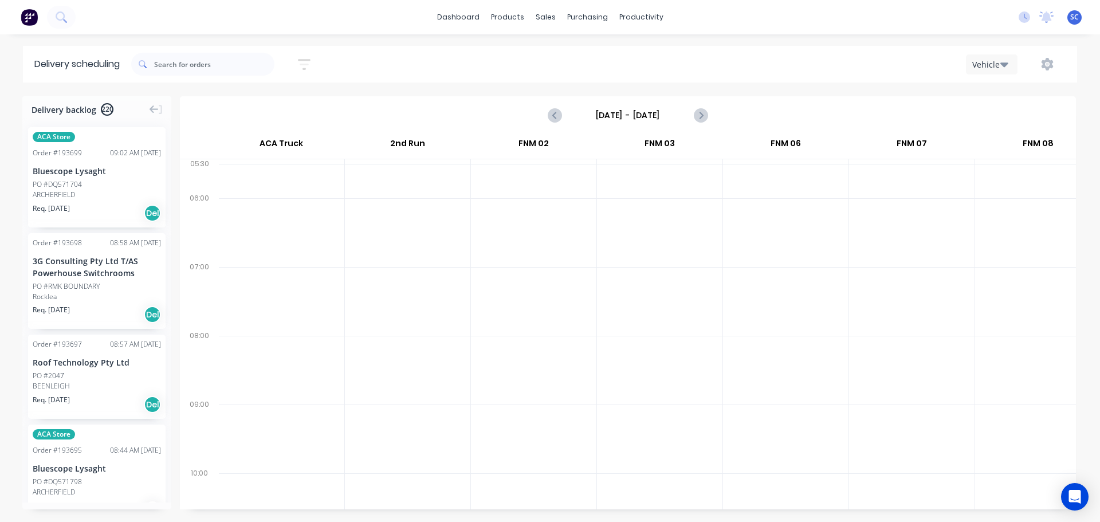
click at [610, 112] on input "Sunday - 21/09/25" at bounding box center [627, 115] width 113 height 17
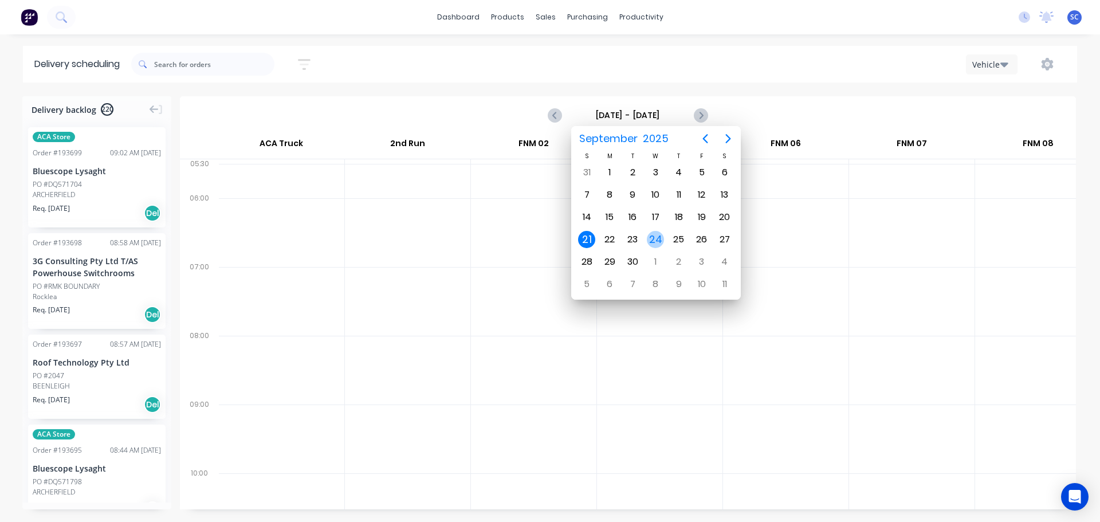
click at [654, 240] on div "24" at bounding box center [655, 239] width 17 height 17
type input "[DATE] - [DATE]"
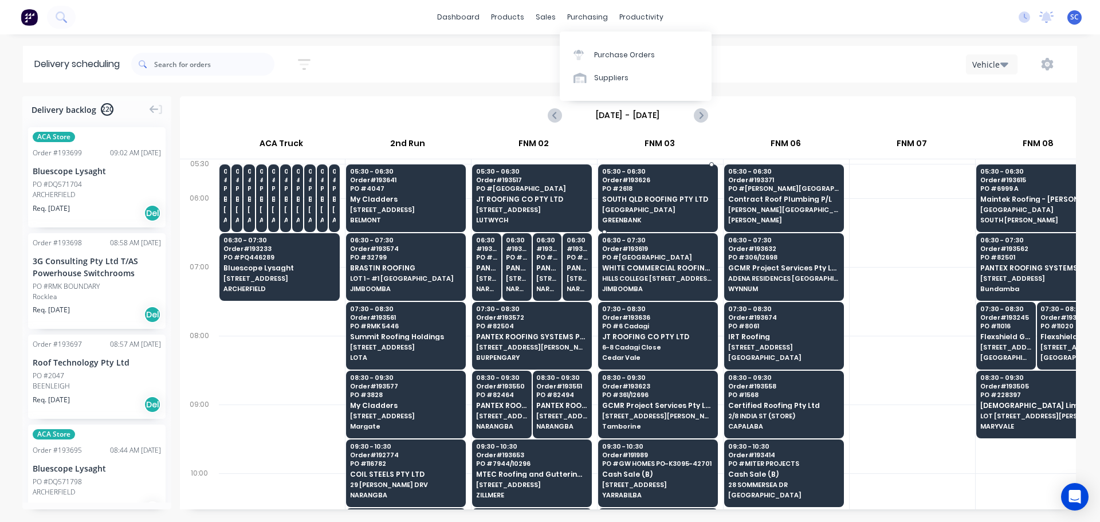
scroll to position [0, 1]
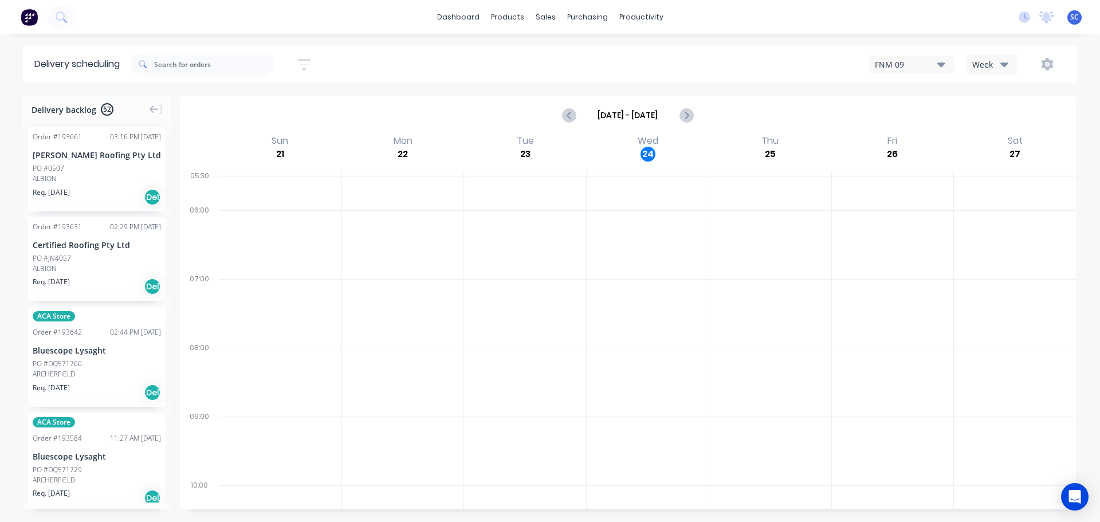
click at [309, 58] on icon "button" at bounding box center [304, 64] width 13 height 14
click at [246, 105] on input "[DATE] - [DATE]" at bounding box center [251, 107] width 107 height 17
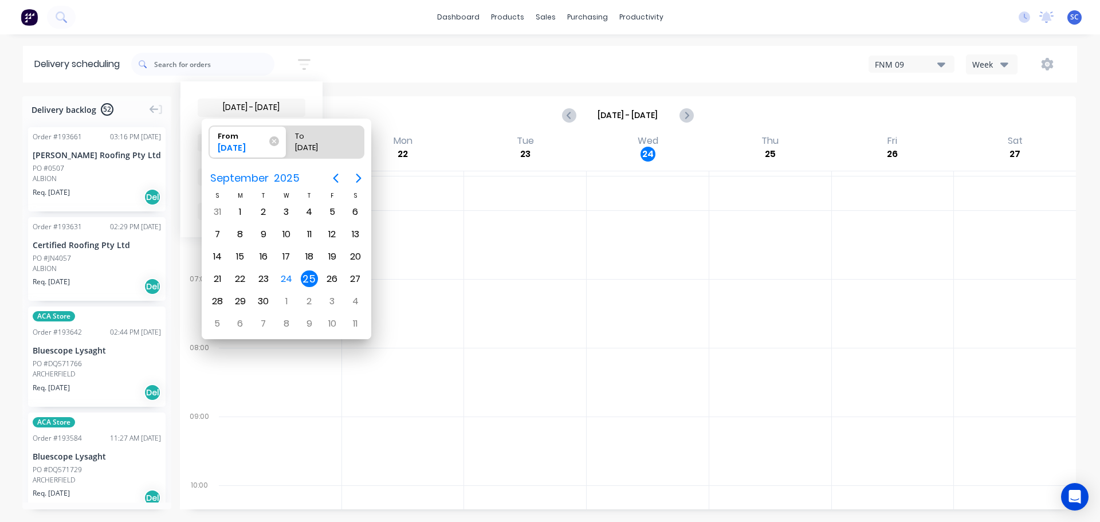
click at [301, 279] on div "25" at bounding box center [309, 278] width 17 height 17
radio input "false"
radio input "true"
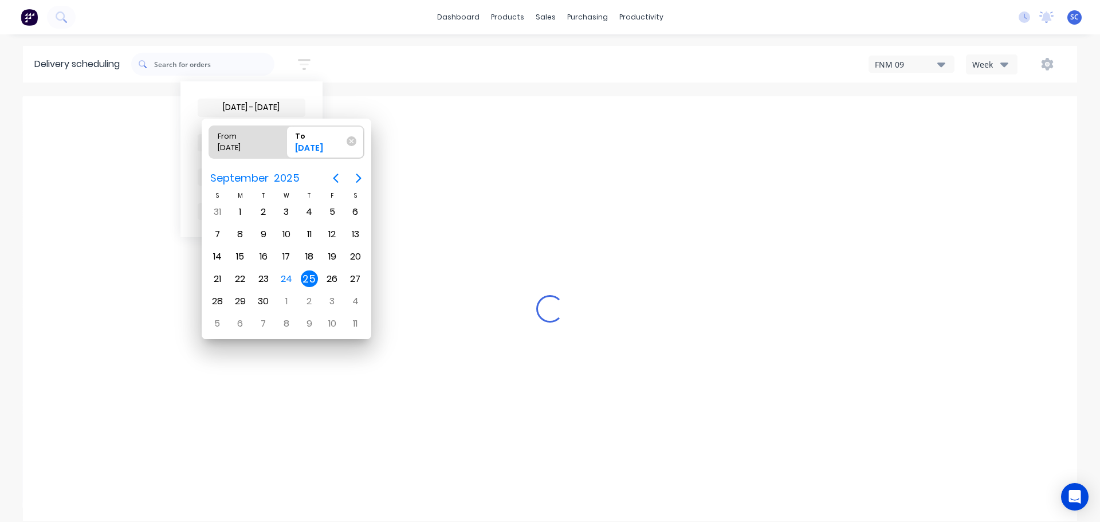
click at [305, 280] on div "25" at bounding box center [309, 278] width 17 height 17
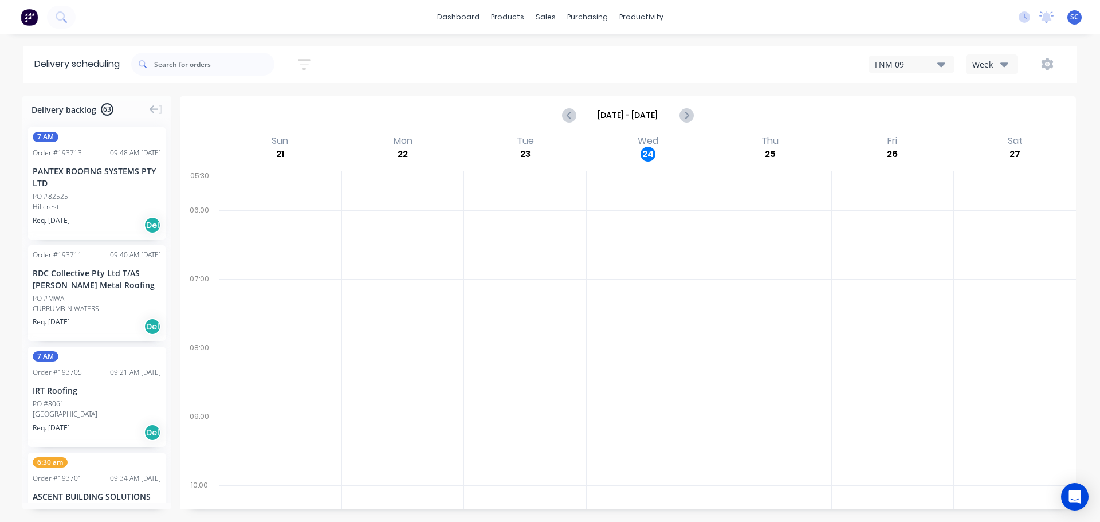
click at [307, 61] on icon "button" at bounding box center [304, 64] width 13 height 14
click at [253, 145] on span "Sort by Suburb" at bounding box center [242, 142] width 74 height 12
click at [223, 272] on div "Suburb" at bounding box center [252, 270] width 108 height 21
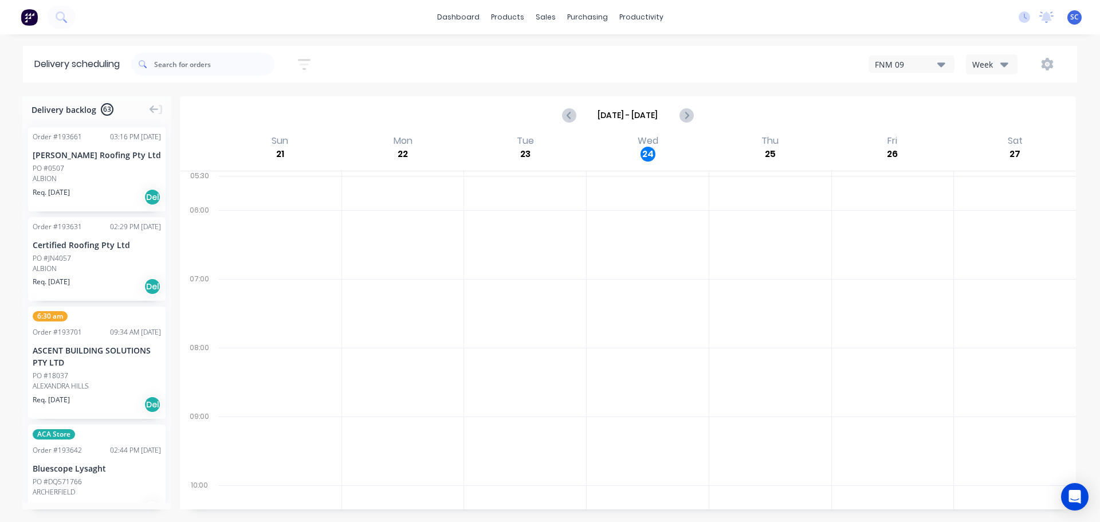
drag, startPoint x: 384, startPoint y: 72, endPoint x: 362, endPoint y: 93, distance: 30.0
click at [385, 71] on div "25/09/25 - 25/09/25 Sort by Suburb Created date Required date Order number Cust…" at bounding box center [604, 64] width 946 height 32
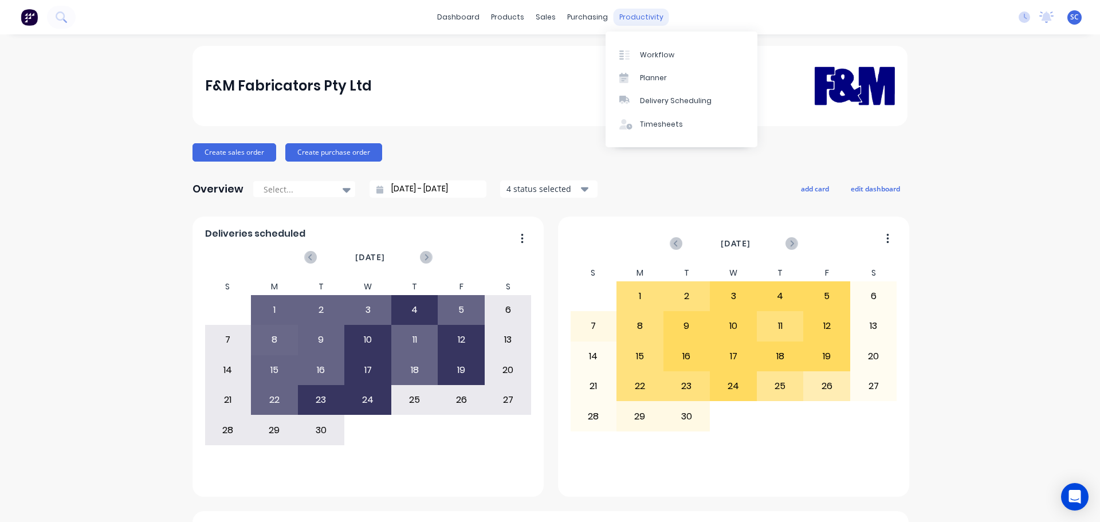
click at [639, 17] on div "productivity" at bounding box center [642, 17] width 56 height 17
click at [679, 101] on div "Delivery Scheduling" at bounding box center [676, 101] width 72 height 10
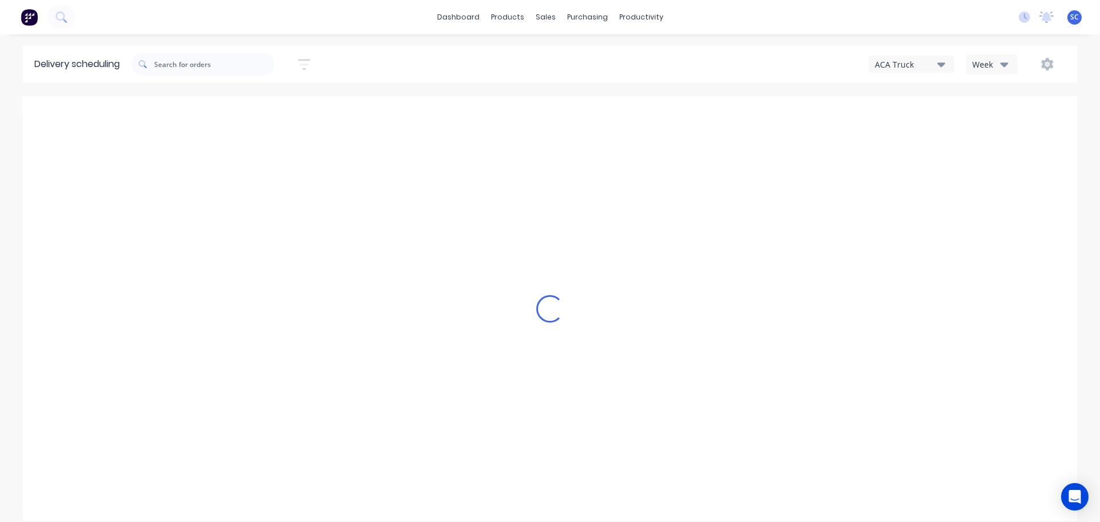
click at [1005, 67] on icon "button" at bounding box center [1004, 64] width 8 height 13
click at [1000, 117] on div "Vehicle" at bounding box center [1023, 117] width 113 height 23
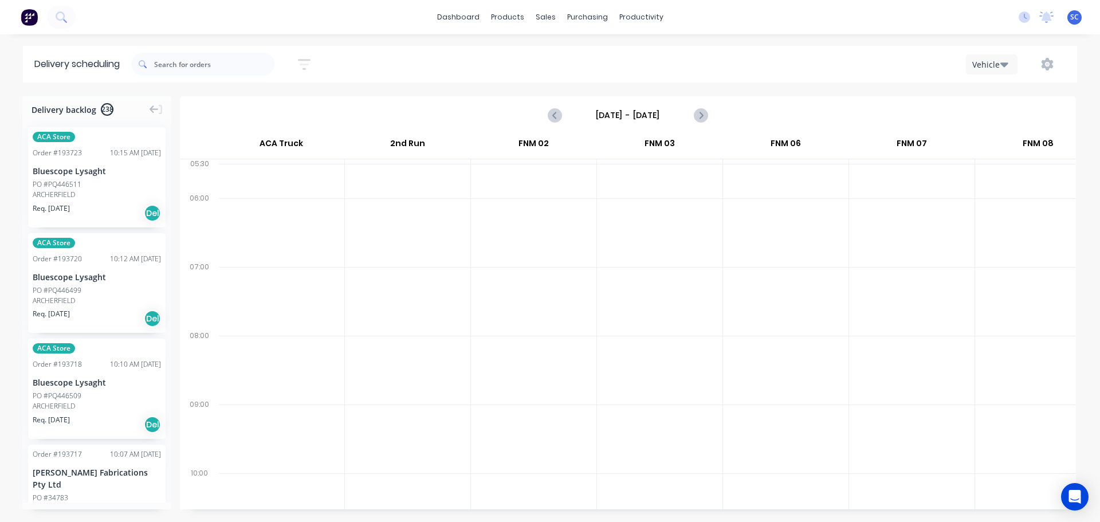
click at [597, 118] on input "[DATE] - [DATE]" at bounding box center [627, 115] width 113 height 17
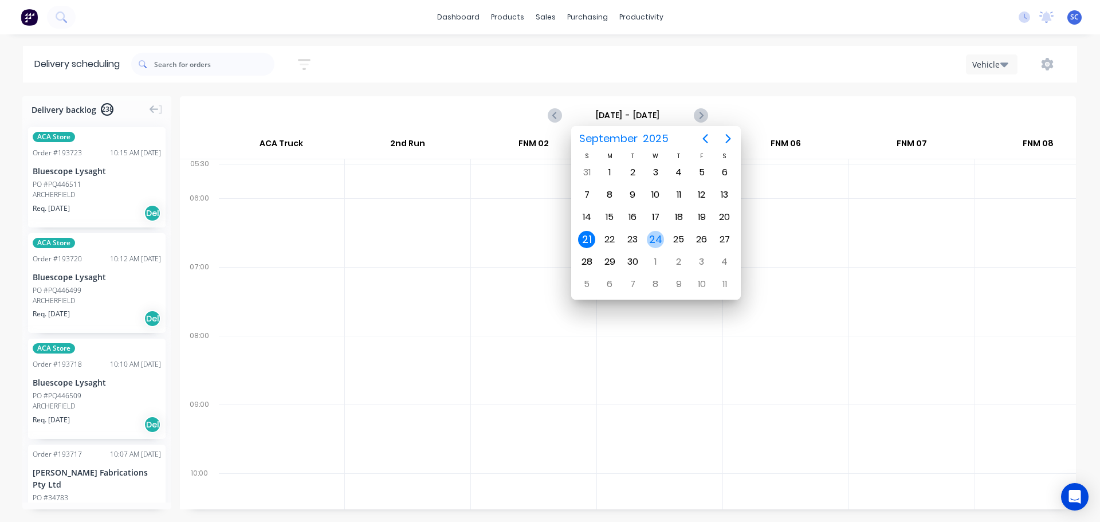
click at [653, 237] on div "24" at bounding box center [655, 239] width 17 height 17
type input "[DATE] - [DATE]"
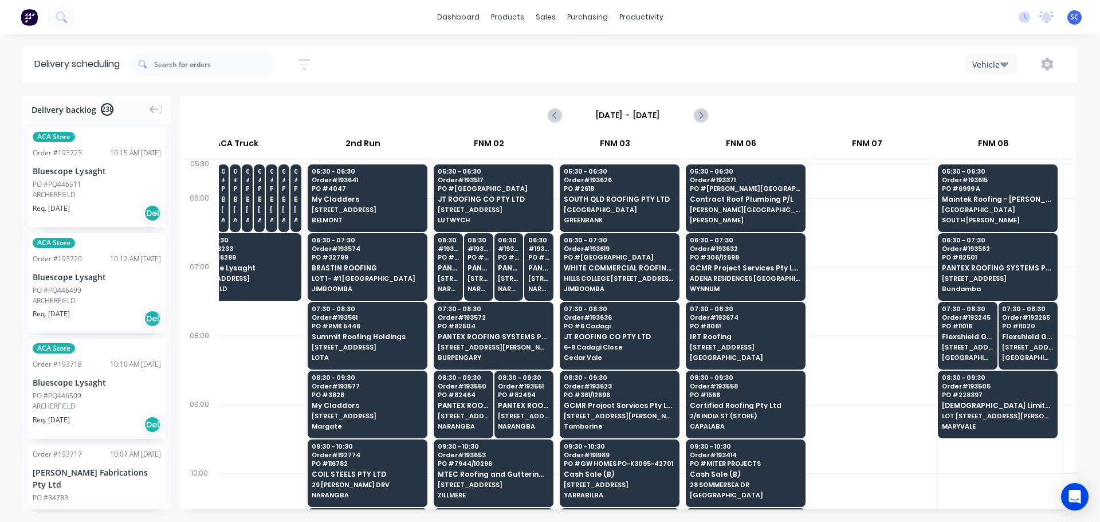
scroll to position [0, 46]
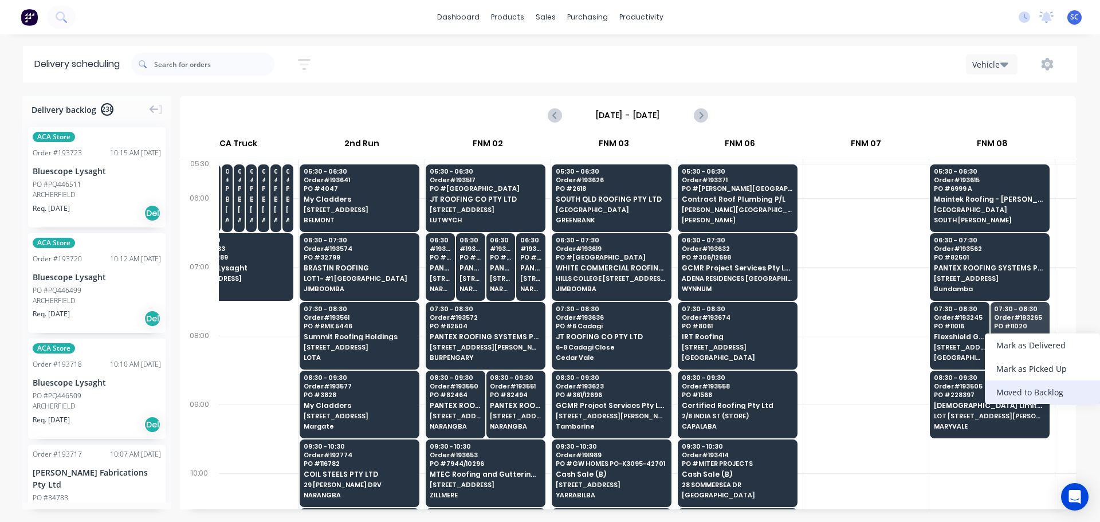
click at [1026, 395] on div "Moved to Backlog" at bounding box center [1042, 391] width 115 height 23
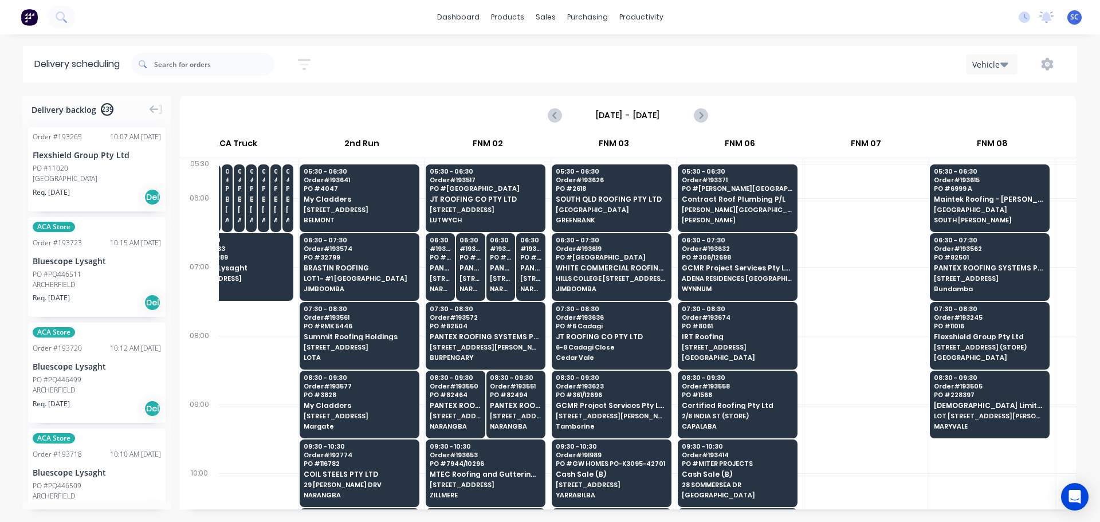
click at [74, 167] on div "PO #11020" at bounding box center [97, 168] width 128 height 10
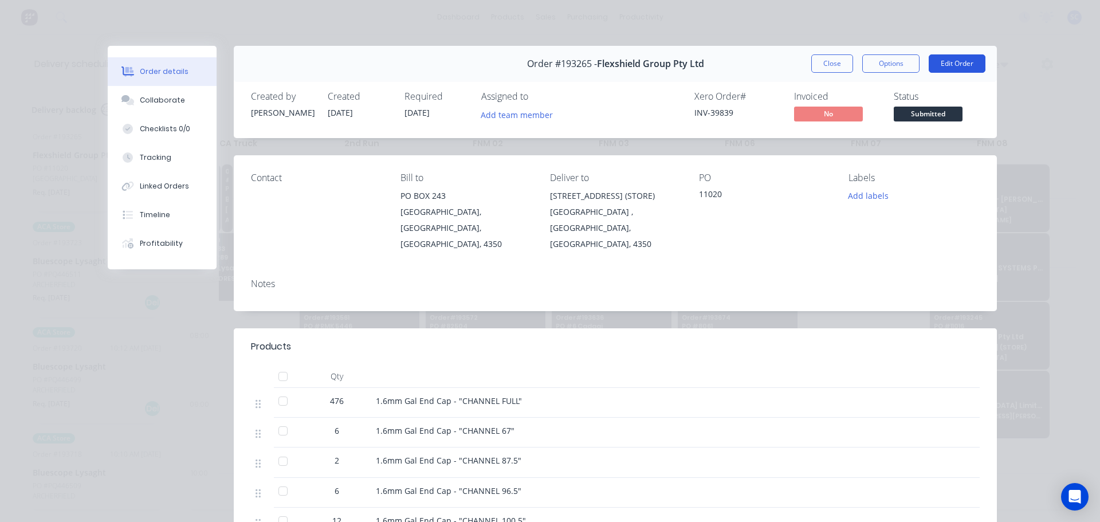
click at [955, 62] on button "Edit Order" at bounding box center [957, 63] width 57 height 18
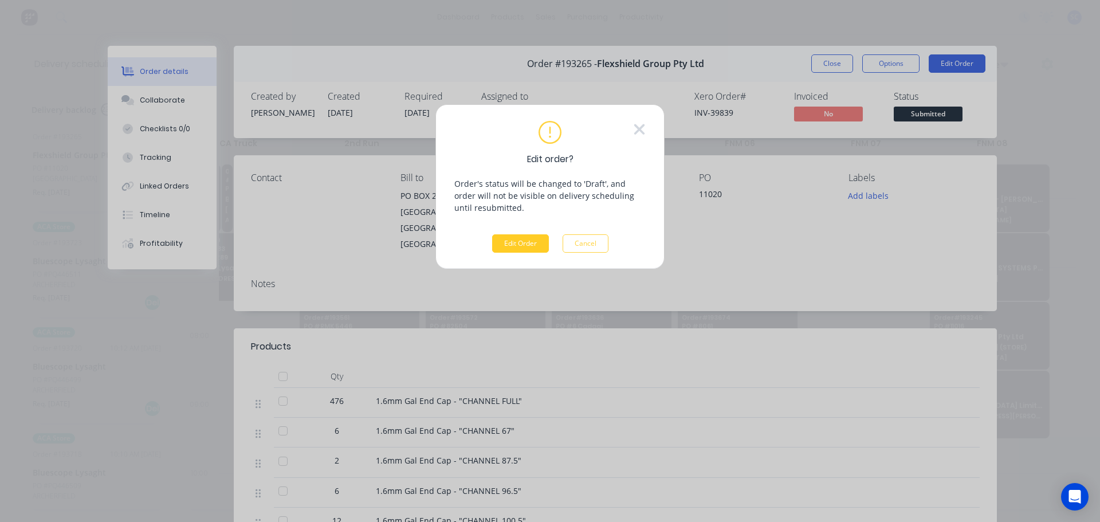
click at [504, 246] on button "Edit Order" at bounding box center [520, 243] width 57 height 18
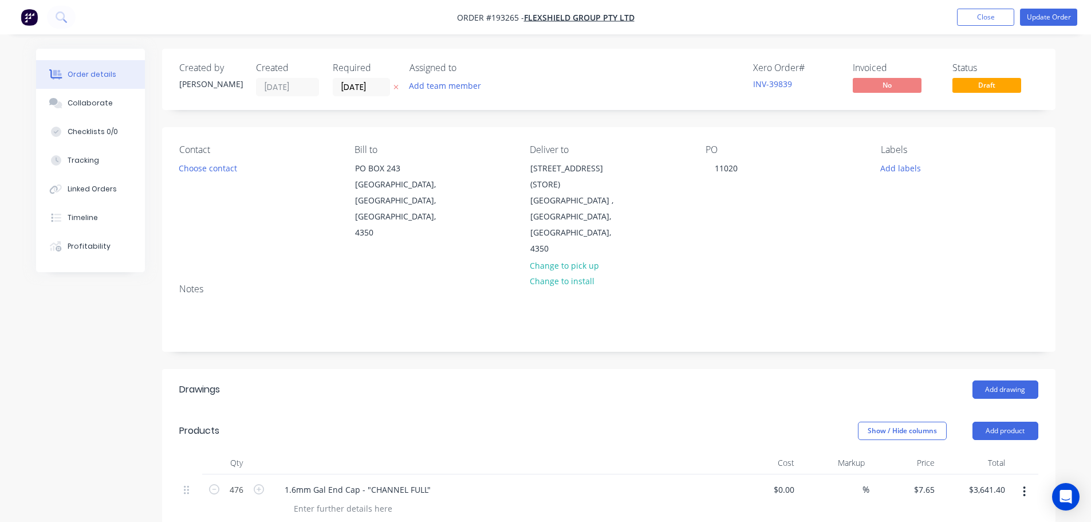
click at [396, 84] on icon "button" at bounding box center [396, 87] width 5 height 7
click at [1050, 16] on button "Update Order" at bounding box center [1048, 17] width 57 height 17
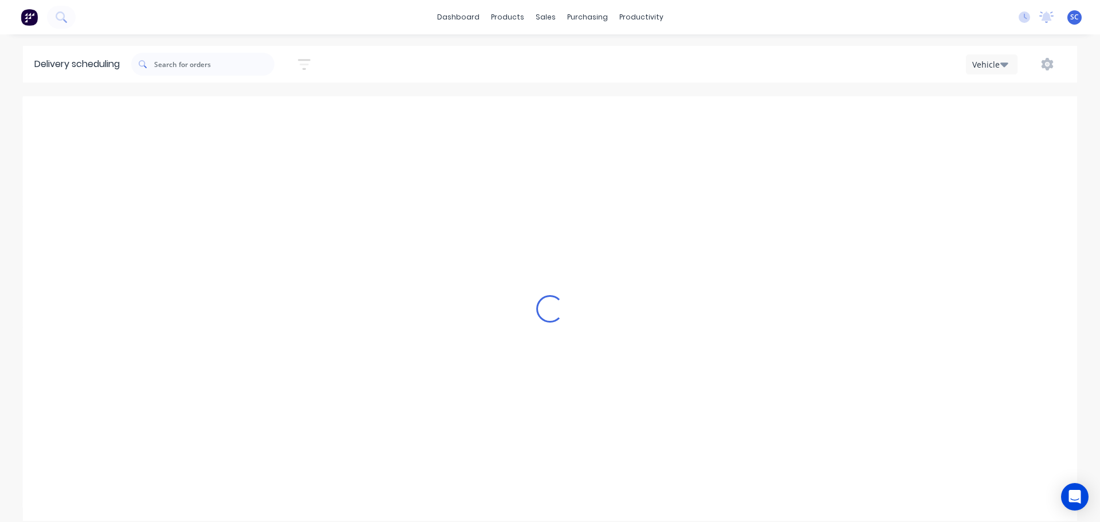
scroll to position [0, 1]
